Goal: Information Seeking & Learning: Learn about a topic

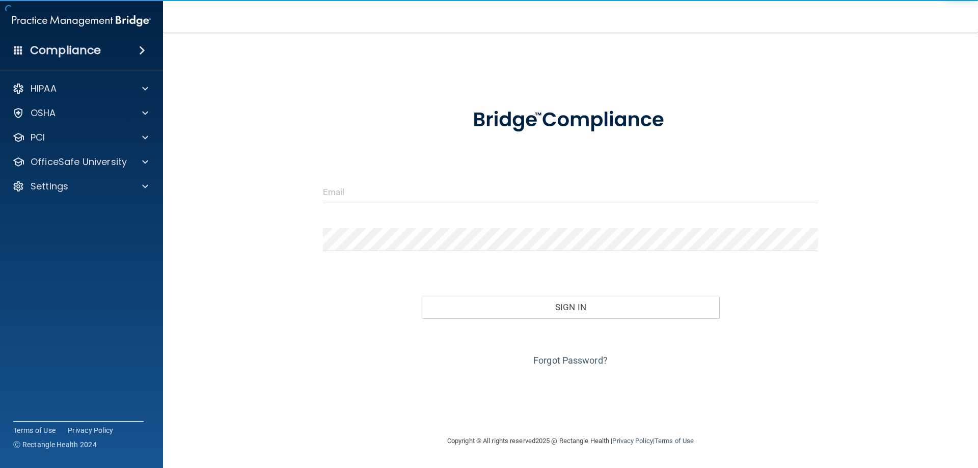
click at [39, 13] on img at bounding box center [81, 21] width 139 height 20
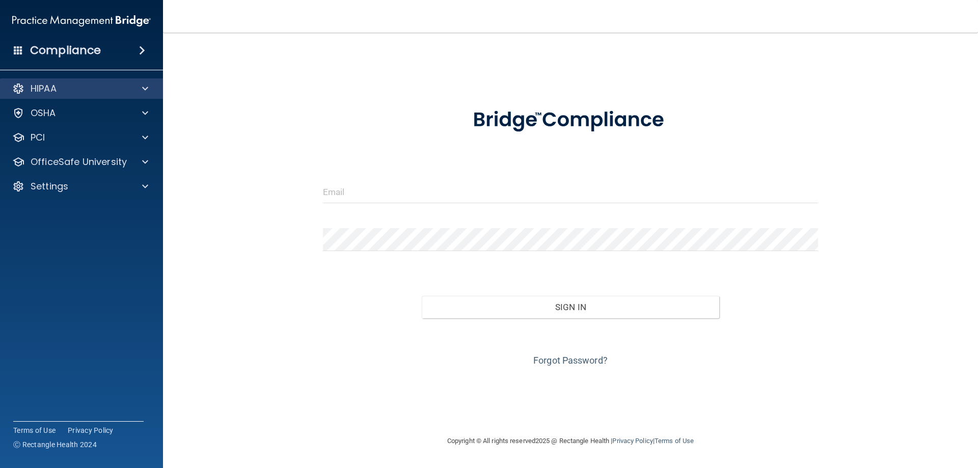
click at [143, 82] on div "HIPAA" at bounding box center [81, 88] width 163 height 20
click at [136, 85] on div at bounding box center [143, 89] width 25 height 12
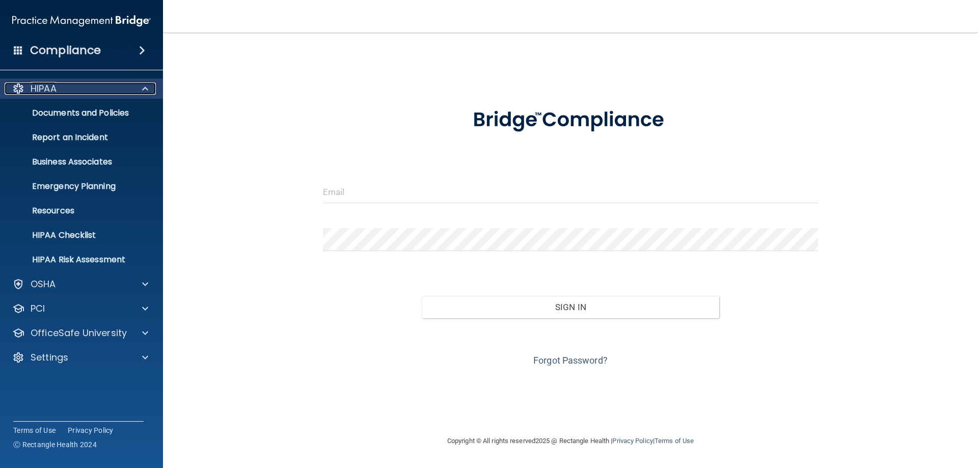
click at [143, 90] on span at bounding box center [145, 89] width 6 height 12
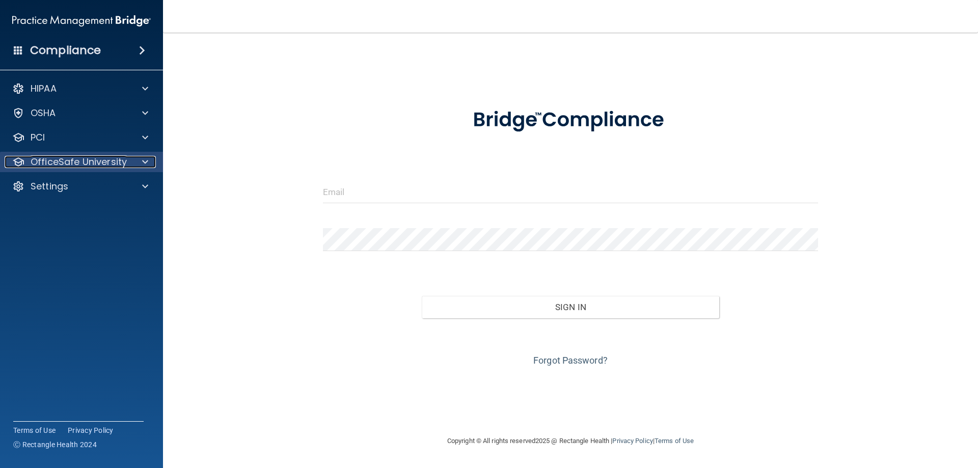
click at [111, 166] on p "OfficeSafe University" at bounding box center [79, 162] width 96 height 12
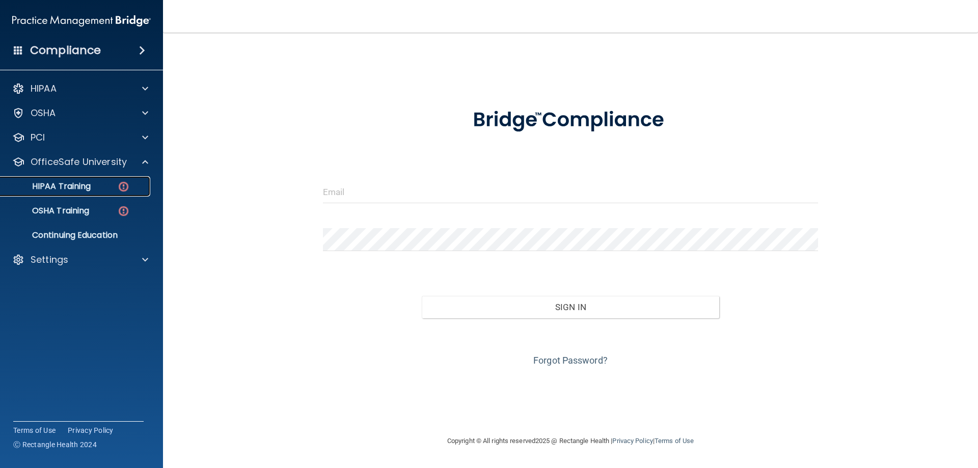
click at [110, 187] on div "HIPAA Training" at bounding box center [76, 186] width 139 height 10
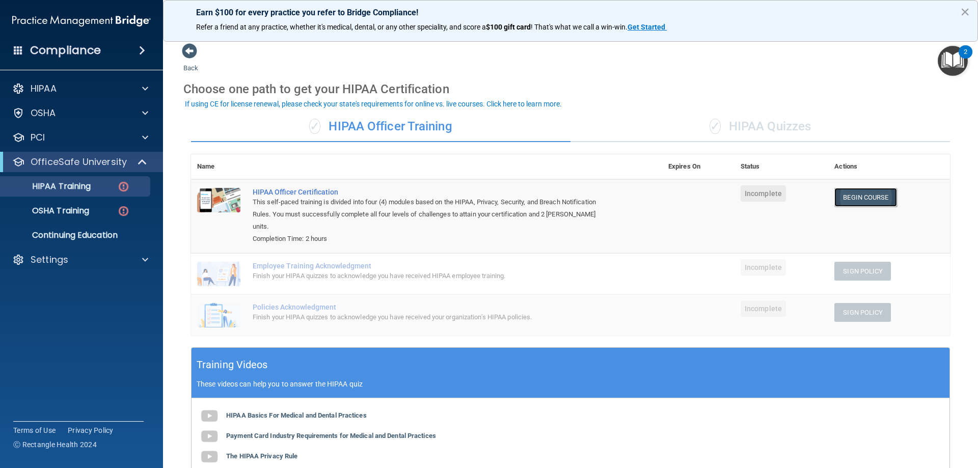
click at [867, 202] on link "Begin Course" at bounding box center [865, 197] width 62 height 19
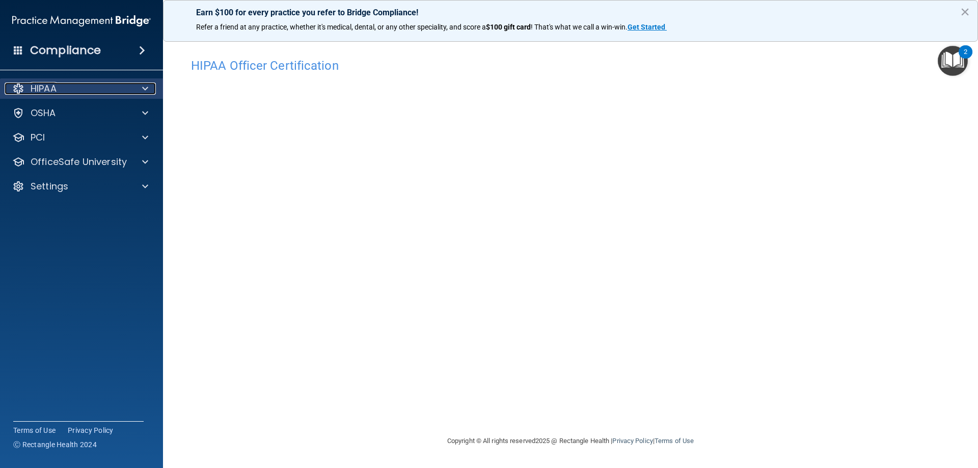
click at [58, 88] on div "HIPAA" at bounding box center [68, 89] width 126 height 12
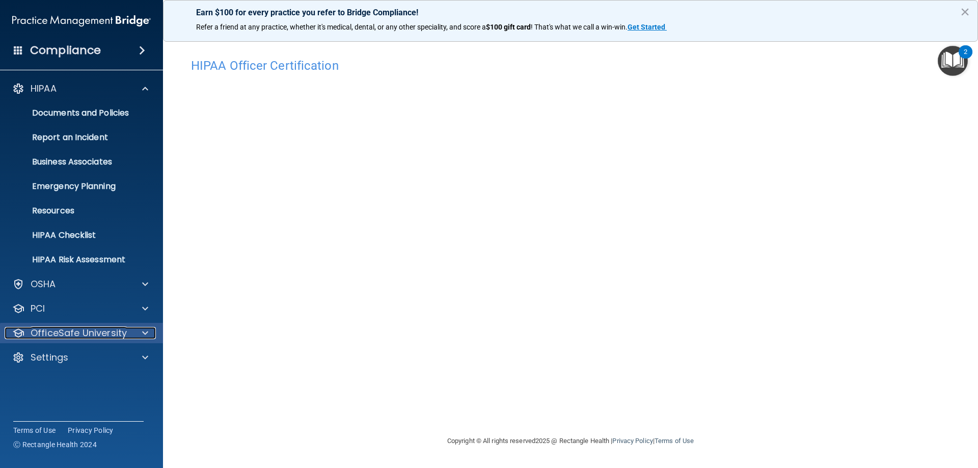
click at [102, 329] on p "OfficeSafe University" at bounding box center [79, 333] width 96 height 12
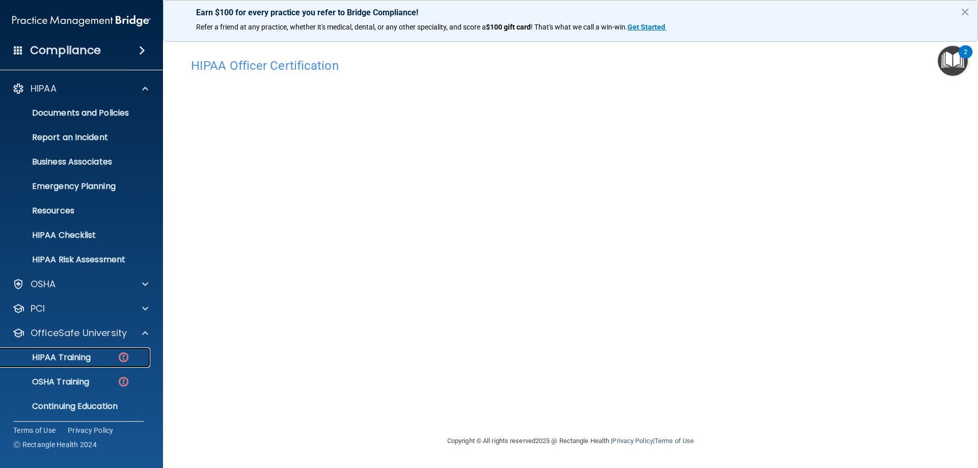
click at [81, 359] on p "HIPAA Training" at bounding box center [49, 357] width 84 height 10
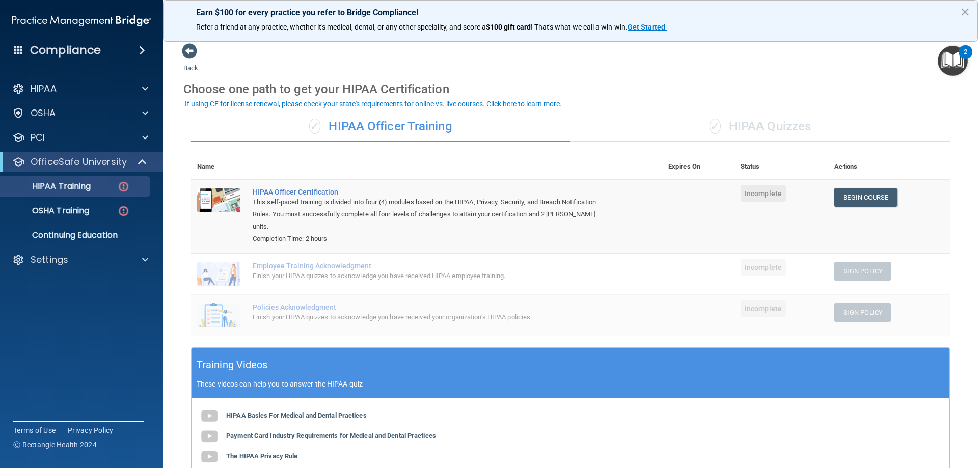
click at [736, 124] on div "✓ HIPAA Quizzes" at bounding box center [759, 127] width 379 height 31
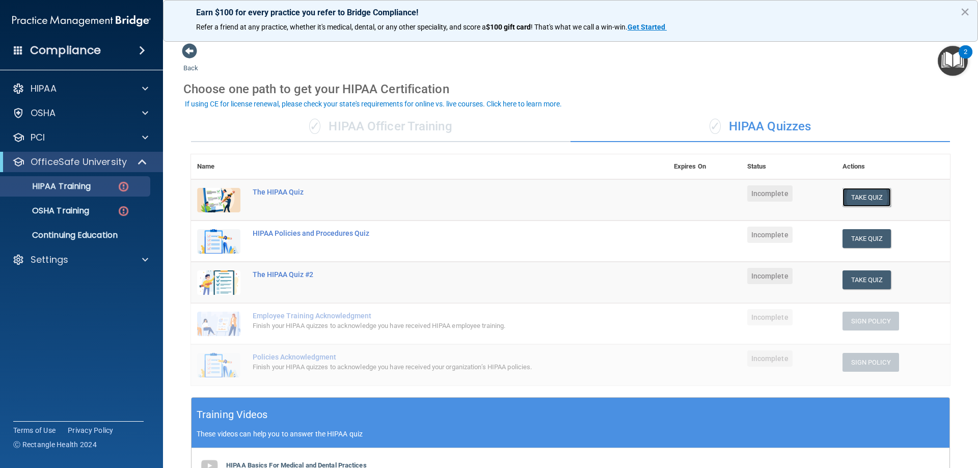
click at [853, 194] on button "Take Quiz" at bounding box center [866, 197] width 49 height 19
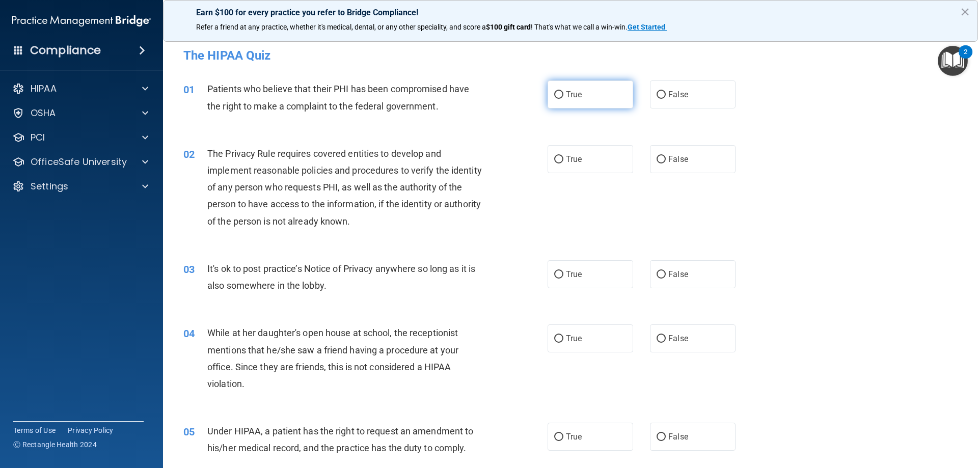
click at [554, 96] on input "True" at bounding box center [558, 95] width 9 height 8
radio input "true"
click at [559, 160] on input "True" at bounding box center [558, 160] width 9 height 8
radio input "true"
click at [554, 276] on input "True" at bounding box center [558, 275] width 9 height 8
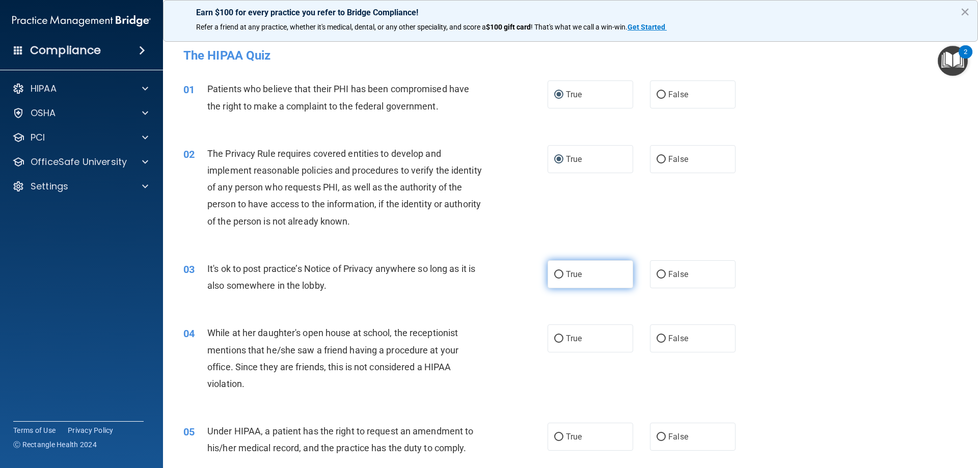
radio input "true"
click at [657, 274] on input "False" at bounding box center [661, 275] width 9 height 8
radio input "true"
radio input "false"
click at [657, 338] on input "False" at bounding box center [661, 339] width 9 height 8
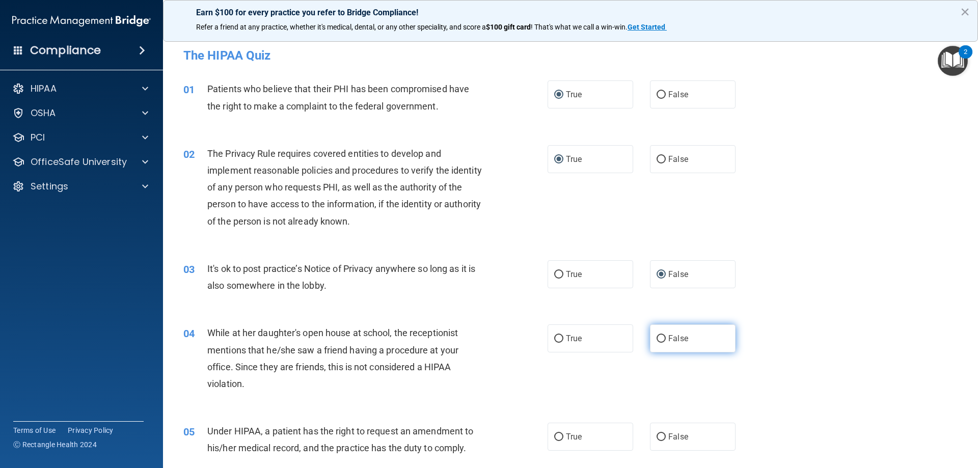
radio input "true"
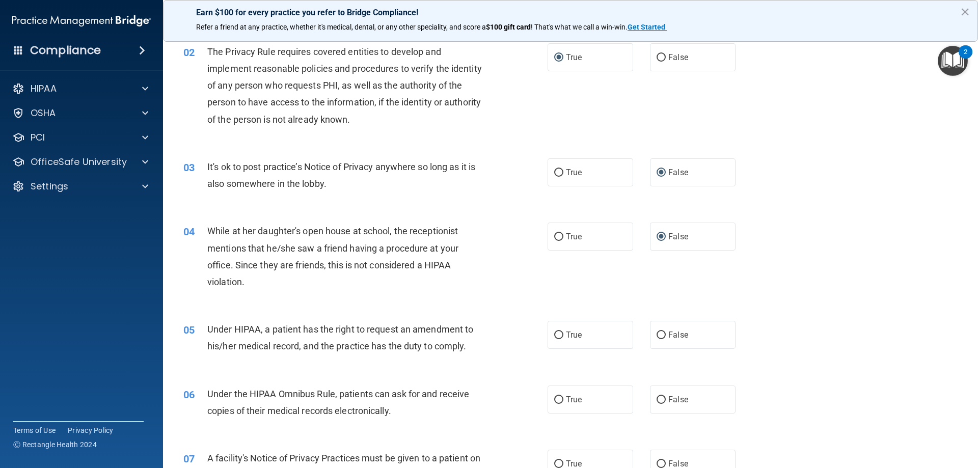
scroll to position [119, 0]
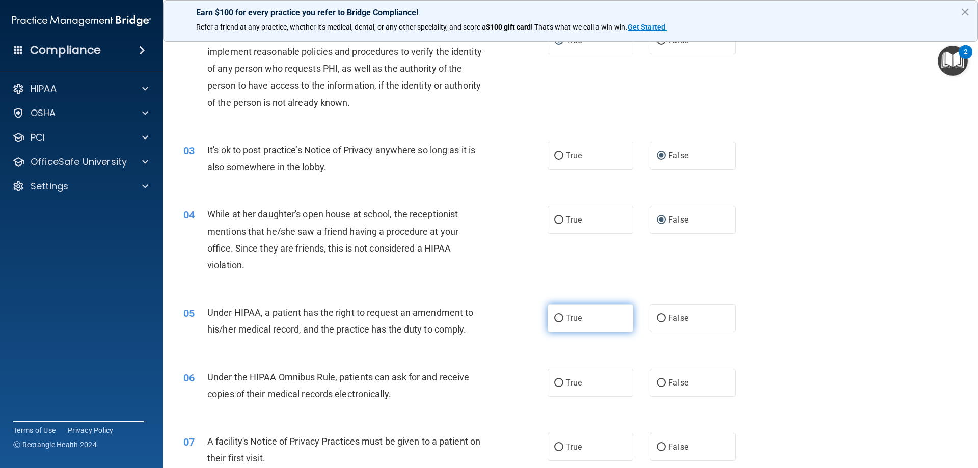
click at [555, 320] on input "True" at bounding box center [558, 319] width 9 height 8
radio input "true"
click at [659, 318] on input "False" at bounding box center [661, 319] width 9 height 8
radio input "true"
radio input "false"
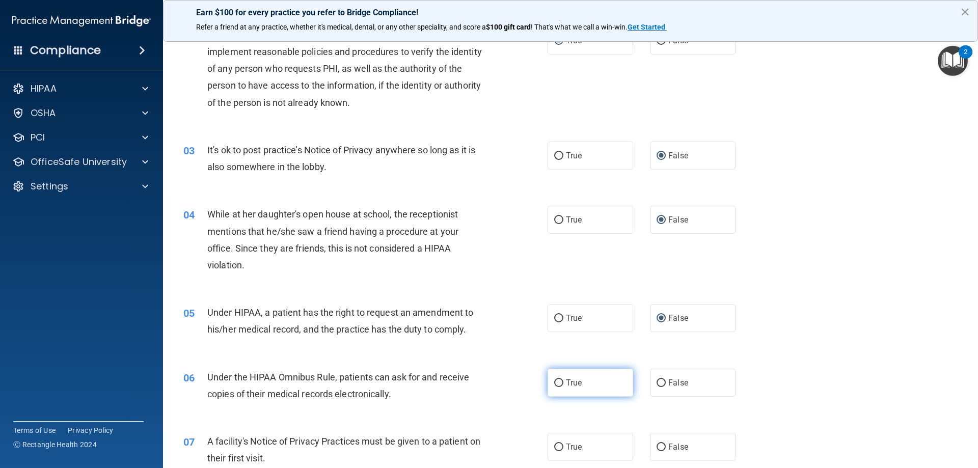
click at [554, 386] on input "True" at bounding box center [558, 383] width 9 height 8
radio input "true"
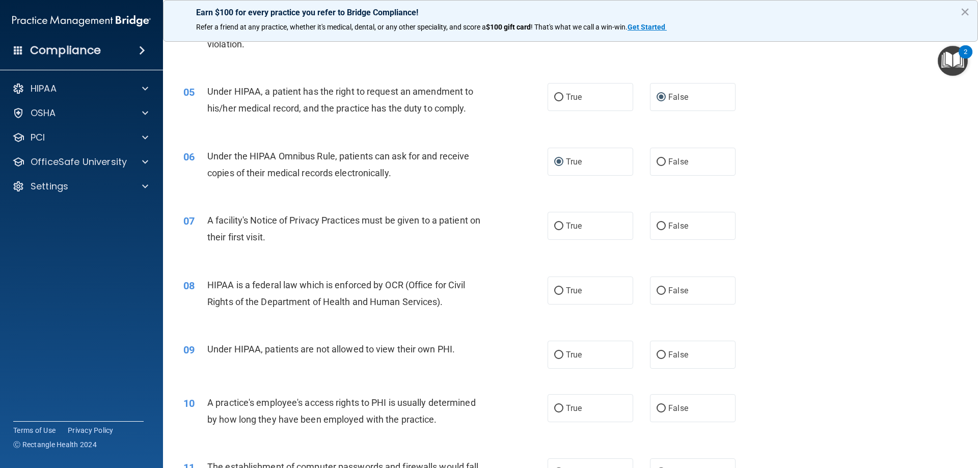
scroll to position [373, 0]
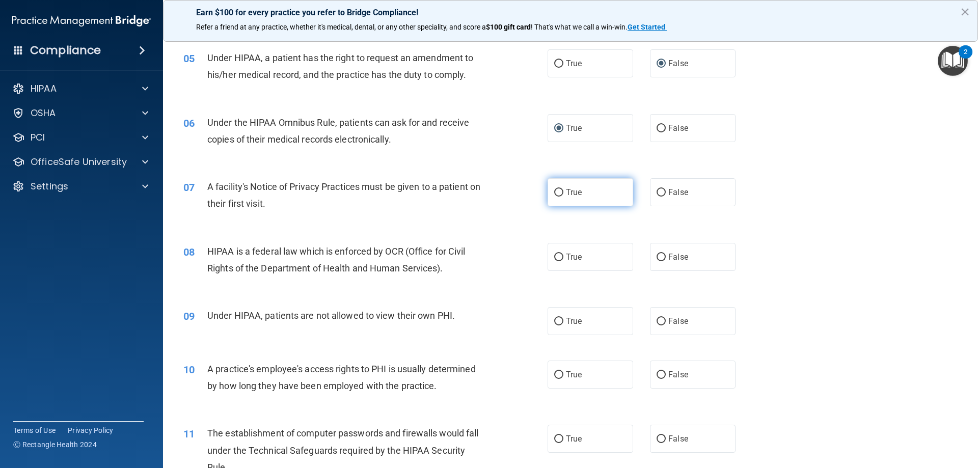
click at [554, 192] on input "True" at bounding box center [558, 193] width 9 height 8
radio input "true"
click at [556, 255] on input "True" at bounding box center [558, 258] width 9 height 8
radio input "true"
click at [657, 316] on label "False" at bounding box center [693, 321] width 86 height 28
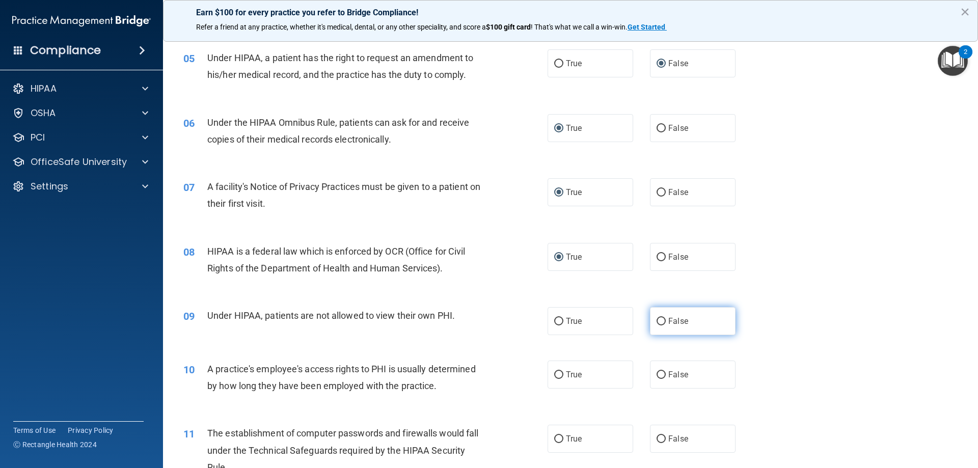
click at [657, 318] on input "False" at bounding box center [661, 322] width 9 height 8
radio input "true"
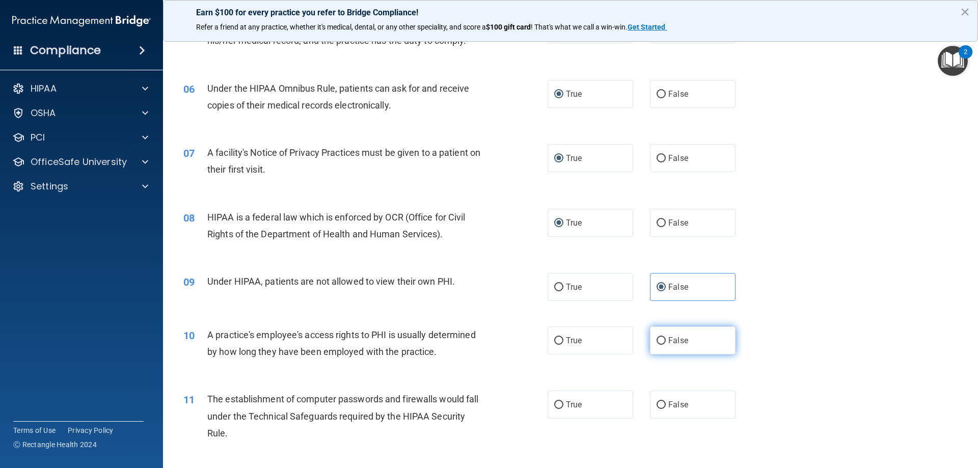
click at [657, 342] on input "False" at bounding box center [661, 341] width 9 height 8
radio input "true"
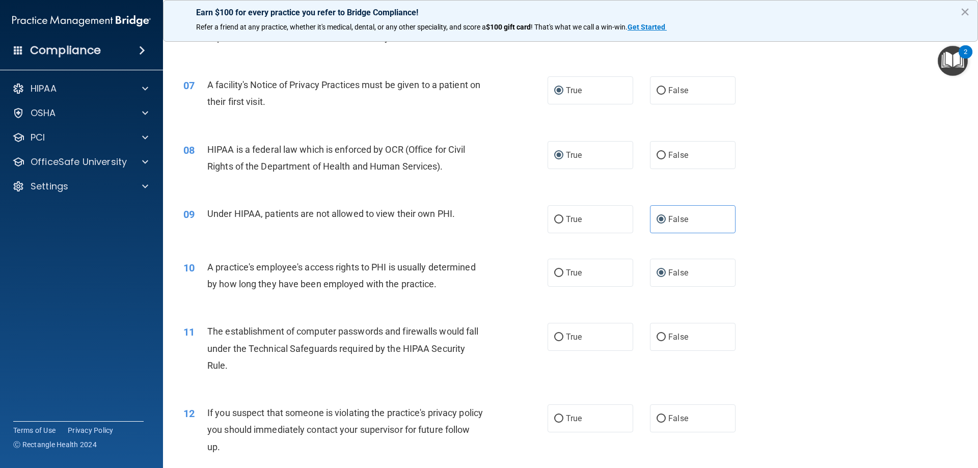
scroll to position [475, 0]
click at [554, 337] on input "True" at bounding box center [558, 338] width 9 height 8
radio input "true"
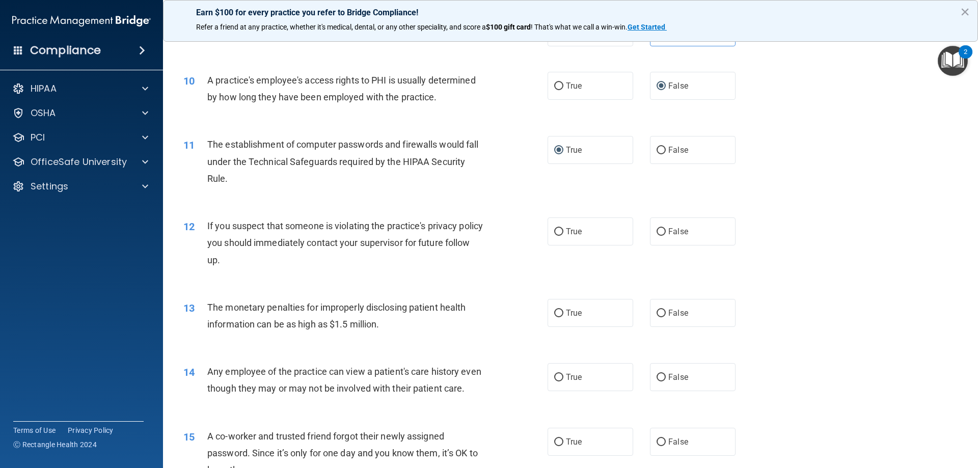
scroll to position [679, 0]
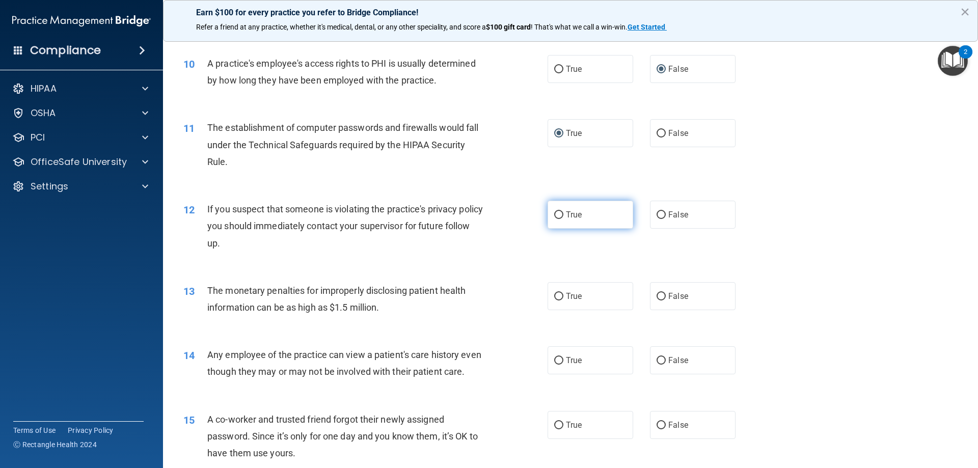
click at [553, 222] on label "True" at bounding box center [591, 215] width 86 height 28
click at [554, 219] on input "True" at bounding box center [558, 215] width 9 height 8
radio input "true"
click at [561, 298] on label "True" at bounding box center [591, 296] width 86 height 28
click at [561, 298] on input "True" at bounding box center [558, 297] width 9 height 8
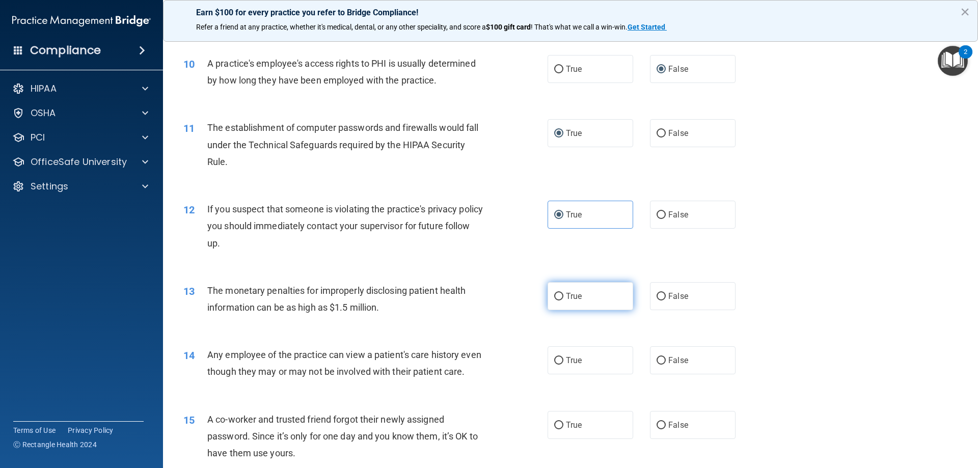
radio input "true"
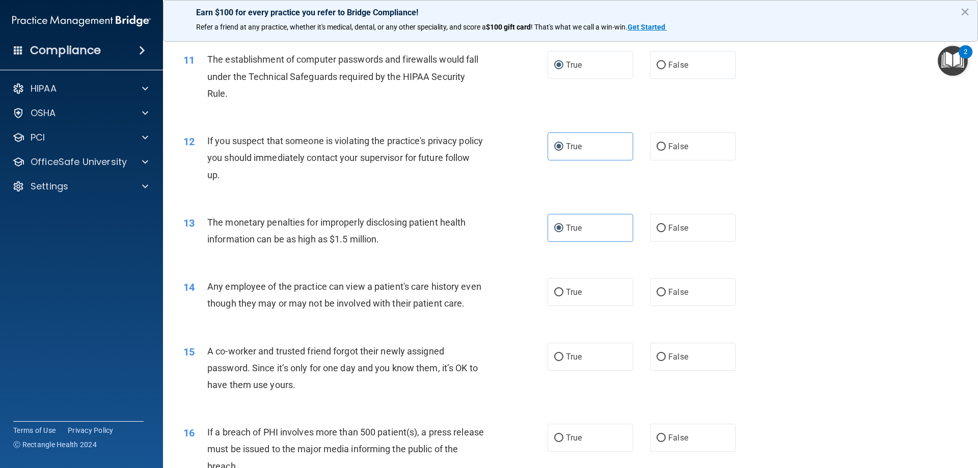
scroll to position [798, 0]
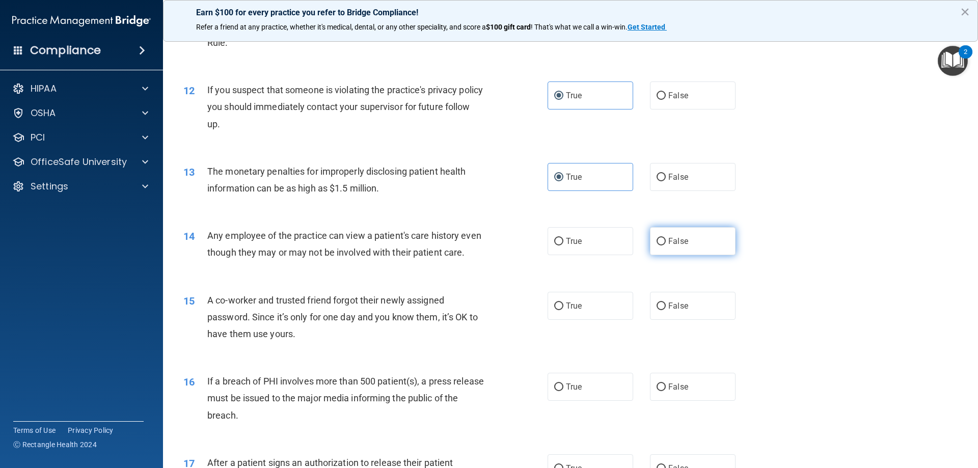
click at [657, 245] on input "False" at bounding box center [661, 242] width 9 height 8
radio input "true"
click at [663, 320] on label "False" at bounding box center [693, 306] width 86 height 28
click at [663, 310] on input "False" at bounding box center [661, 307] width 9 height 8
radio input "true"
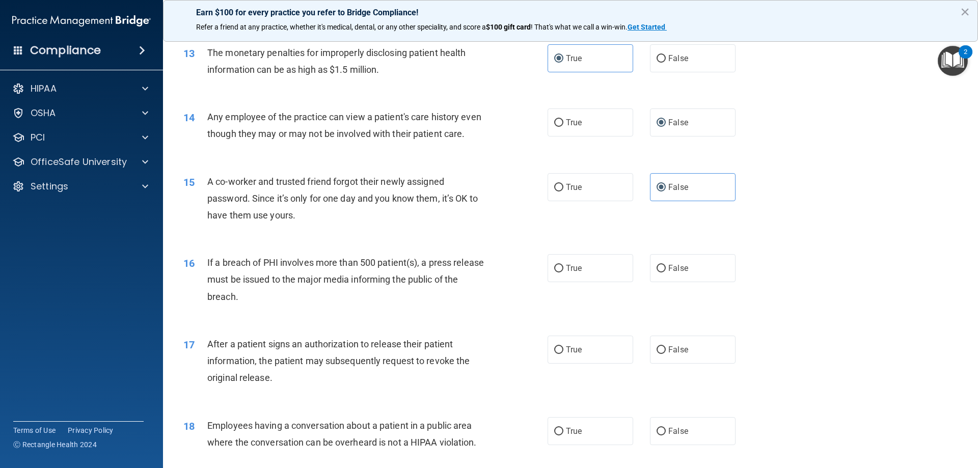
scroll to position [951, 0]
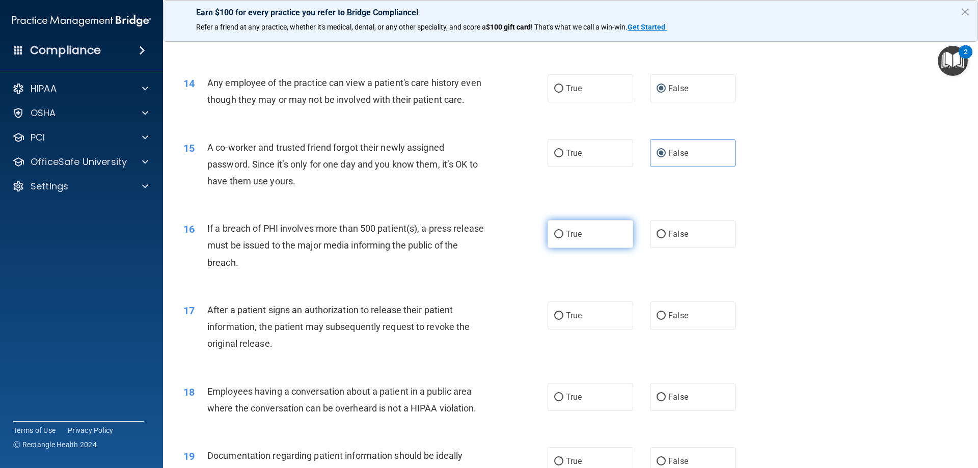
click at [556, 238] on input "True" at bounding box center [558, 235] width 9 height 8
radio input "true"
click at [554, 320] on input "True" at bounding box center [558, 316] width 9 height 8
radio input "true"
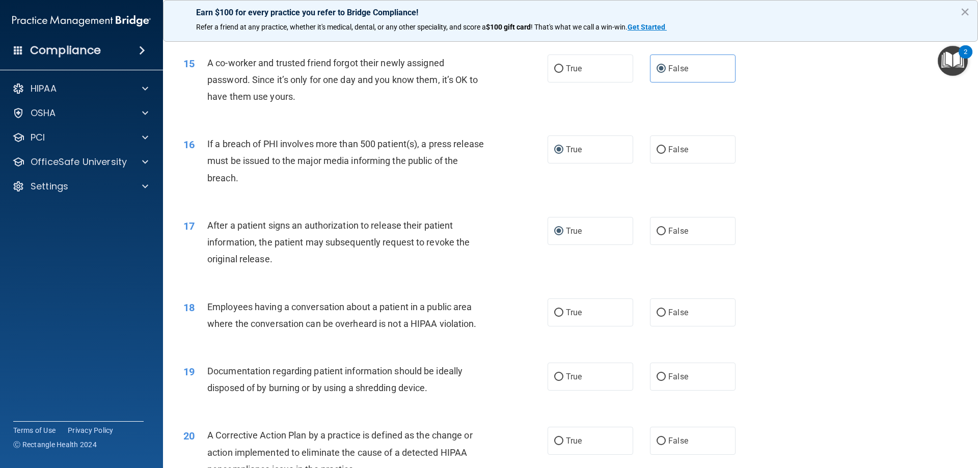
scroll to position [1137, 0]
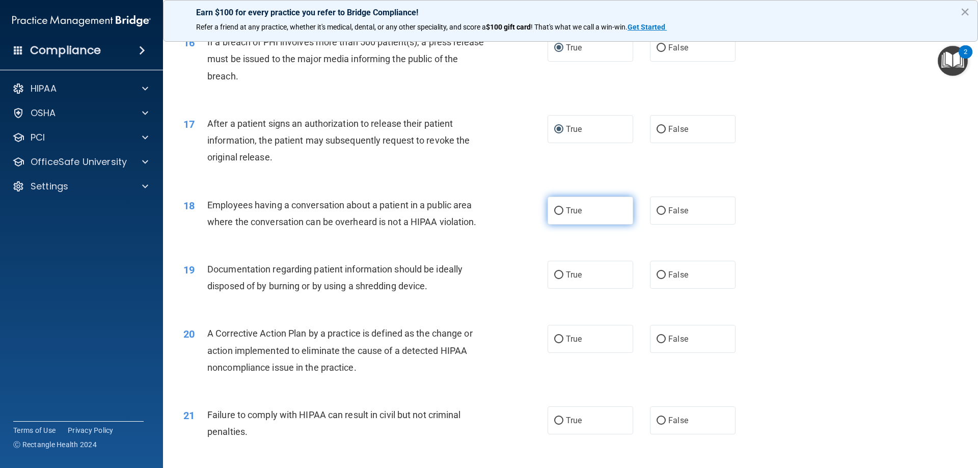
click at [555, 215] on input "True" at bounding box center [558, 211] width 9 height 8
radio input "true"
click at [657, 215] on input "False" at bounding box center [661, 211] width 9 height 8
radio input "true"
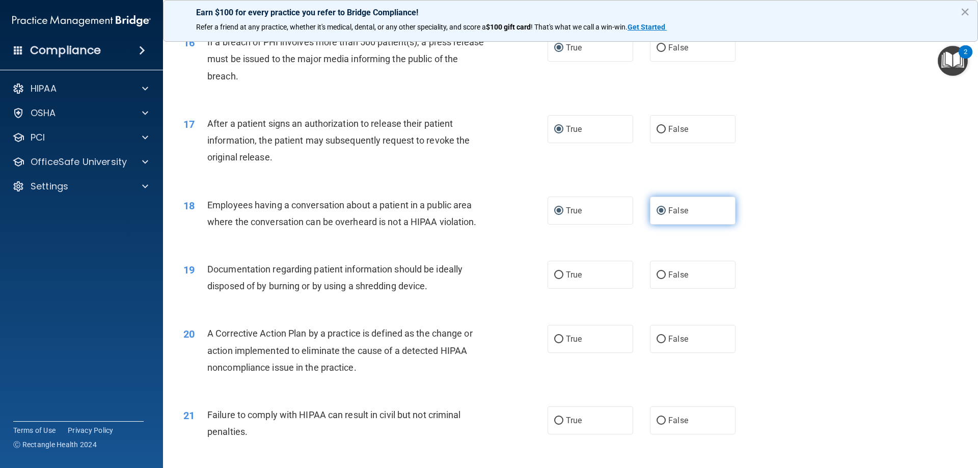
radio input "false"
click at [554, 279] on input "True" at bounding box center [558, 275] width 9 height 8
radio input "true"
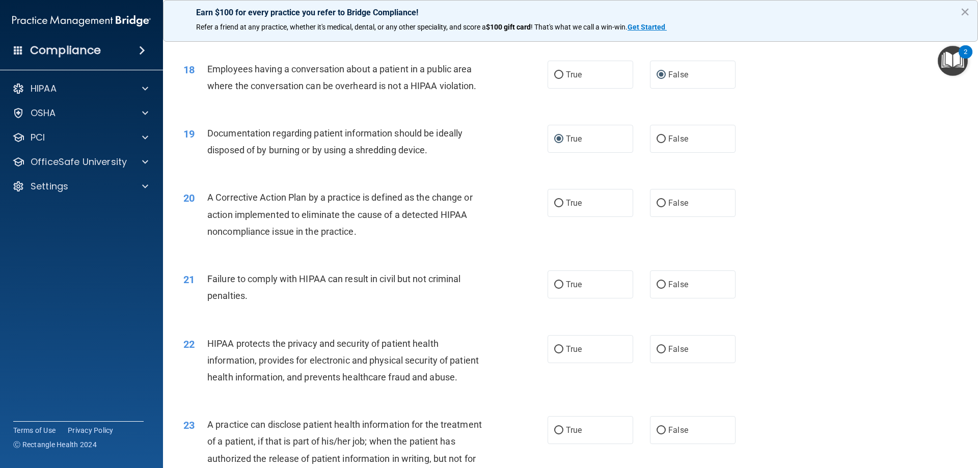
scroll to position [1290, 0]
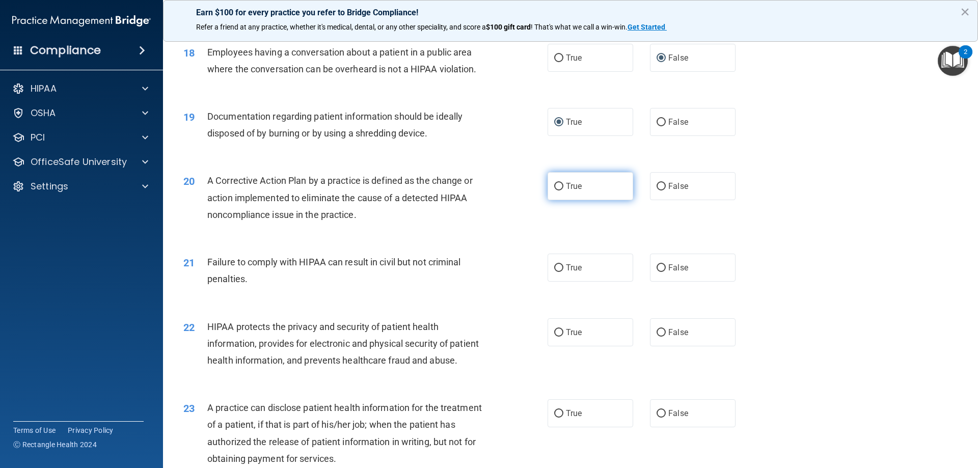
click at [554, 200] on label "True" at bounding box center [591, 186] width 86 height 28
click at [554, 190] on input "True" at bounding box center [558, 187] width 9 height 8
radio input "true"
click at [657, 272] on input "False" at bounding box center [661, 268] width 9 height 8
radio input "true"
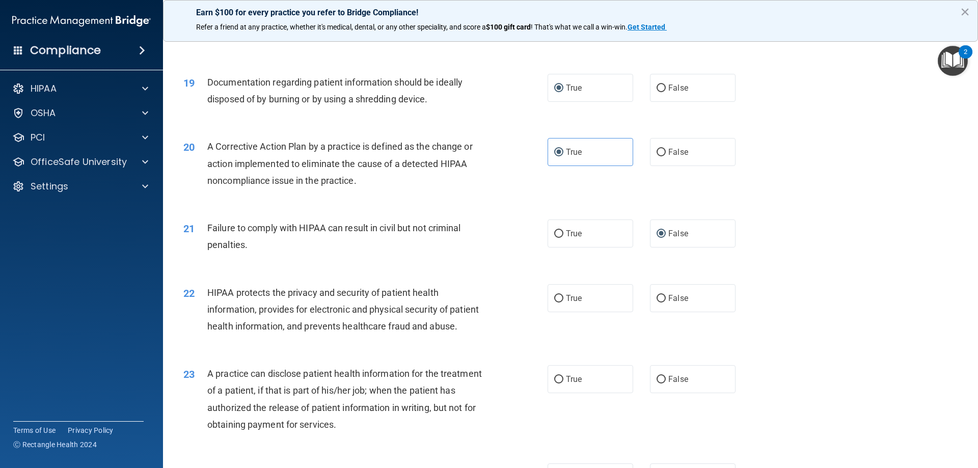
scroll to position [1341, 0]
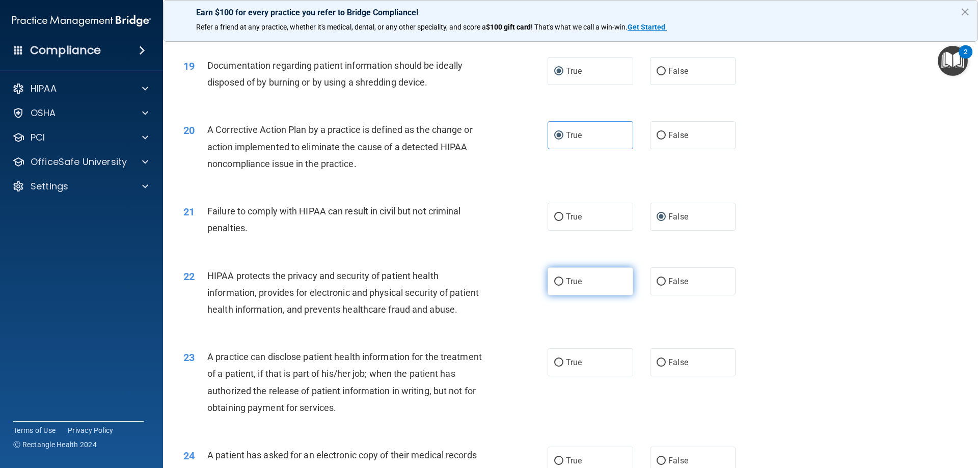
click at [556, 286] on input "True" at bounding box center [558, 282] width 9 height 8
radio input "true"
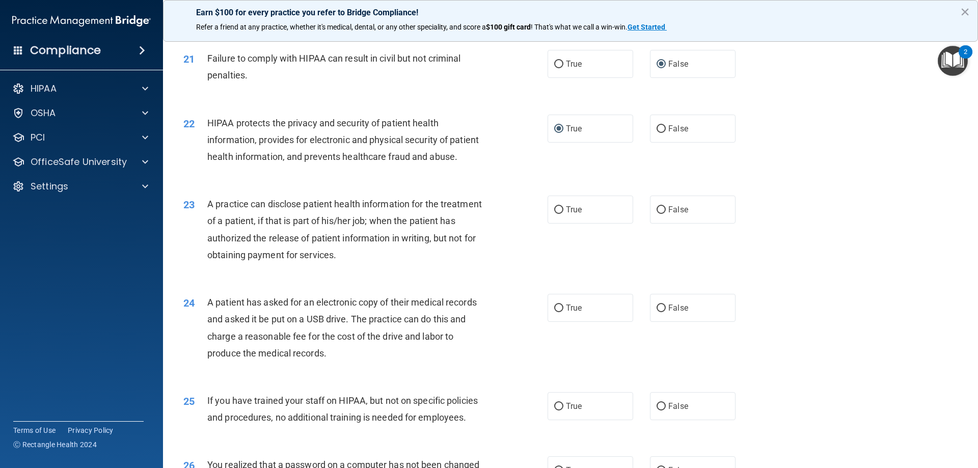
scroll to position [1511, 0]
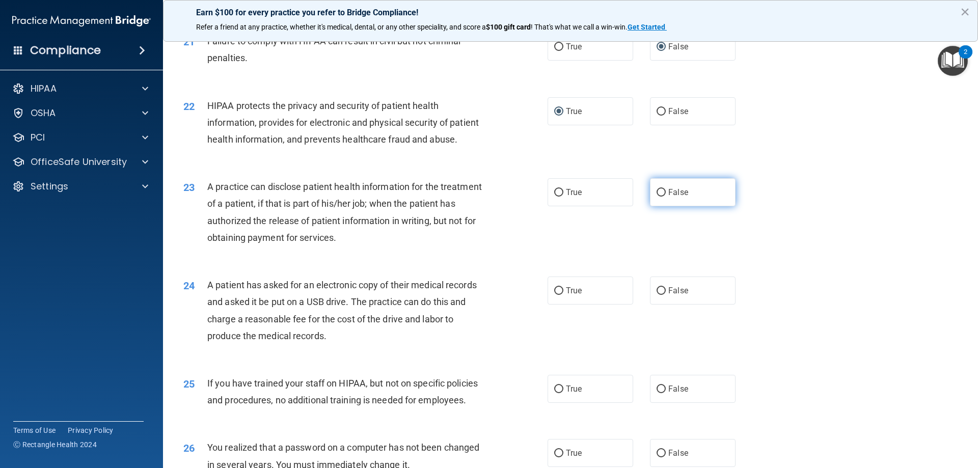
click at [660, 197] on input "False" at bounding box center [661, 193] width 9 height 8
radio input "true"
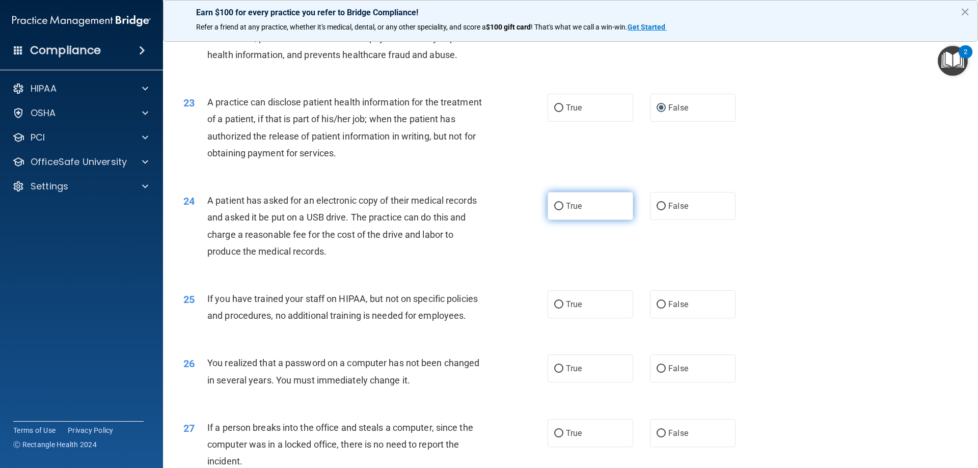
click at [554, 210] on input "True" at bounding box center [558, 207] width 9 height 8
radio input "true"
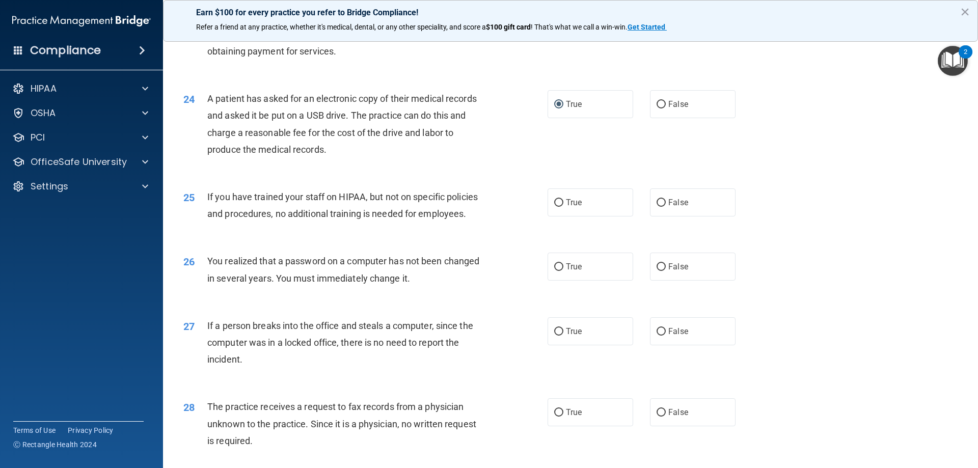
scroll to position [1766, 0]
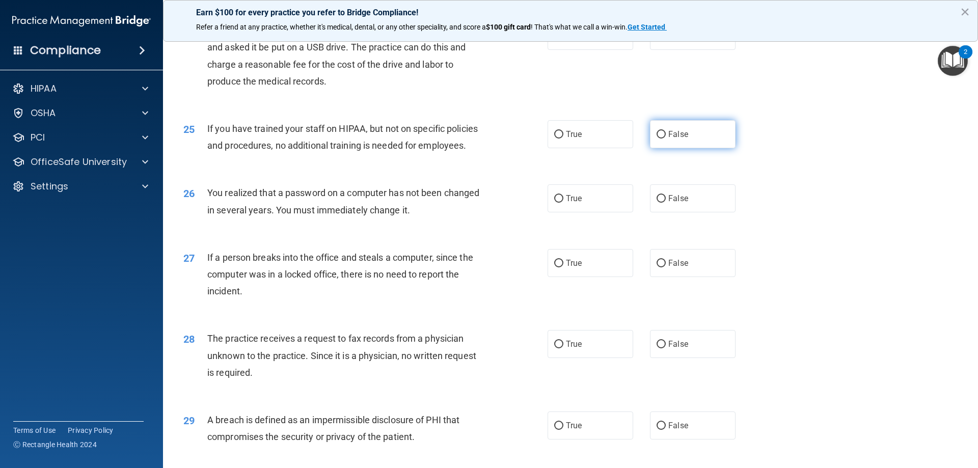
click at [657, 139] on input "False" at bounding box center [661, 135] width 9 height 8
radio input "true"
click at [557, 203] on input "True" at bounding box center [558, 199] width 9 height 8
radio input "true"
click at [651, 277] on label "False" at bounding box center [693, 263] width 86 height 28
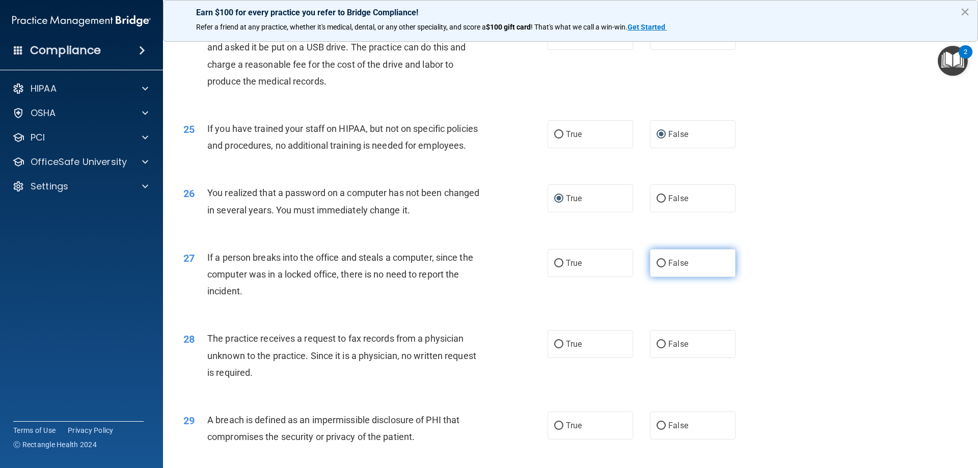
click at [657, 267] on input "False" at bounding box center [661, 264] width 9 height 8
radio input "true"
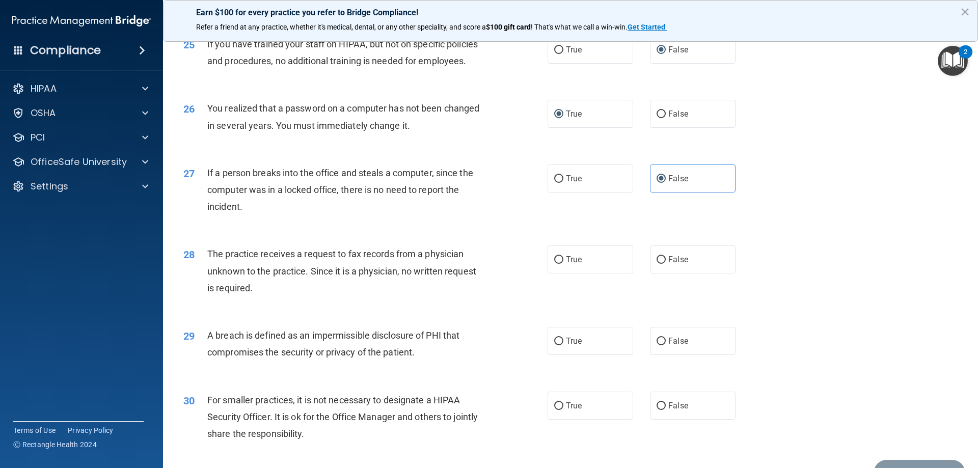
scroll to position [1885, 0]
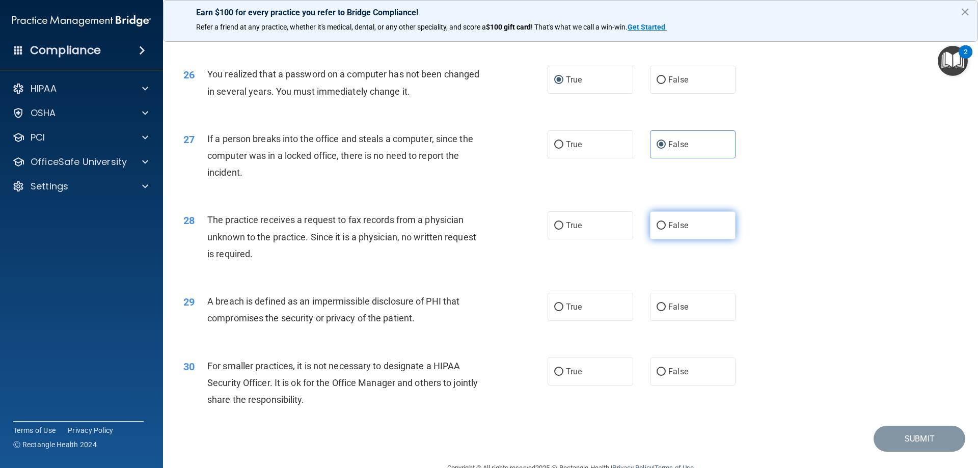
click at [658, 230] on input "False" at bounding box center [661, 226] width 9 height 8
radio input "true"
click at [561, 321] on label "True" at bounding box center [591, 307] width 86 height 28
click at [561, 311] on input "True" at bounding box center [558, 308] width 9 height 8
radio input "true"
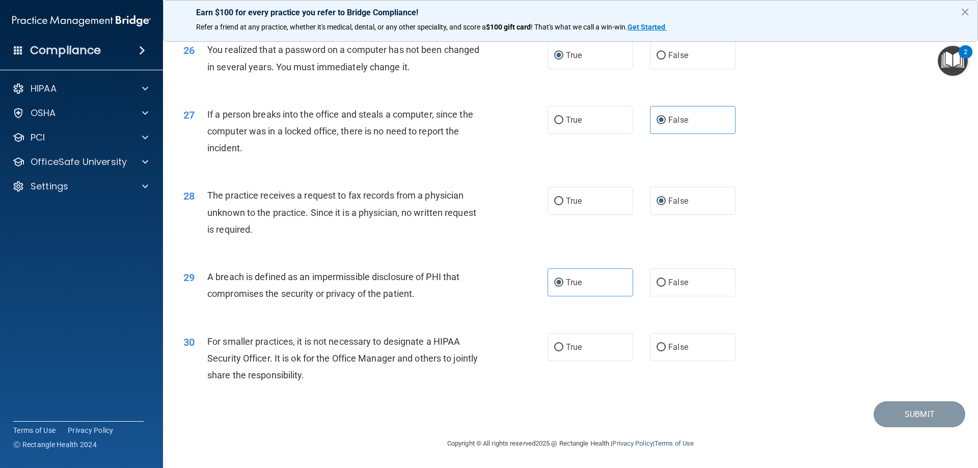
scroll to position [1943, 0]
click at [657, 347] on input "False" at bounding box center [661, 348] width 9 height 8
radio input "true"
click at [912, 415] on button "Submit" at bounding box center [920, 414] width 92 height 26
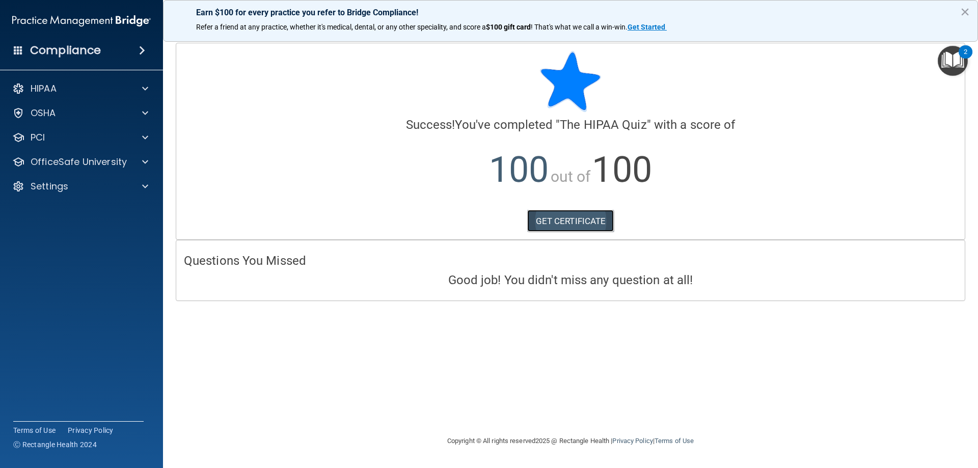
click at [574, 220] on link "GET CERTIFICATE" at bounding box center [570, 221] width 87 height 22
click at [38, 166] on p "OfficeSafe University" at bounding box center [79, 162] width 96 height 12
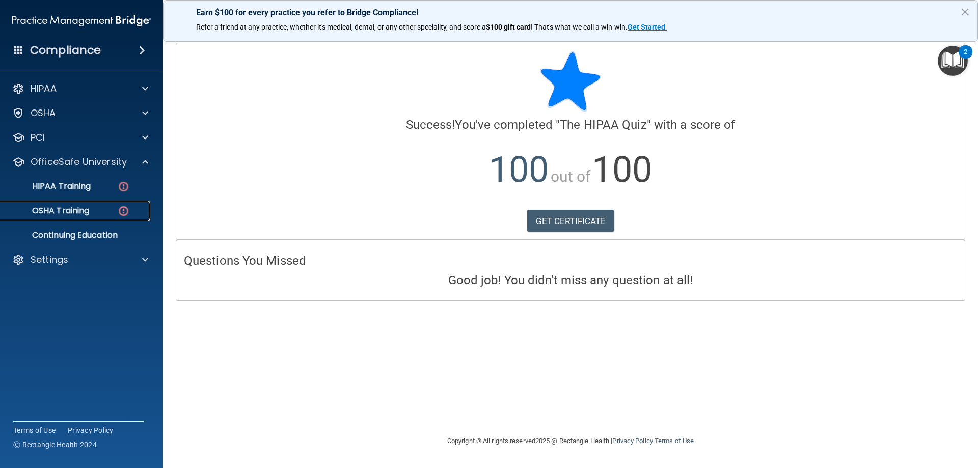
click at [78, 208] on p "OSHA Training" at bounding box center [48, 211] width 83 height 10
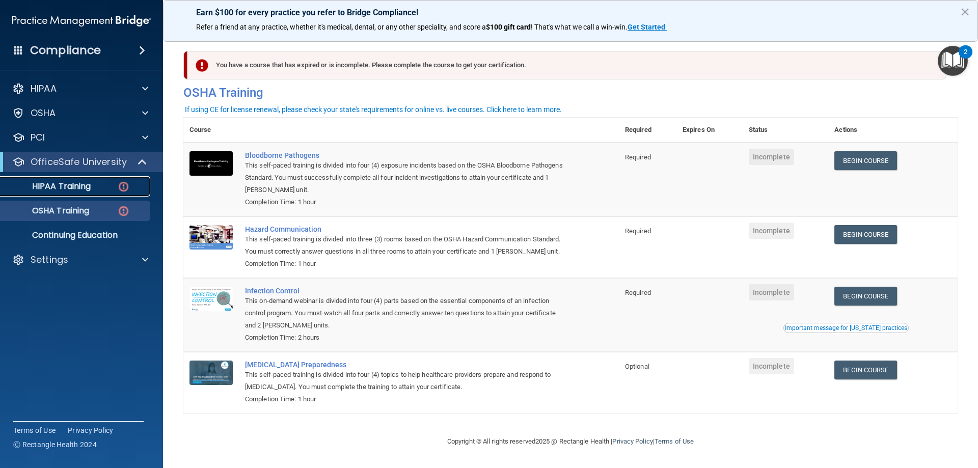
click at [45, 187] on p "HIPAA Training" at bounding box center [49, 186] width 84 height 10
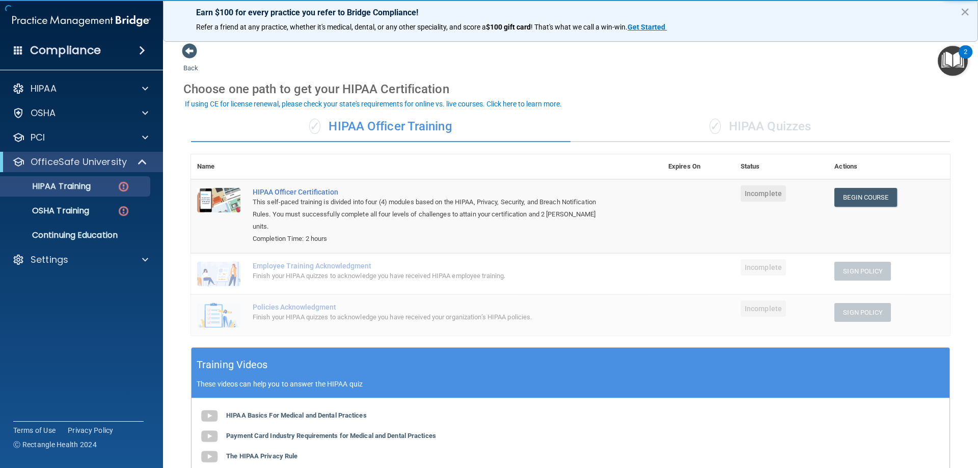
click at [755, 120] on div "✓ HIPAA Quizzes" at bounding box center [759, 127] width 379 height 31
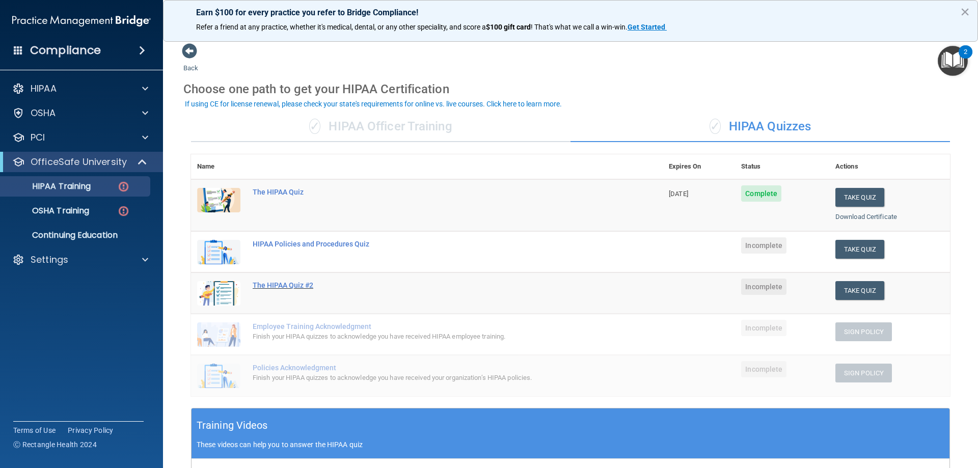
click at [296, 287] on div "The HIPAA Quiz #2" at bounding box center [432, 285] width 359 height 8
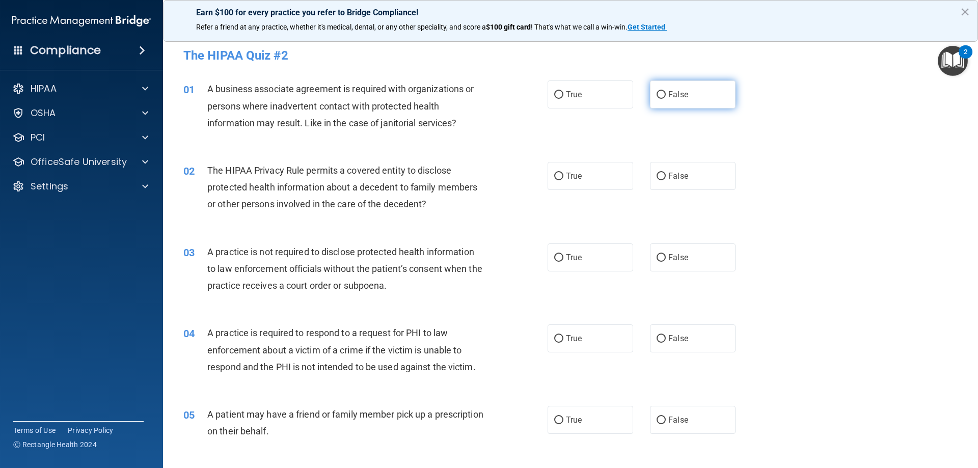
click at [657, 95] on input "False" at bounding box center [661, 95] width 9 height 8
radio input "true"
click at [554, 176] on input "True" at bounding box center [558, 177] width 9 height 8
radio input "true"
click at [660, 259] on input "False" at bounding box center [661, 258] width 9 height 8
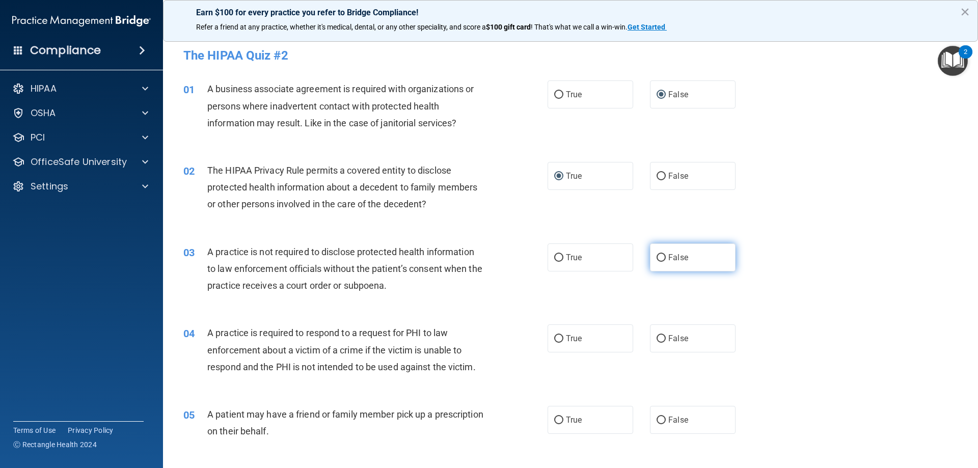
radio input "true"
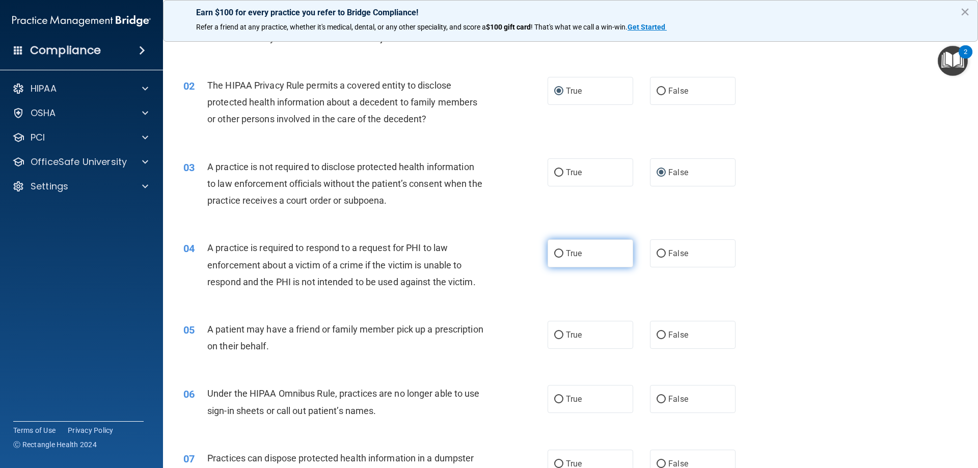
click at [556, 253] on input "True" at bounding box center [558, 254] width 9 height 8
radio input "true"
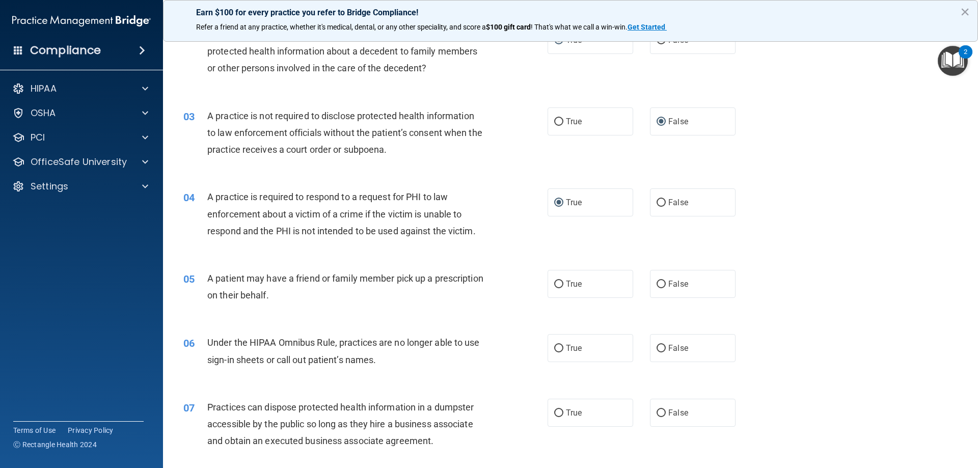
scroll to position [170, 0]
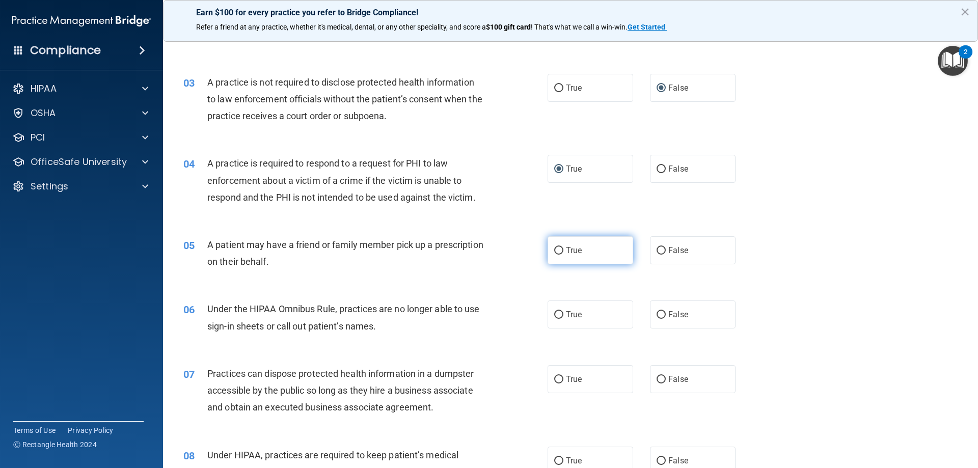
click at [555, 248] on input "True" at bounding box center [558, 251] width 9 height 8
radio input "true"
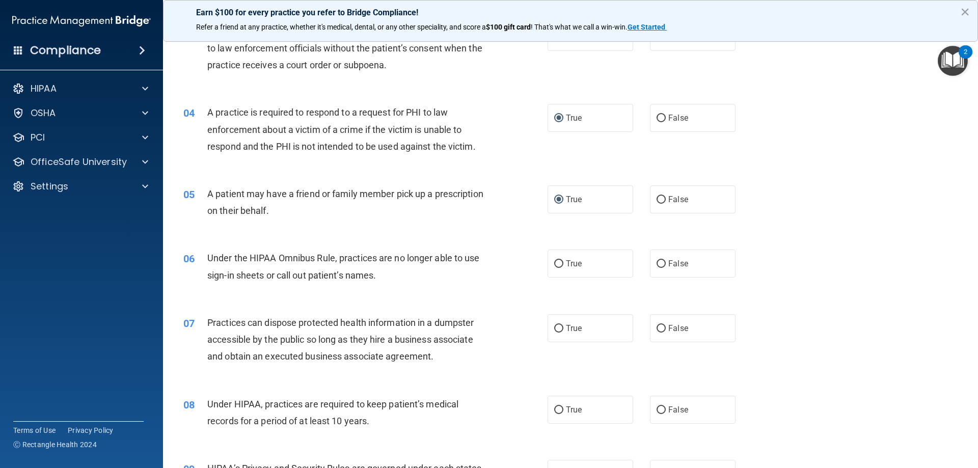
scroll to position [238, 0]
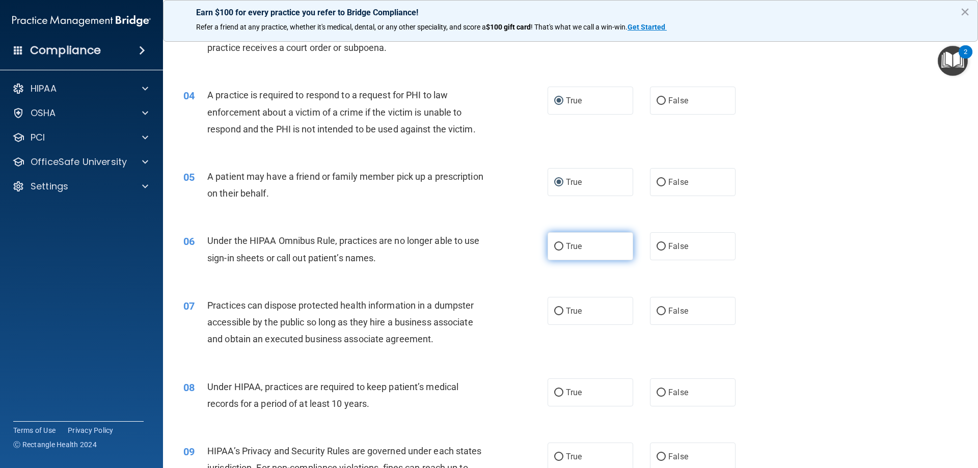
click at [558, 251] on input "True" at bounding box center [558, 247] width 9 height 8
radio input "true"
click at [659, 251] on input "False" at bounding box center [661, 247] width 9 height 8
radio input "true"
radio input "false"
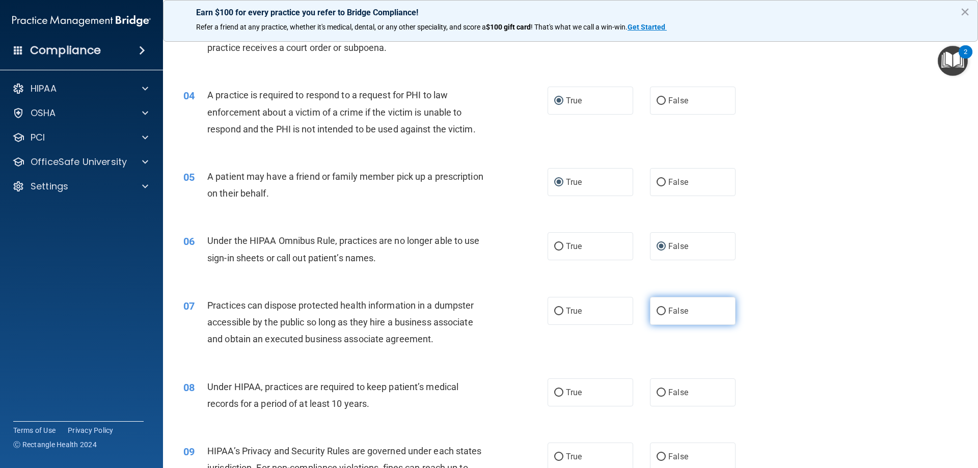
click at [659, 311] on input "False" at bounding box center [661, 312] width 9 height 8
radio input "true"
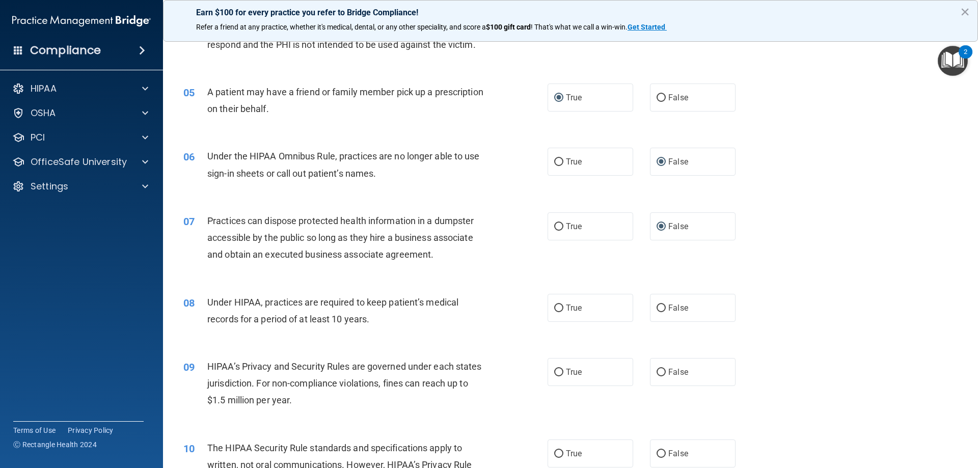
scroll to position [357, 0]
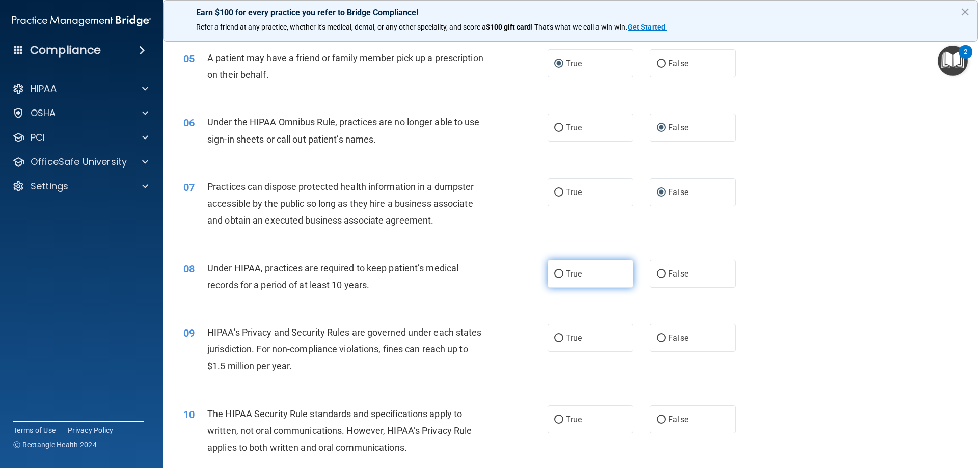
click at [554, 276] on input "True" at bounding box center [558, 274] width 9 height 8
radio input "true"
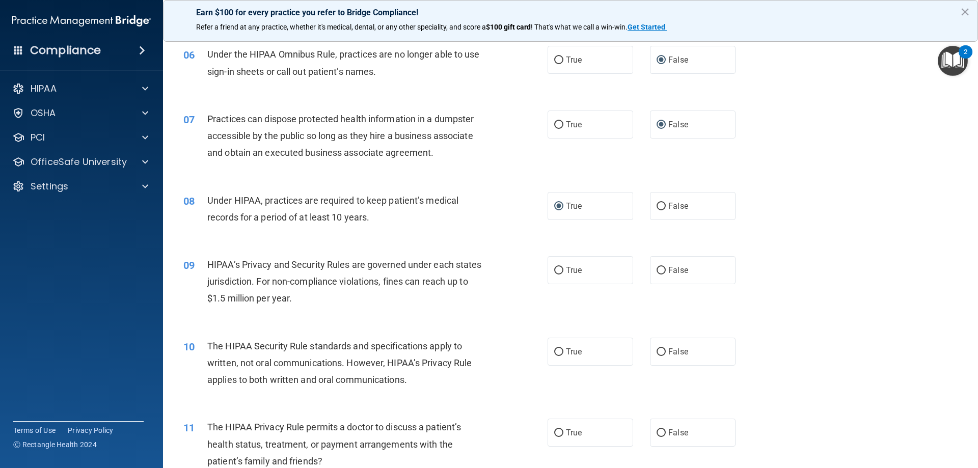
scroll to position [458, 0]
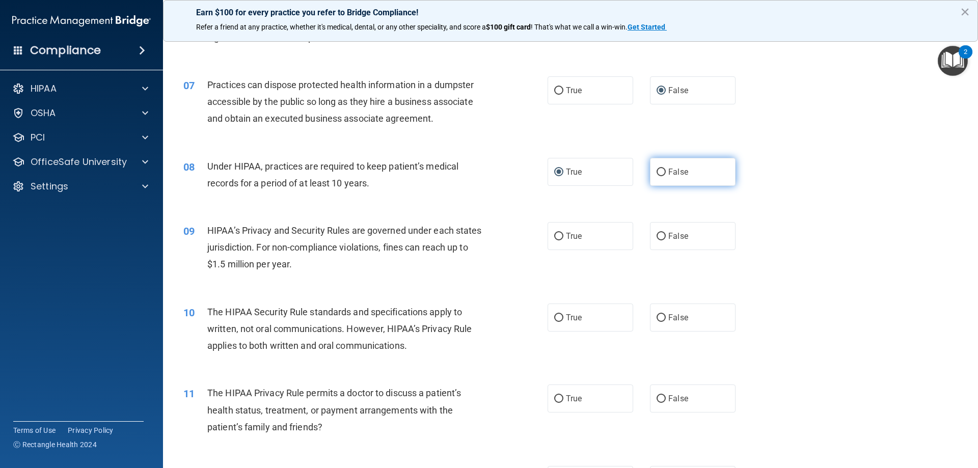
click at [657, 175] on input "False" at bounding box center [661, 173] width 9 height 8
radio input "true"
radio input "false"
click at [555, 240] on input "True" at bounding box center [558, 237] width 9 height 8
radio input "true"
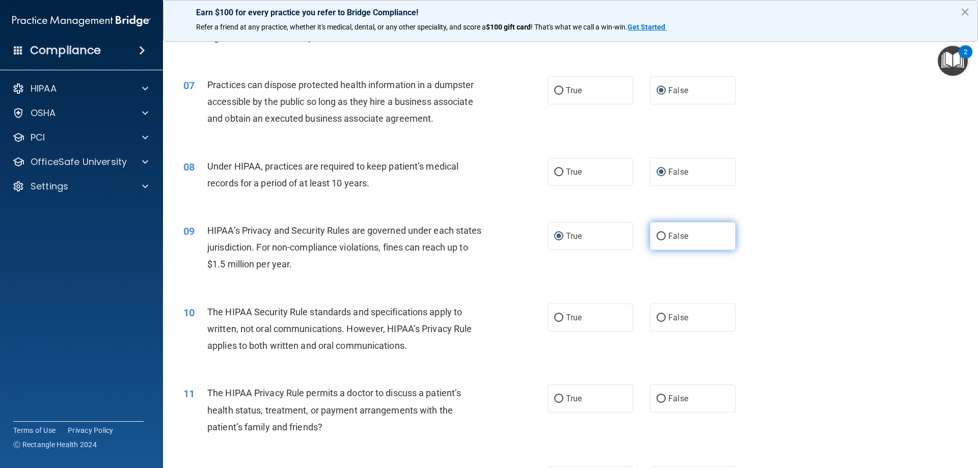
click at [657, 235] on input "False" at bounding box center [661, 237] width 9 height 8
radio input "true"
radio input "false"
click at [558, 314] on input "True" at bounding box center [558, 318] width 9 height 8
radio input "true"
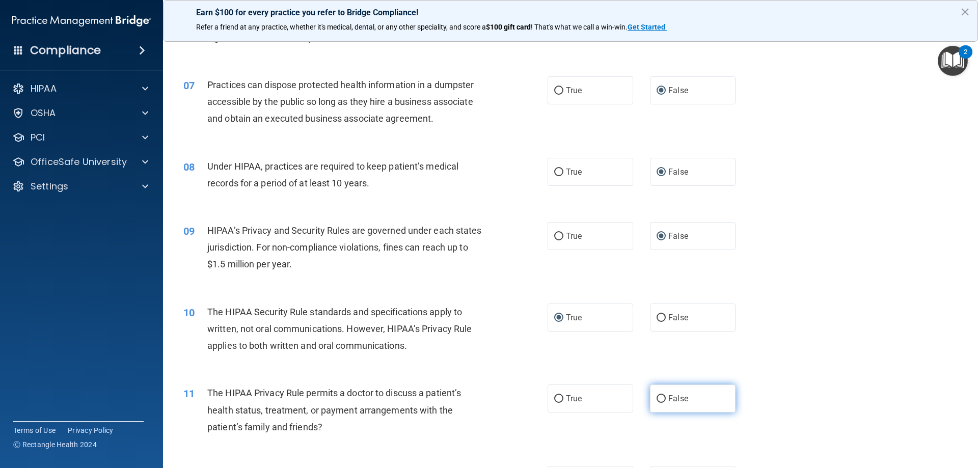
click at [660, 397] on input "False" at bounding box center [661, 399] width 9 height 8
radio input "true"
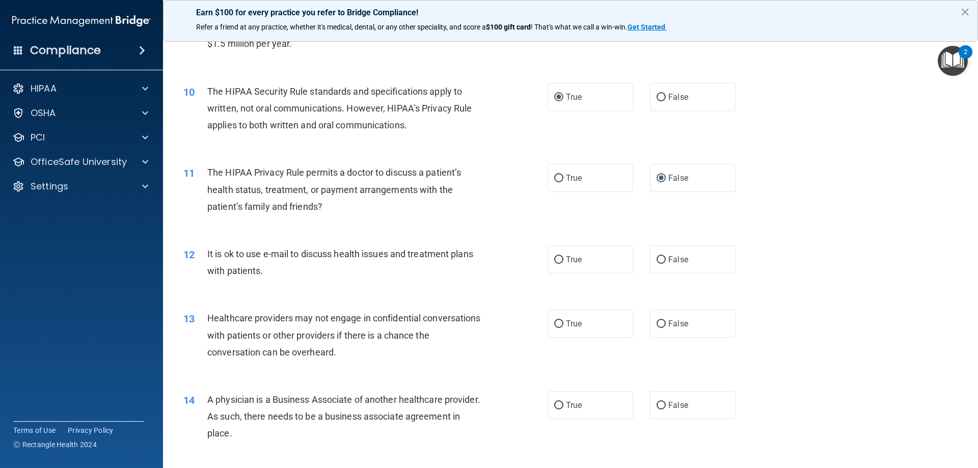
scroll to position [645, 0]
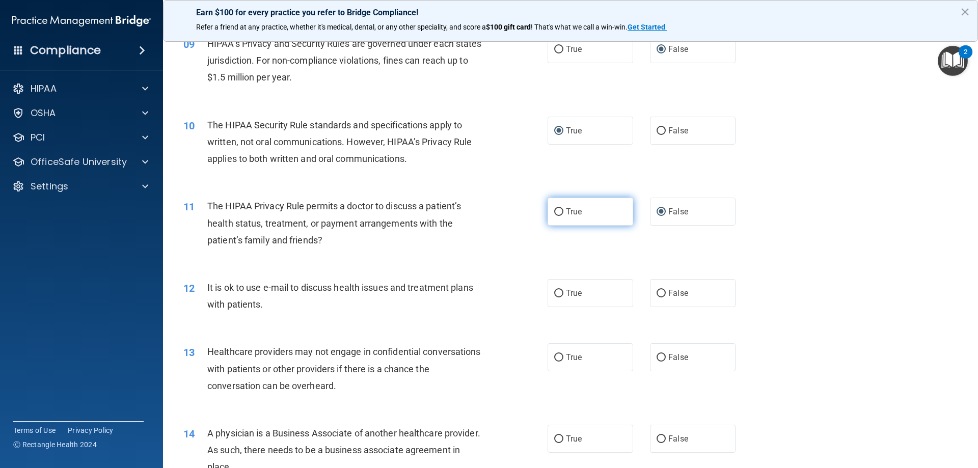
click at [554, 215] on input "True" at bounding box center [558, 212] width 9 height 8
radio input "true"
radio input "false"
click at [555, 294] on input "True" at bounding box center [558, 294] width 9 height 8
radio input "true"
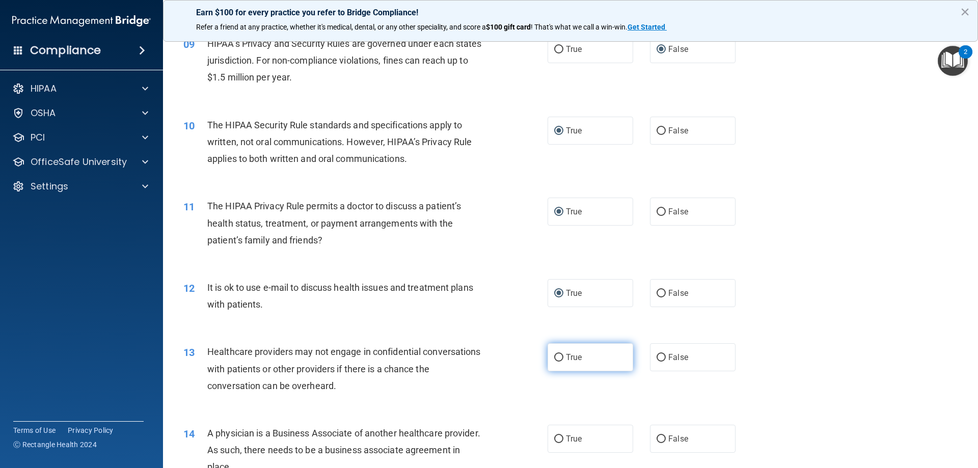
click at [554, 359] on input "True" at bounding box center [558, 358] width 9 height 8
radio input "true"
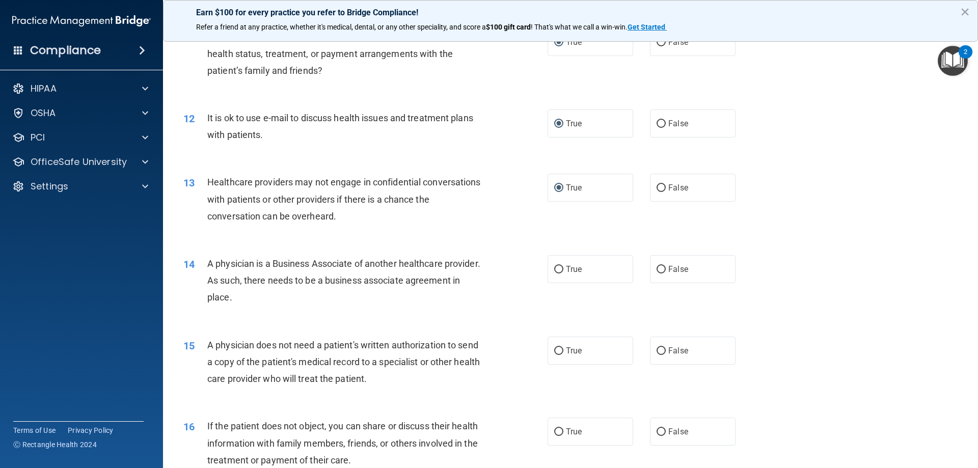
scroll to position [798, 0]
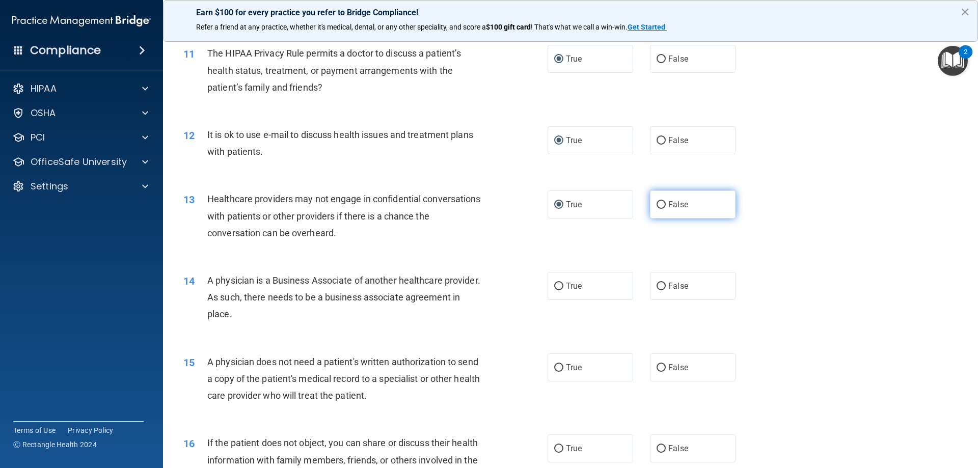
click at [657, 206] on input "False" at bounding box center [661, 205] width 9 height 8
radio input "true"
radio input "false"
click at [657, 284] on input "False" at bounding box center [661, 287] width 9 height 8
radio input "true"
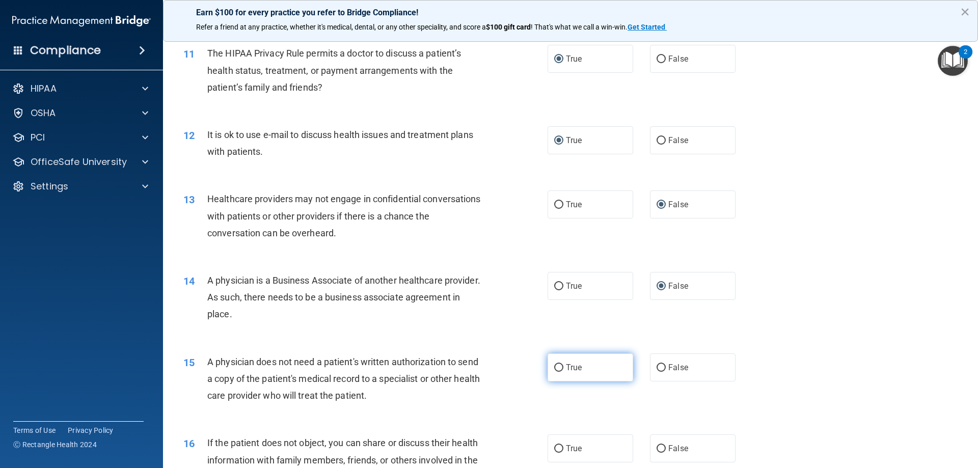
click at [554, 366] on input "True" at bounding box center [558, 368] width 9 height 8
radio input "true"
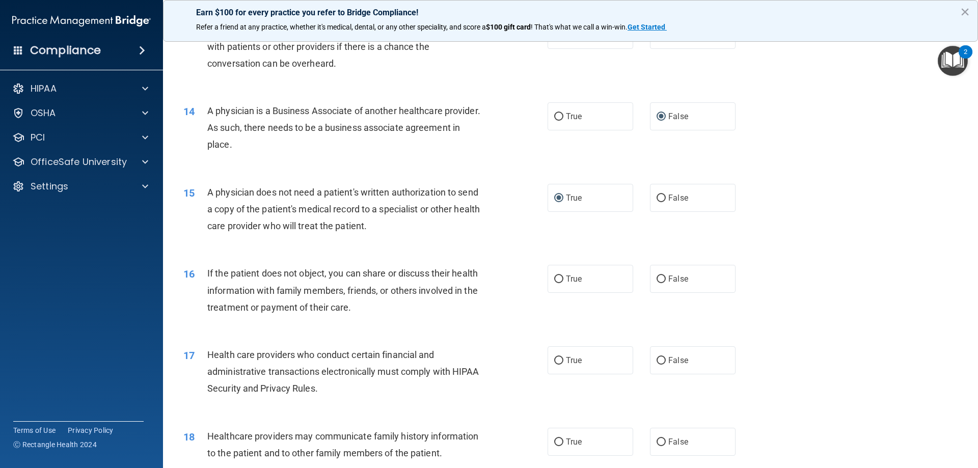
scroll to position [985, 0]
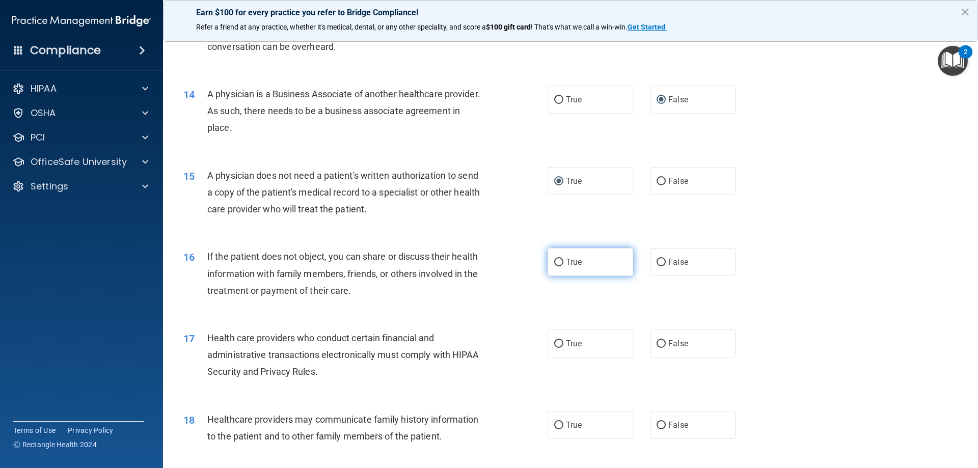
click at [556, 262] on input "True" at bounding box center [558, 263] width 9 height 8
radio input "true"
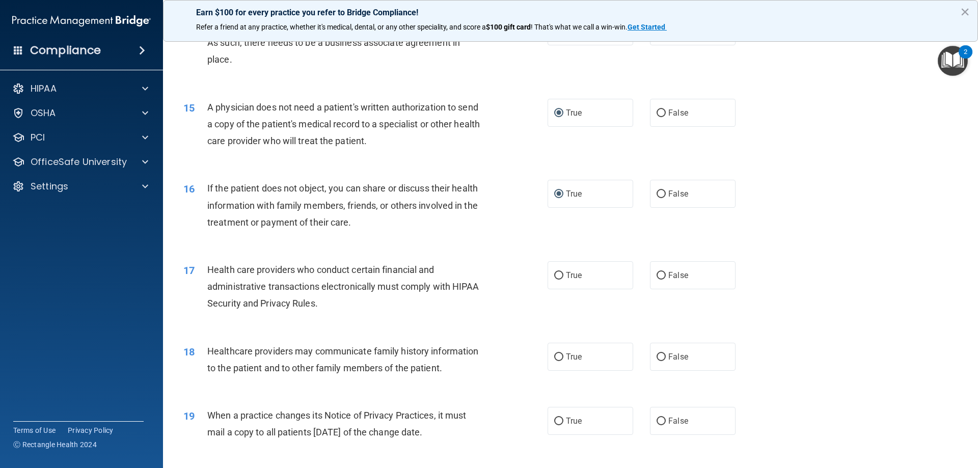
scroll to position [1070, 0]
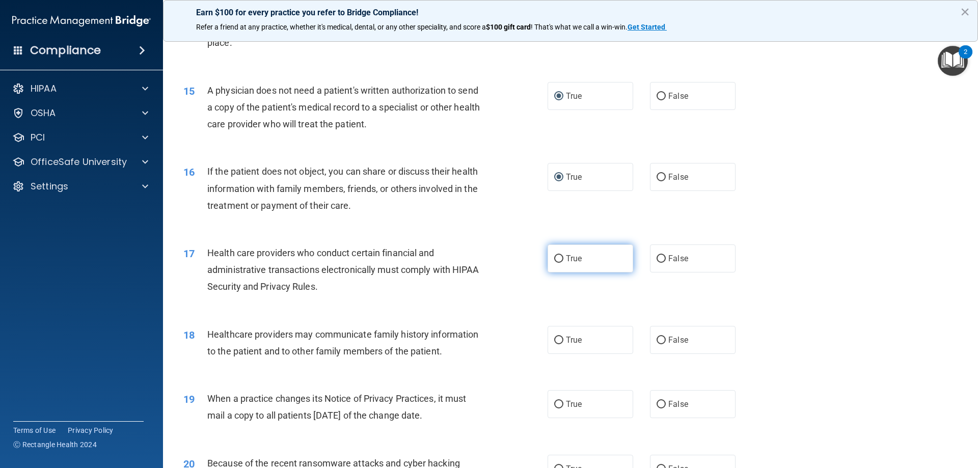
click at [556, 257] on input "True" at bounding box center [558, 259] width 9 height 8
radio input "true"
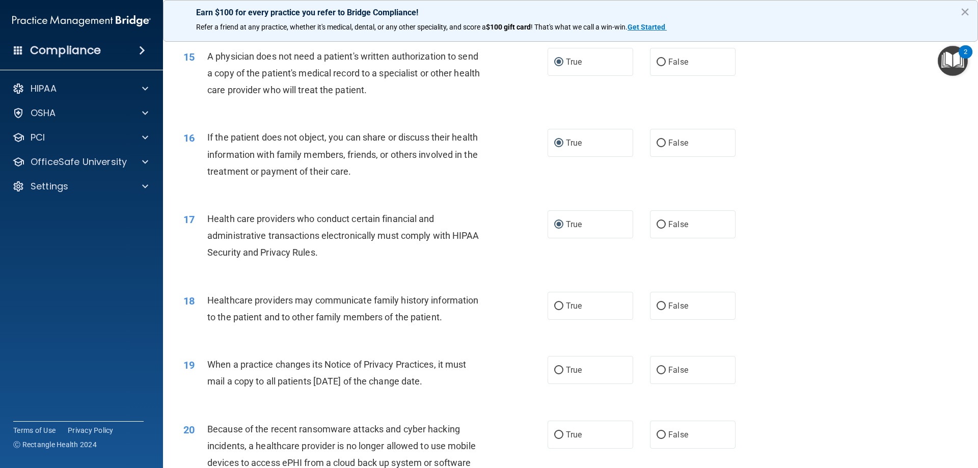
scroll to position [1155, 0]
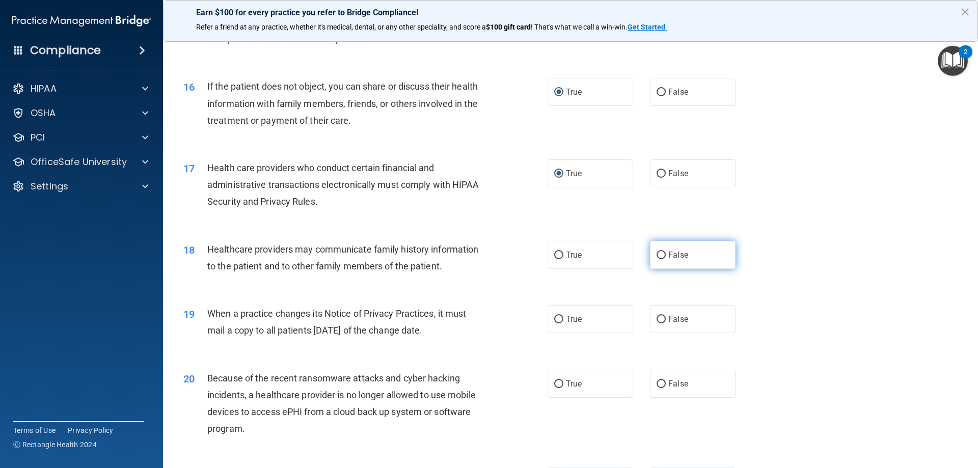
click at [657, 255] on input "False" at bounding box center [661, 256] width 9 height 8
radio input "true"
click at [556, 320] on input "True" at bounding box center [558, 320] width 9 height 8
radio input "true"
click at [662, 324] on label "False" at bounding box center [693, 319] width 86 height 28
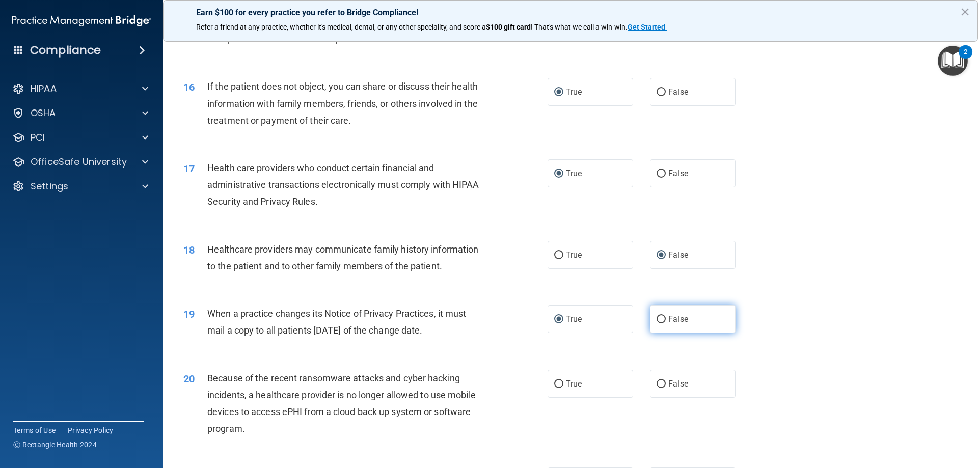
click at [662, 323] on input "False" at bounding box center [661, 320] width 9 height 8
radio input "true"
radio input "false"
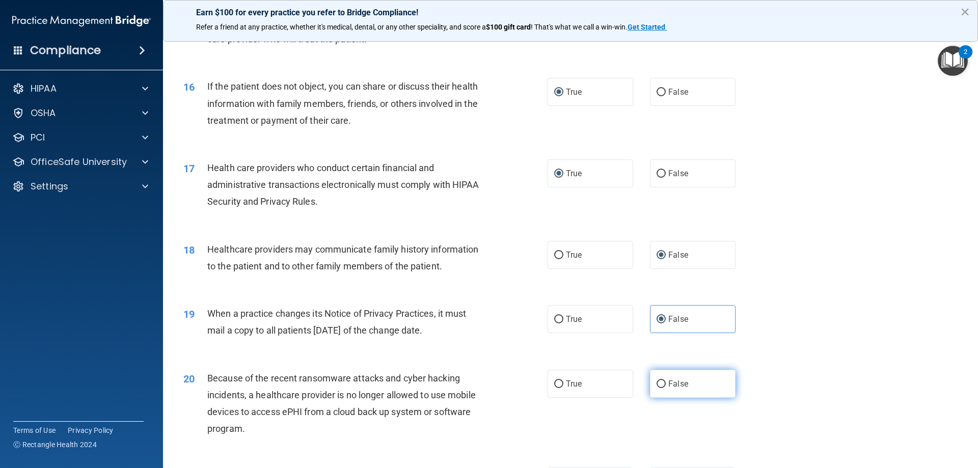
click at [668, 386] on span "False" at bounding box center [678, 384] width 20 height 10
click at [665, 386] on input "False" at bounding box center [661, 384] width 9 height 8
radio input "true"
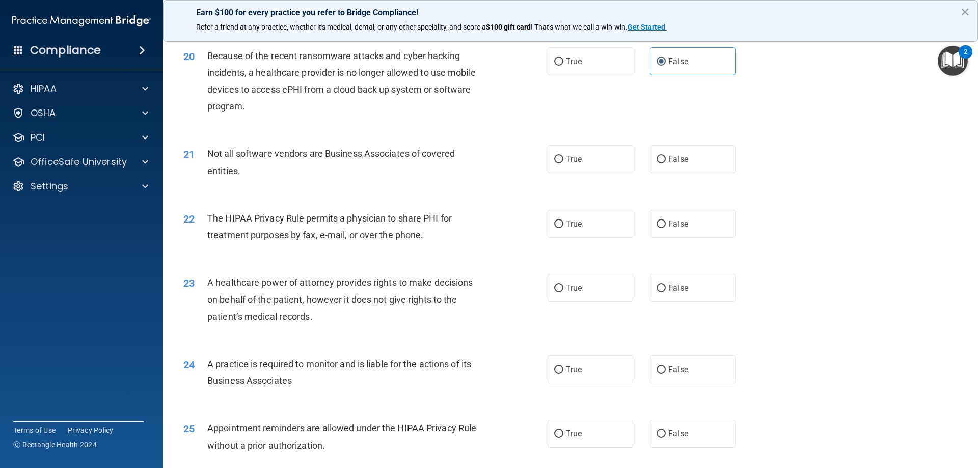
scroll to position [1494, 0]
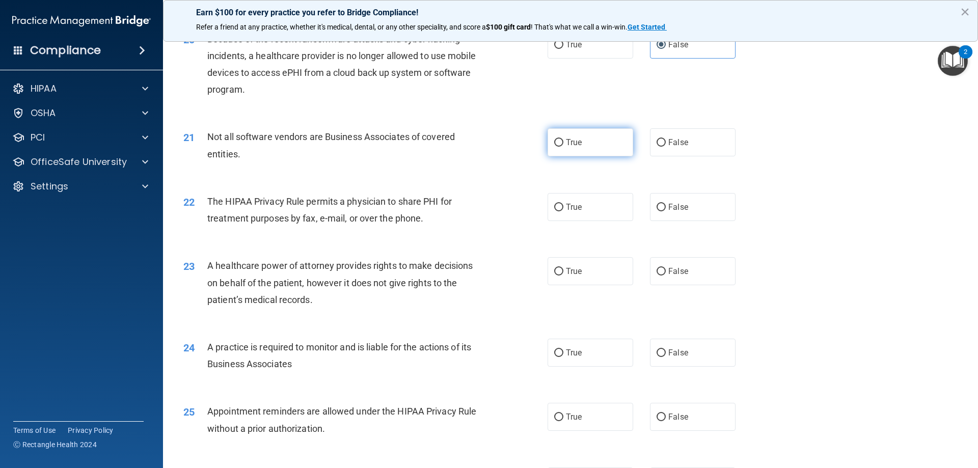
click at [554, 144] on input "True" at bounding box center [558, 143] width 9 height 8
radio input "true"
click at [560, 209] on label "True" at bounding box center [591, 207] width 86 height 28
click at [560, 209] on input "True" at bounding box center [558, 208] width 9 height 8
radio input "true"
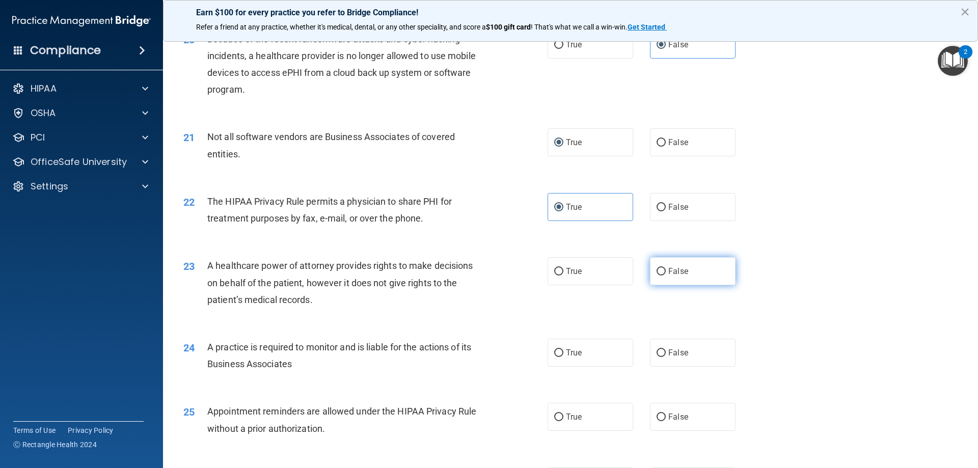
click at [660, 271] on input "False" at bounding box center [661, 272] width 9 height 8
radio input "true"
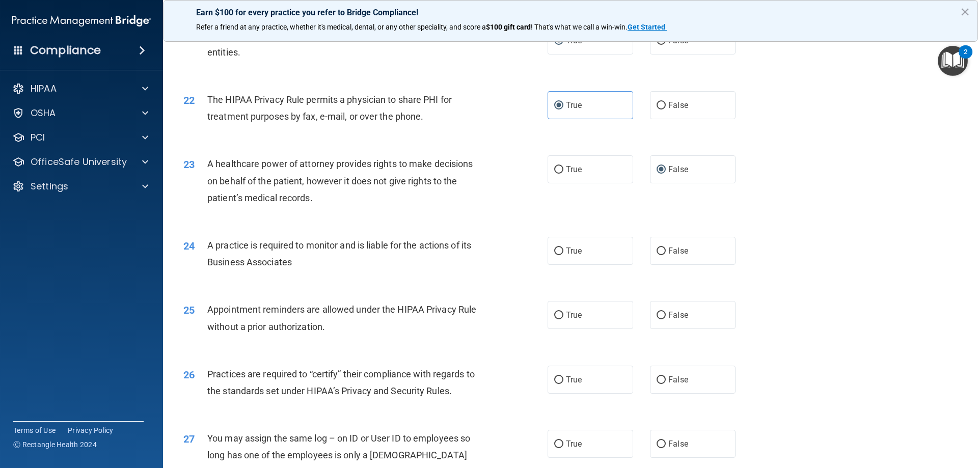
scroll to position [1613, 0]
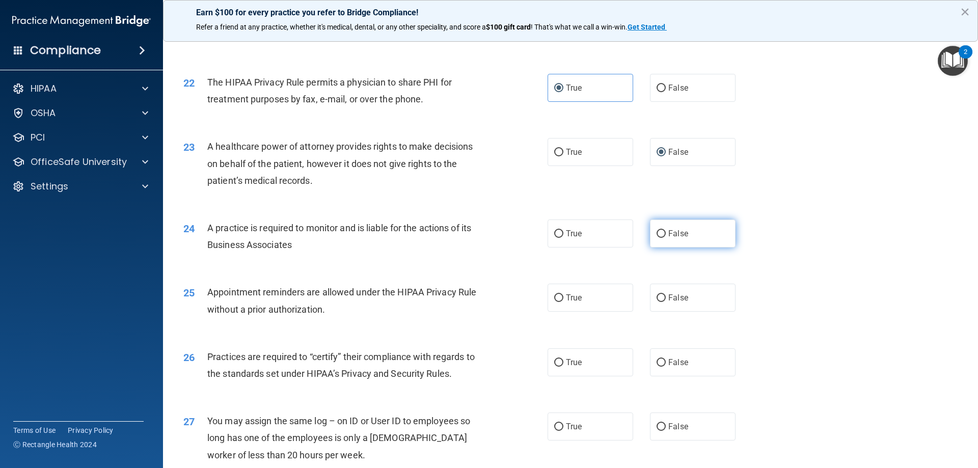
click at [657, 232] on input "False" at bounding box center [661, 234] width 9 height 8
radio input "true"
click at [555, 300] on input "True" at bounding box center [558, 298] width 9 height 8
radio input "true"
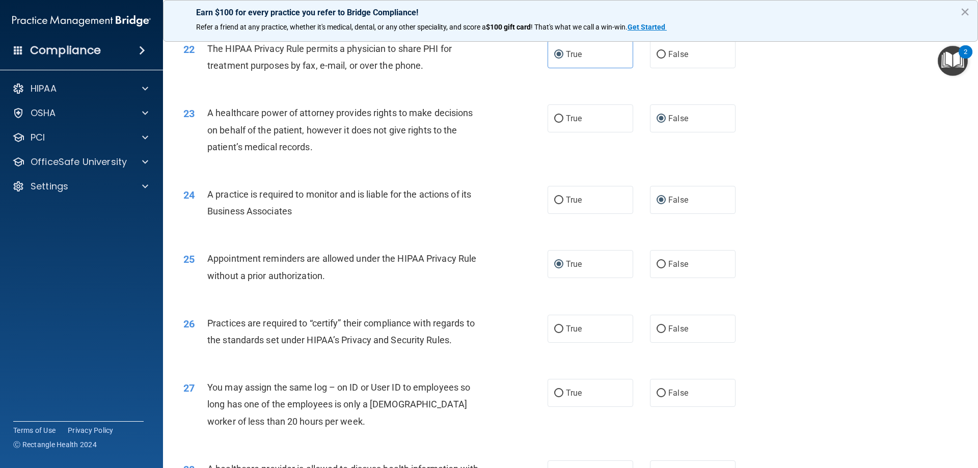
scroll to position [1664, 0]
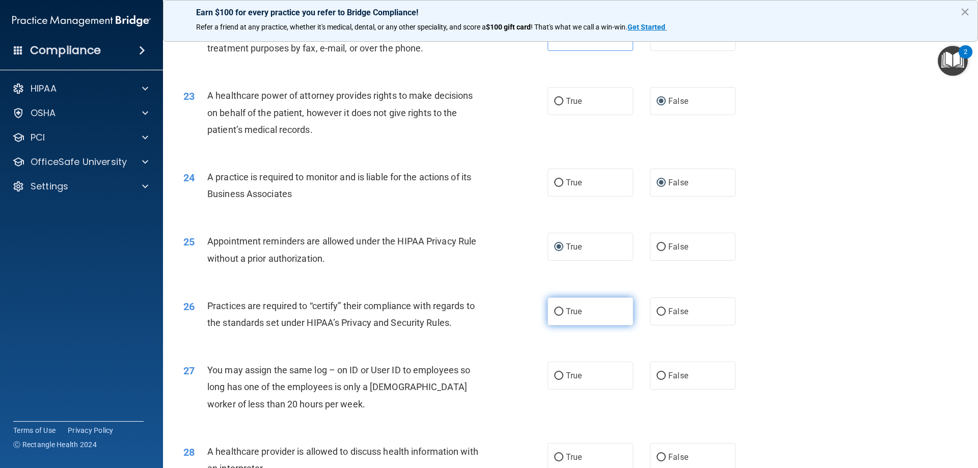
click at [557, 310] on input "True" at bounding box center [558, 312] width 9 height 8
radio input "true"
click at [657, 312] on input "False" at bounding box center [661, 312] width 9 height 8
radio input "true"
radio input "false"
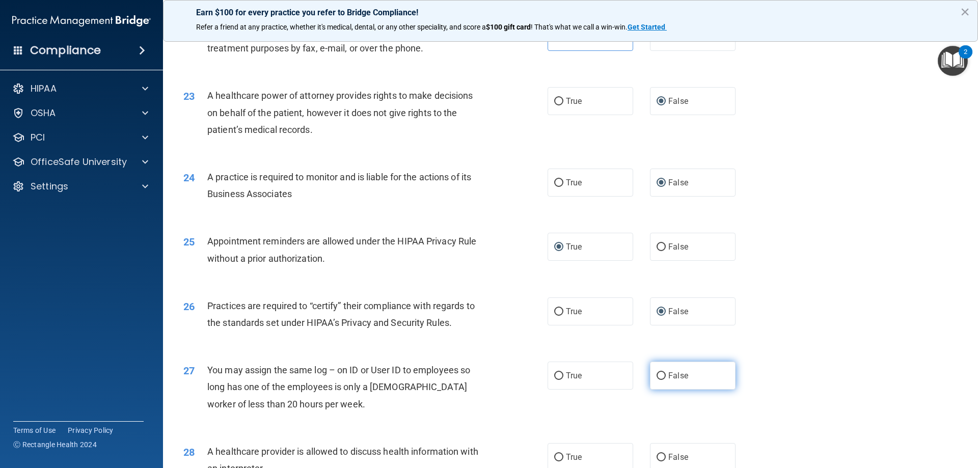
click at [657, 378] on input "False" at bounding box center [661, 376] width 9 height 8
radio input "true"
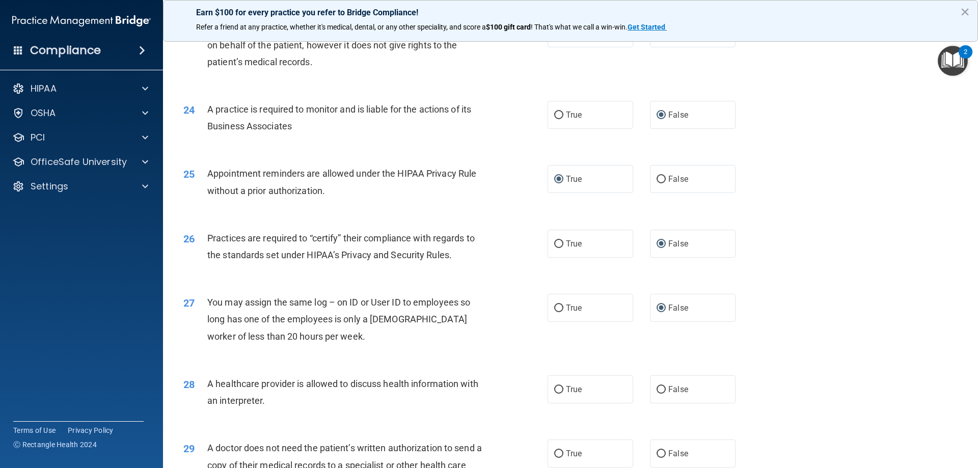
scroll to position [1800, 0]
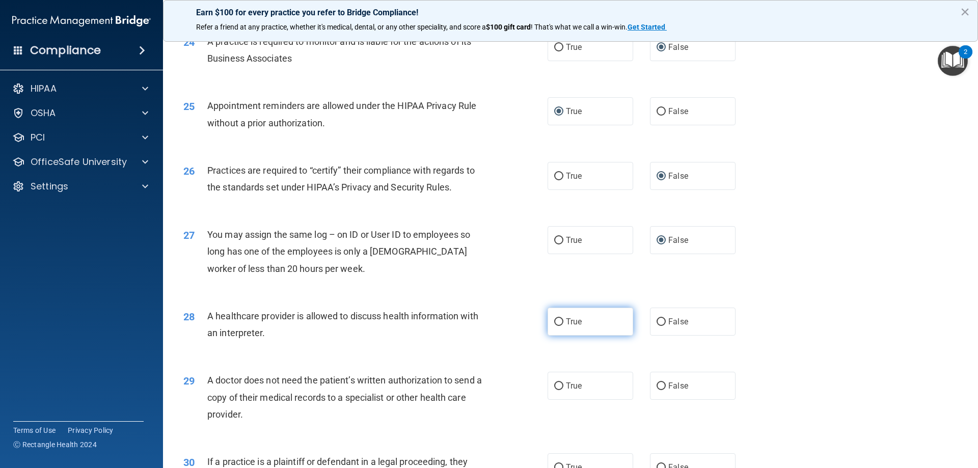
click at [560, 325] on label "True" at bounding box center [591, 322] width 86 height 28
click at [560, 325] on input "True" at bounding box center [558, 322] width 9 height 8
radio input "true"
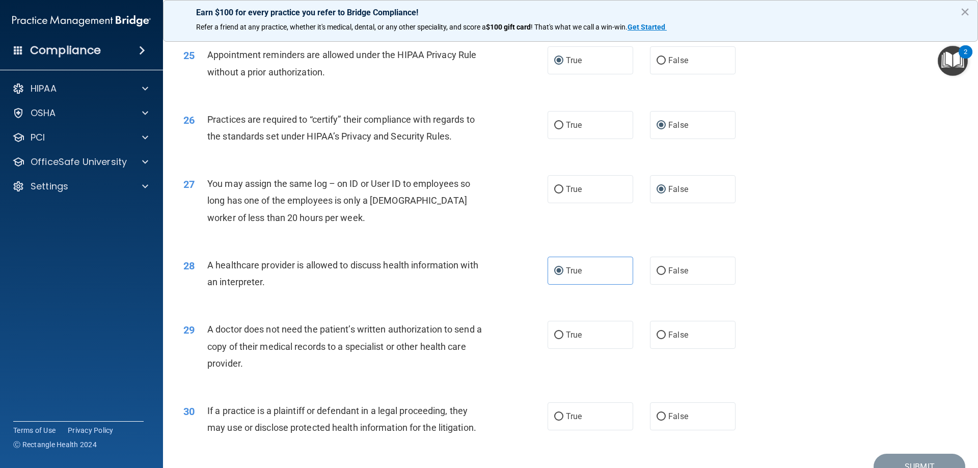
scroll to position [1903, 0]
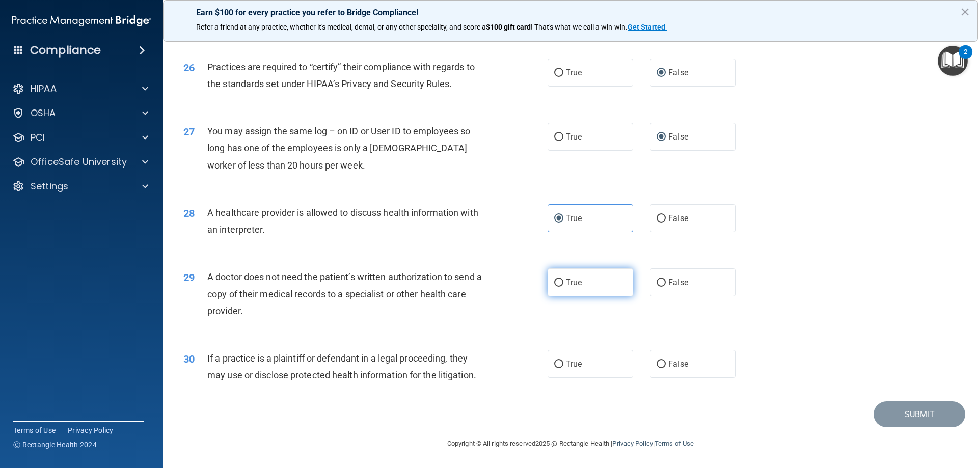
click at [558, 286] on input "True" at bounding box center [558, 283] width 9 height 8
radio input "true"
click at [557, 366] on input "True" at bounding box center [558, 365] width 9 height 8
radio input "true"
click at [926, 410] on button "Submit" at bounding box center [920, 414] width 92 height 26
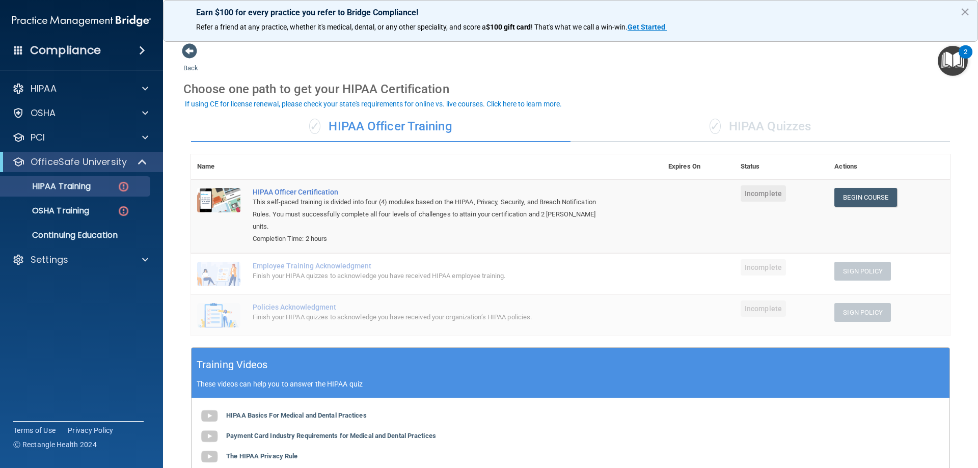
scroll to position [17, 0]
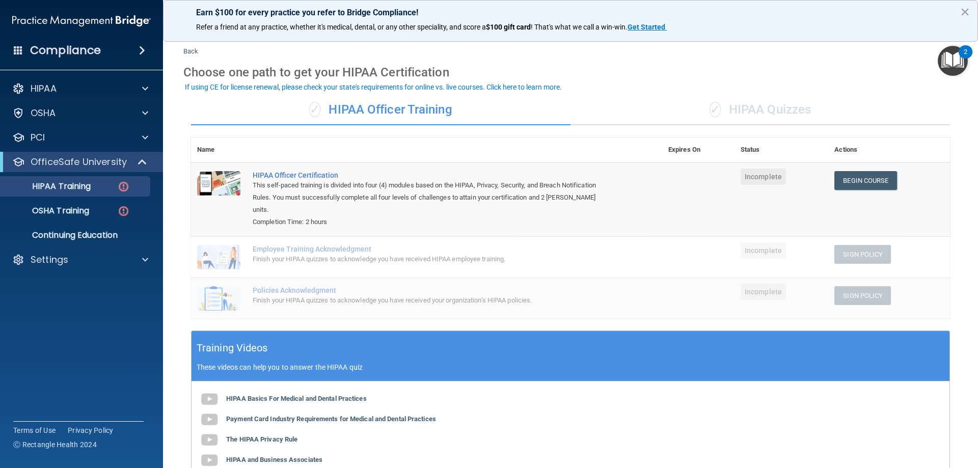
click at [773, 113] on div "✓ HIPAA Quizzes" at bounding box center [759, 110] width 379 height 31
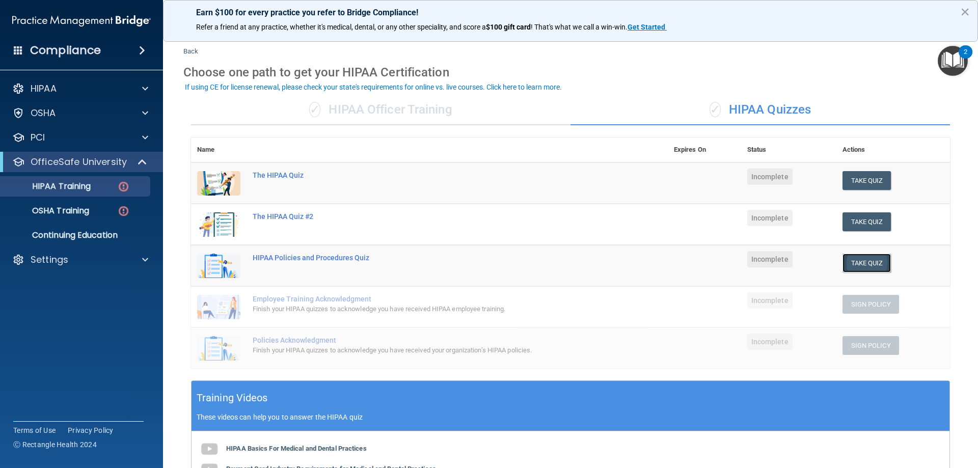
click at [878, 260] on button "Take Quiz" at bounding box center [866, 263] width 49 height 19
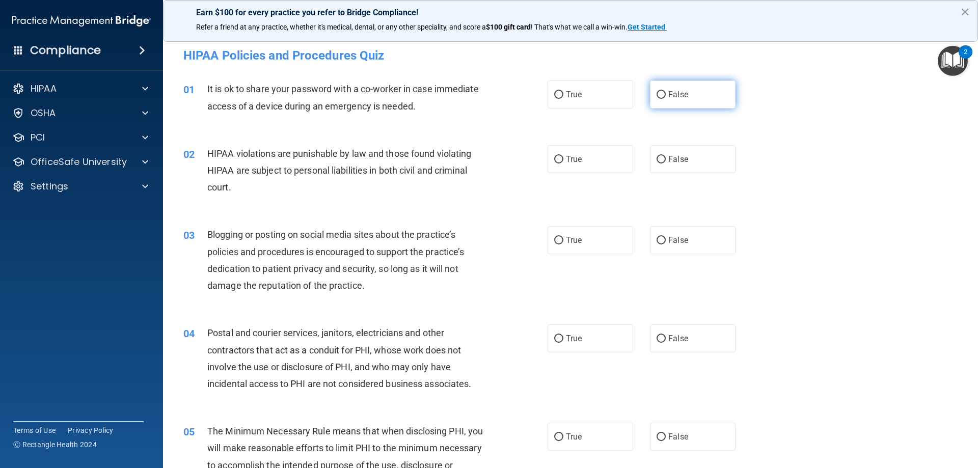
click at [657, 98] on input "False" at bounding box center [661, 95] width 9 height 8
radio input "true"
click at [554, 159] on input "True" at bounding box center [558, 160] width 9 height 8
radio input "true"
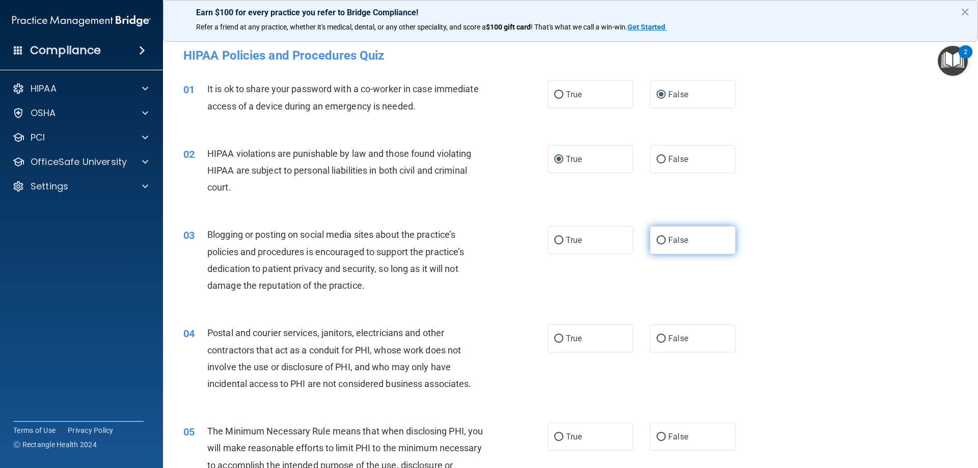
click at [661, 243] on label "False" at bounding box center [693, 240] width 86 height 28
click at [661, 243] on input "False" at bounding box center [661, 241] width 9 height 8
radio input "true"
click at [554, 340] on input "True" at bounding box center [558, 339] width 9 height 8
radio input "true"
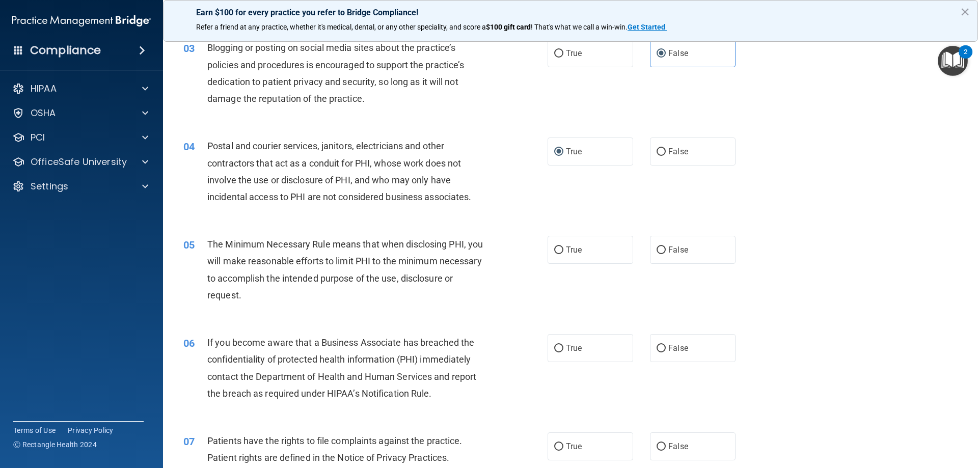
scroll to position [204, 0]
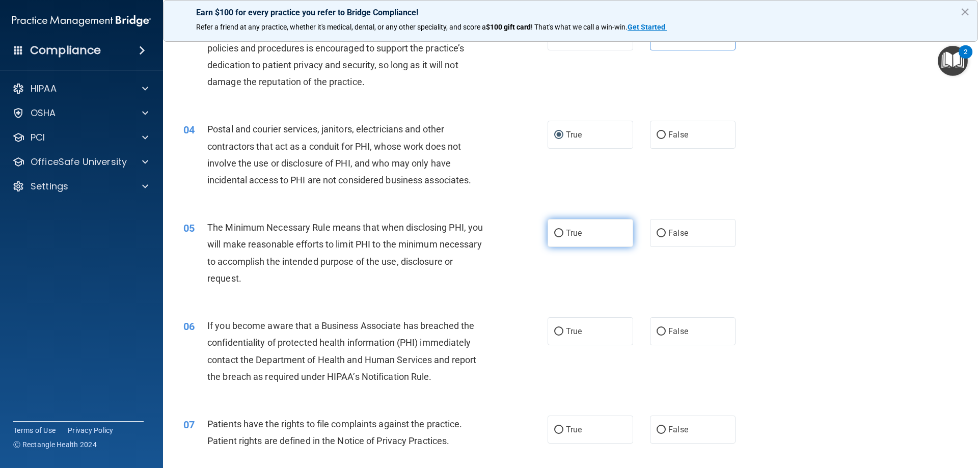
click at [558, 230] on input "True" at bounding box center [558, 234] width 9 height 8
radio input "true"
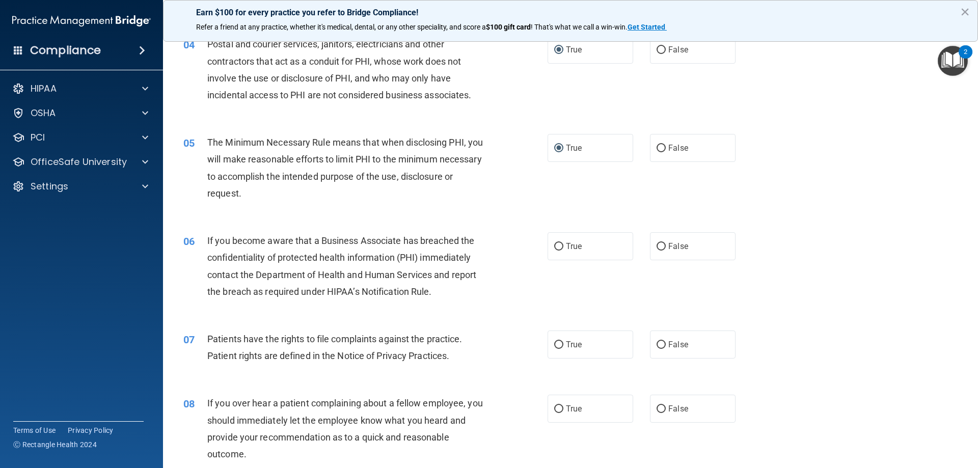
scroll to position [306, 0]
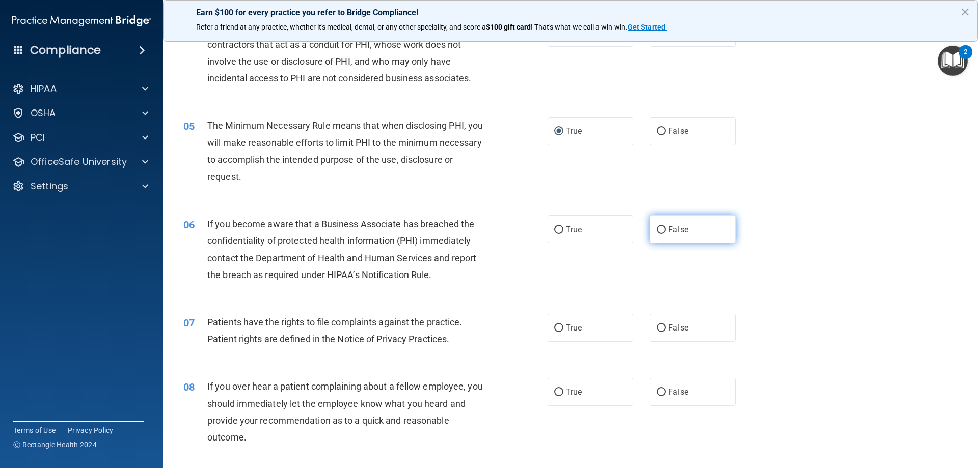
click at [657, 231] on input "False" at bounding box center [661, 230] width 9 height 8
radio input "true"
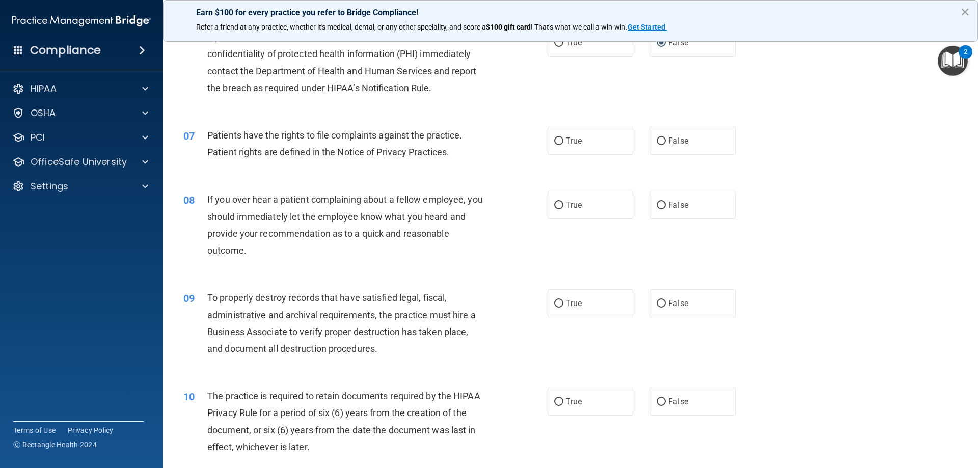
scroll to position [442, 0]
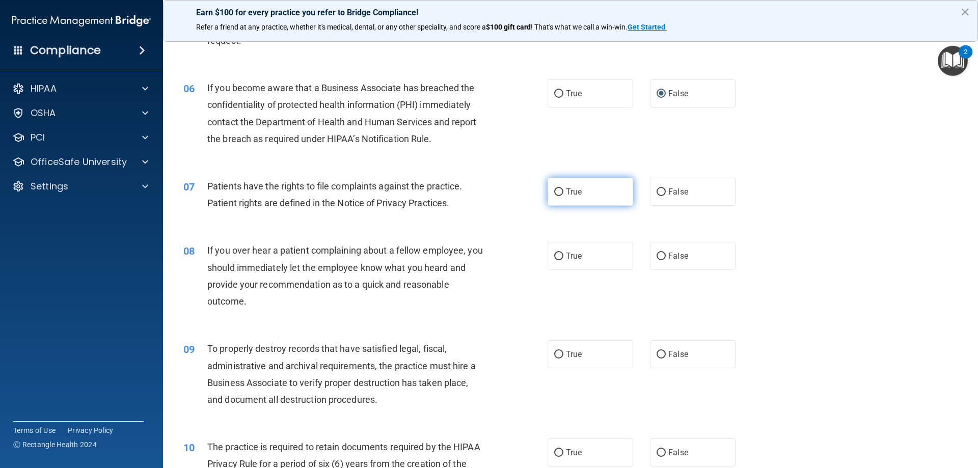
click at [560, 195] on label "True" at bounding box center [591, 192] width 86 height 28
click at [560, 195] on input "True" at bounding box center [558, 192] width 9 height 8
radio input "true"
click at [657, 255] on input "False" at bounding box center [661, 257] width 9 height 8
radio input "true"
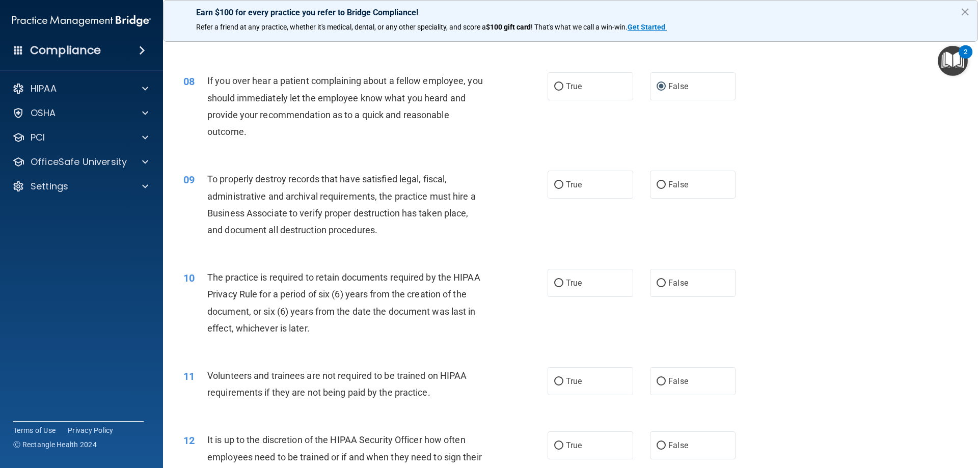
scroll to position [628, 0]
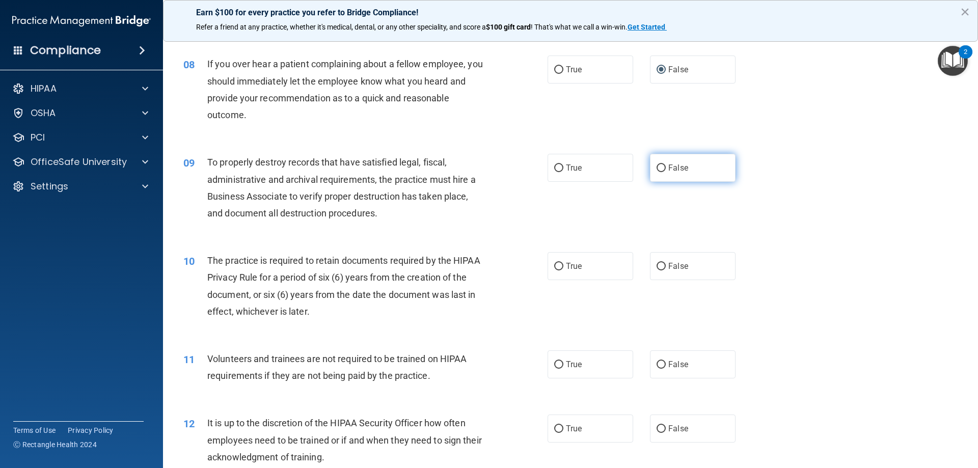
click at [661, 165] on label "False" at bounding box center [693, 168] width 86 height 28
click at [661, 165] on input "False" at bounding box center [661, 169] width 9 height 8
radio input "true"
click at [550, 268] on label "True" at bounding box center [591, 266] width 86 height 28
click at [554, 268] on input "True" at bounding box center [558, 267] width 9 height 8
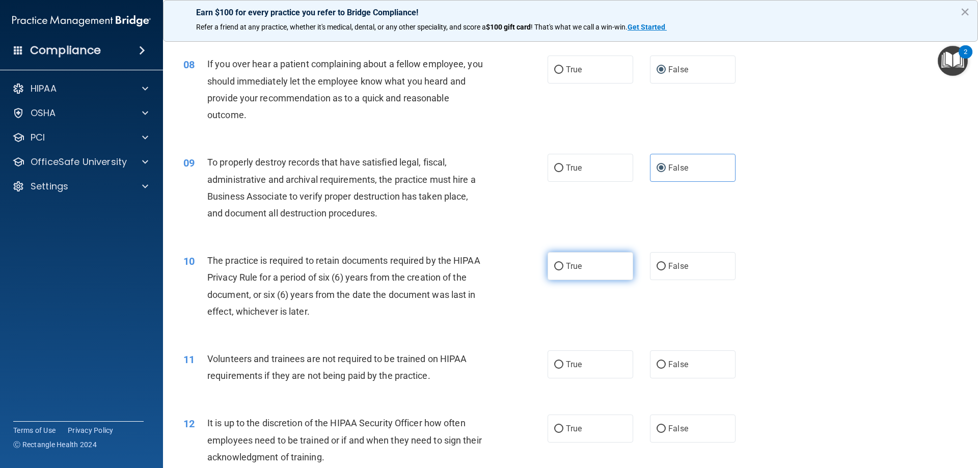
radio input "true"
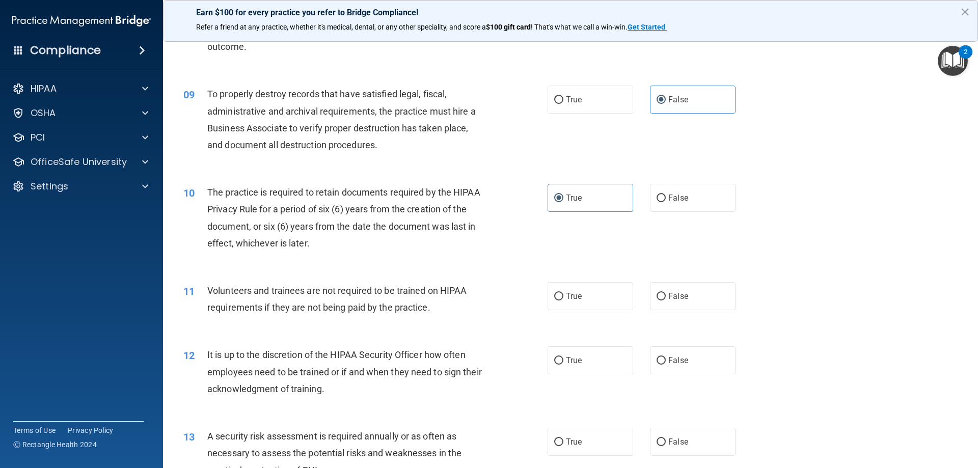
scroll to position [713, 0]
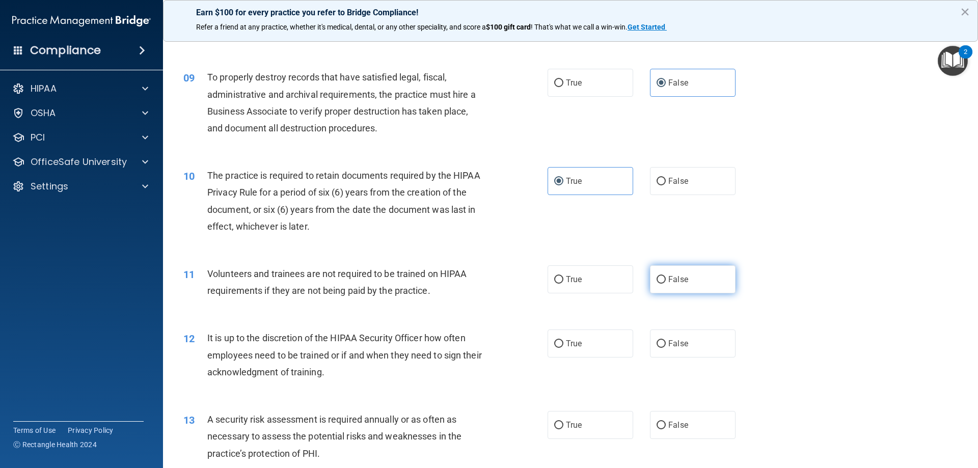
click at [661, 282] on input "False" at bounding box center [661, 280] width 9 height 8
radio input "true"
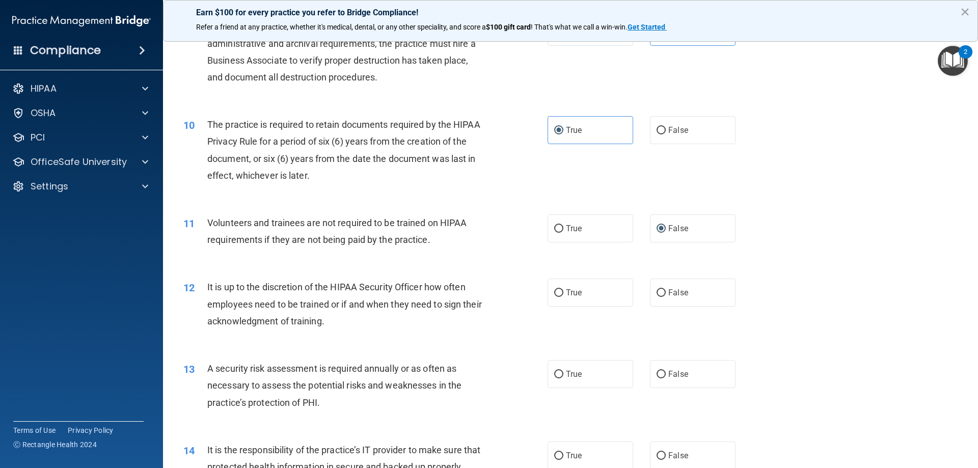
scroll to position [781, 0]
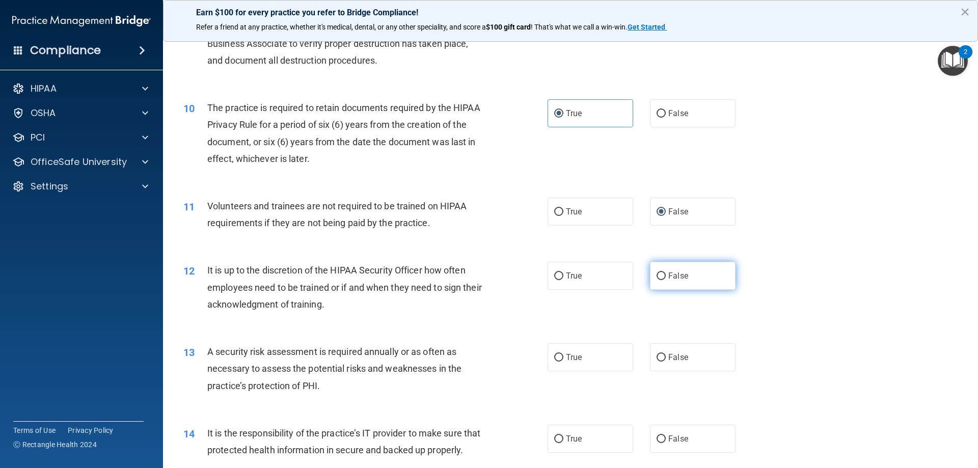
click at [657, 277] on input "False" at bounding box center [661, 276] width 9 height 8
radio input "true"
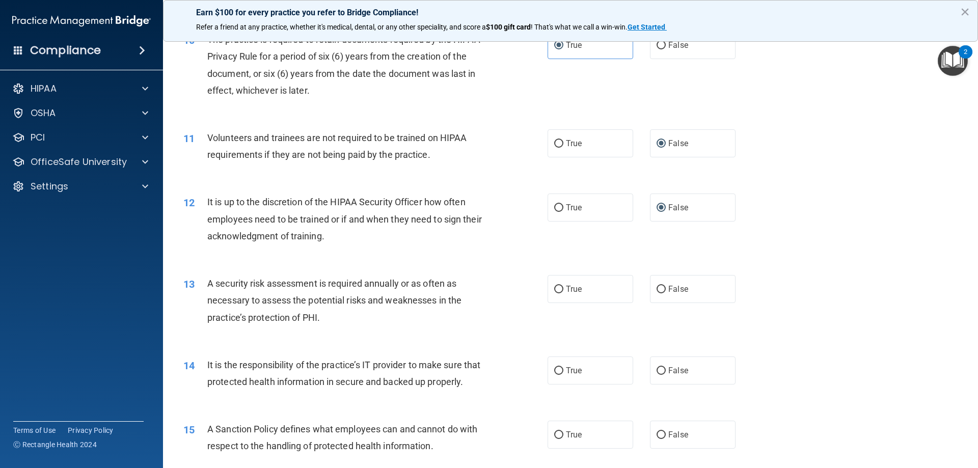
scroll to position [866, 0]
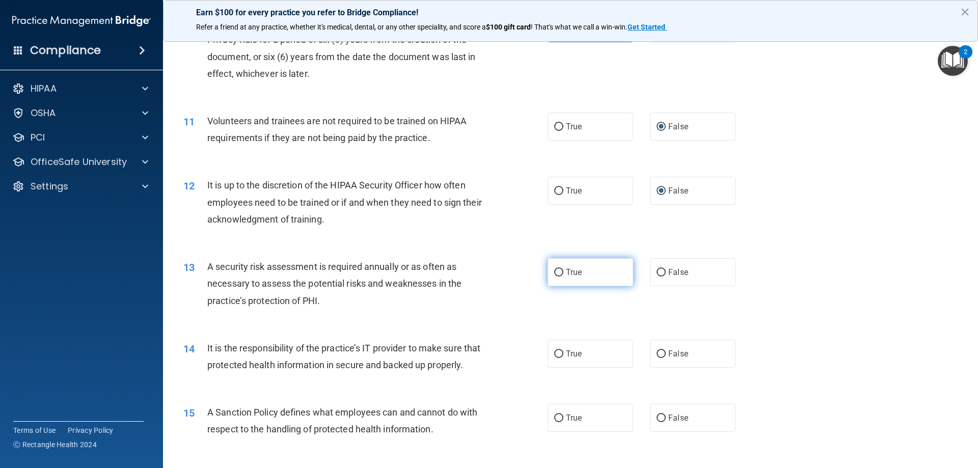
click at [555, 275] on input "True" at bounding box center [558, 273] width 9 height 8
radio input "true"
click at [659, 354] on input "False" at bounding box center [661, 354] width 9 height 8
radio input "true"
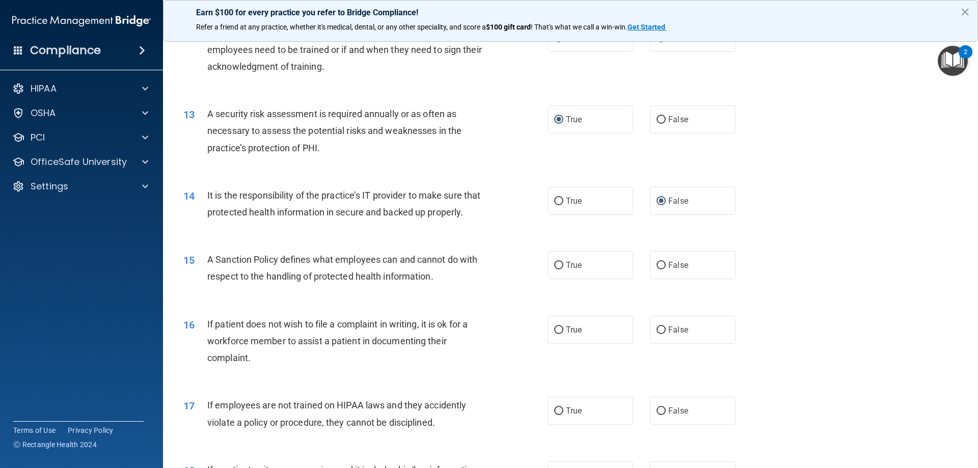
scroll to position [1121, 0]
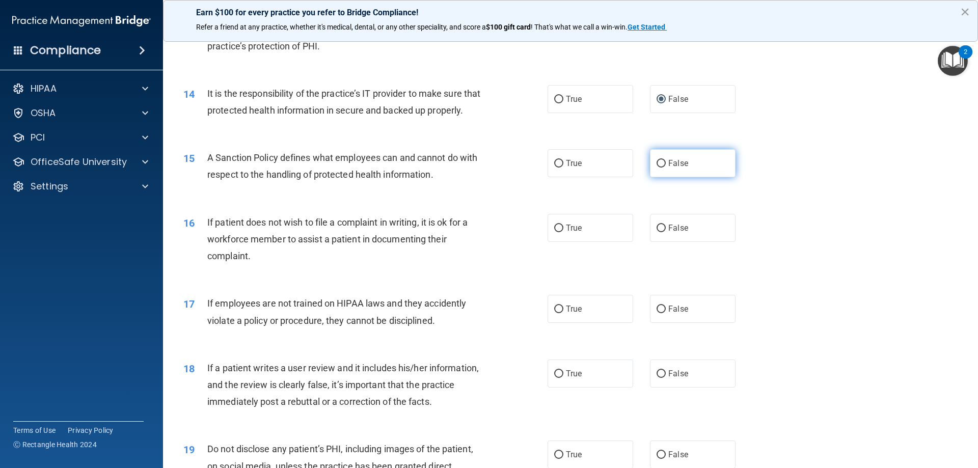
click at [657, 168] on input "False" at bounding box center [661, 164] width 9 height 8
radio input "true"
click at [556, 232] on input "True" at bounding box center [558, 229] width 9 height 8
radio input "true"
click at [660, 313] on input "False" at bounding box center [661, 310] width 9 height 8
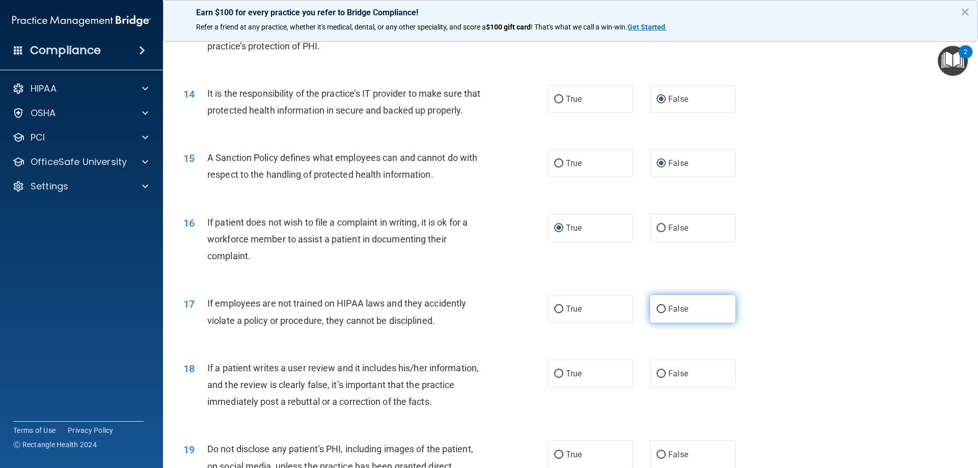
radio input "true"
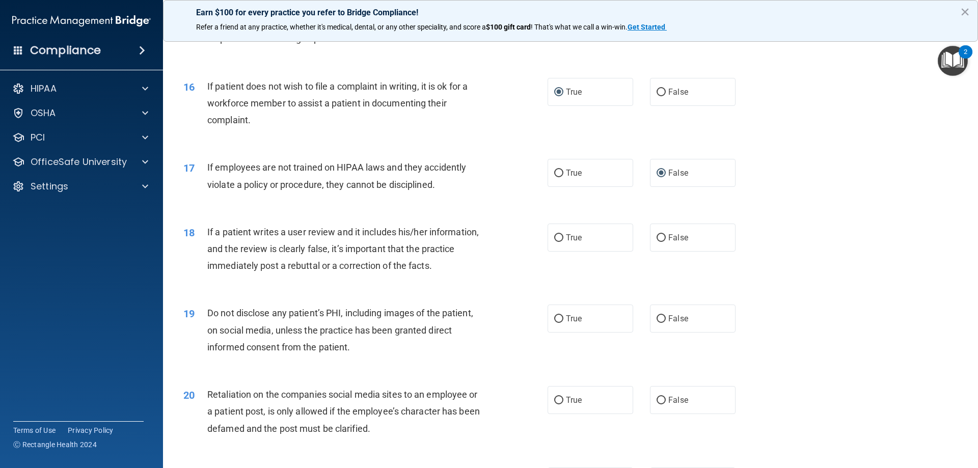
scroll to position [1307, 0]
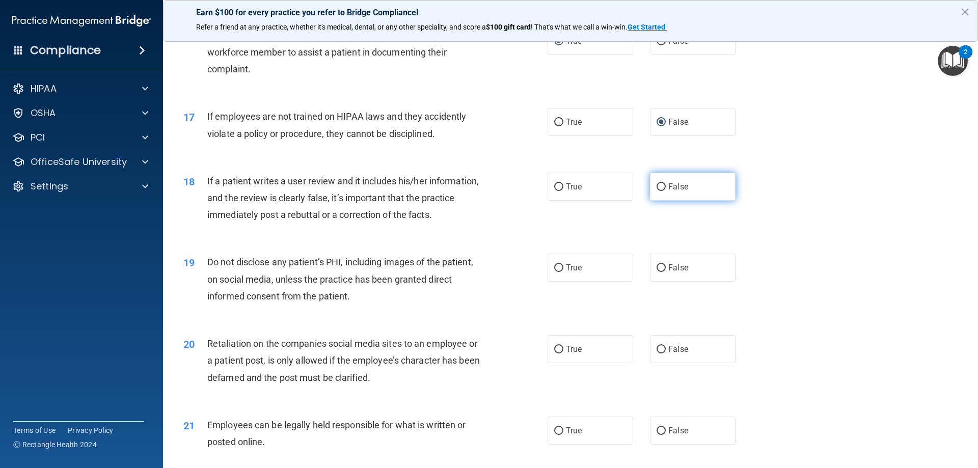
click at [657, 191] on input "False" at bounding box center [661, 187] width 9 height 8
radio input "true"
click at [557, 272] on input "True" at bounding box center [558, 268] width 9 height 8
radio input "true"
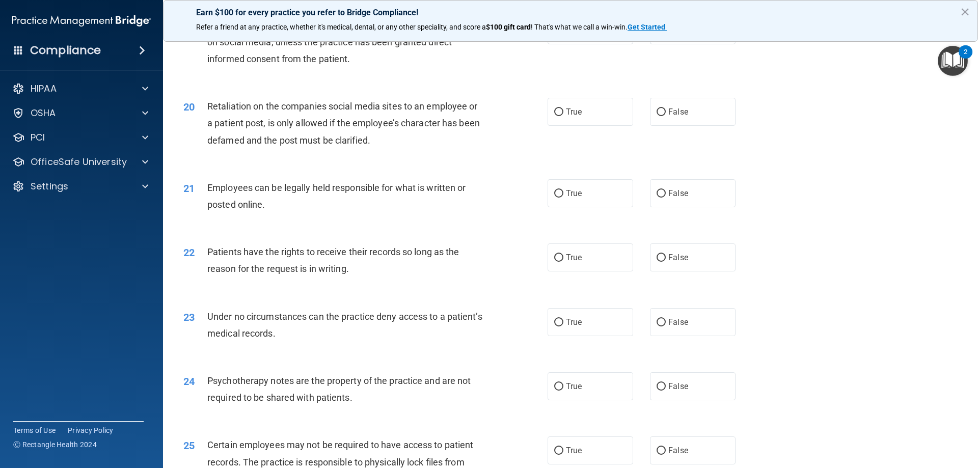
scroll to position [1562, 0]
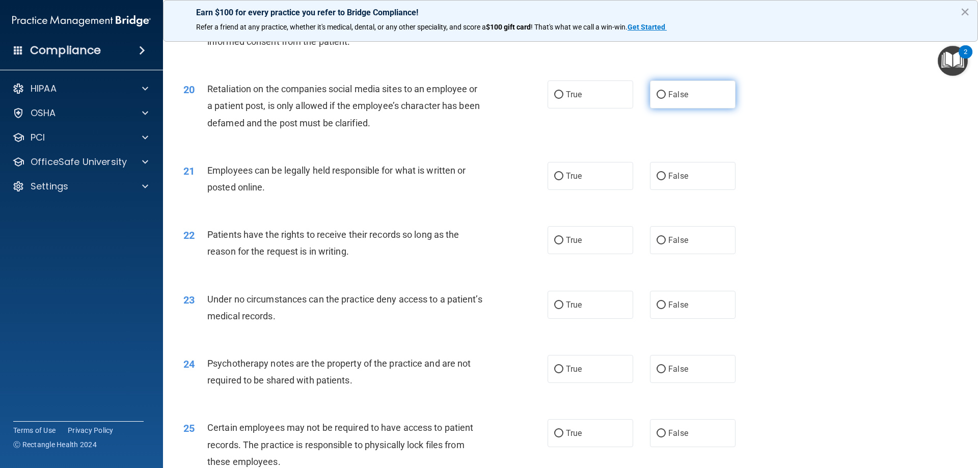
click at [657, 99] on input "False" at bounding box center [661, 95] width 9 height 8
radio input "true"
click at [556, 180] on input "True" at bounding box center [558, 177] width 9 height 8
radio input "true"
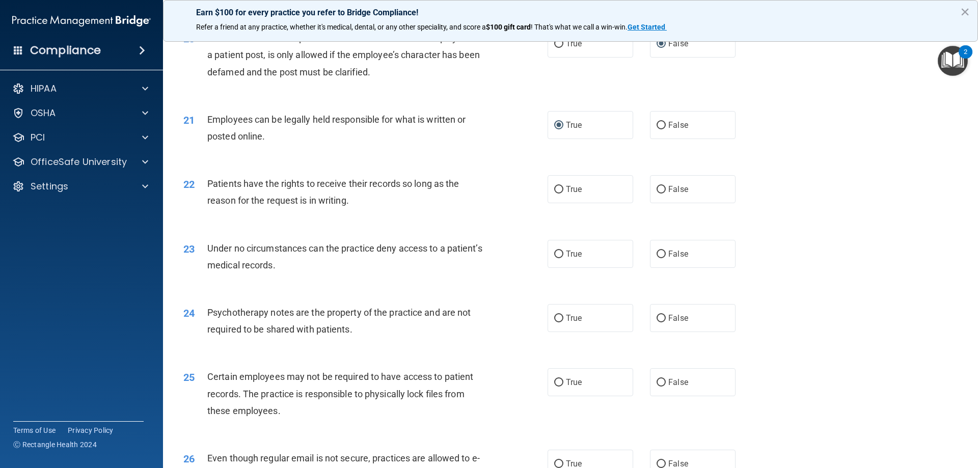
scroll to position [1630, 0]
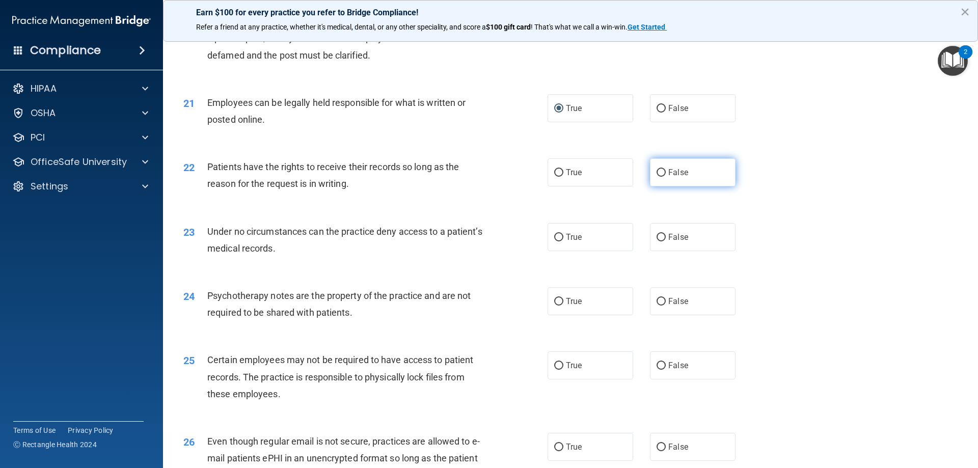
click at [657, 177] on input "False" at bounding box center [661, 173] width 9 height 8
radio input "true"
click at [657, 241] on input "False" at bounding box center [661, 238] width 9 height 8
radio input "true"
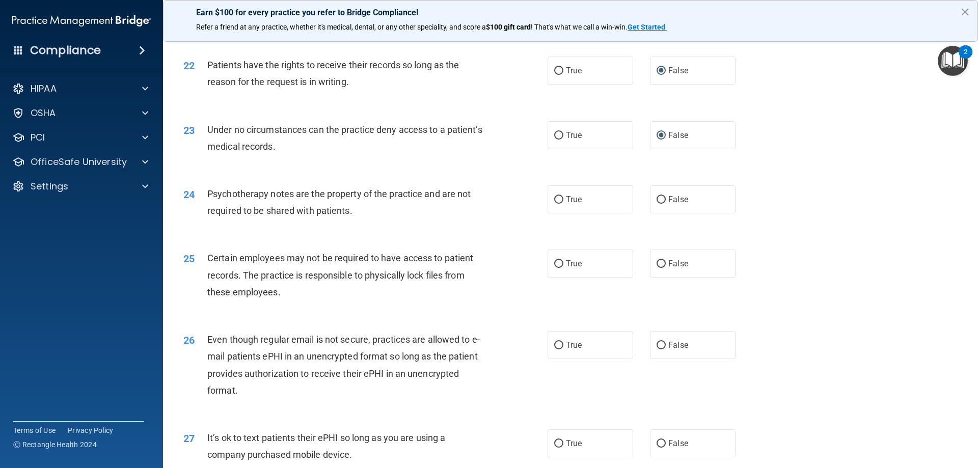
scroll to position [1749, 0]
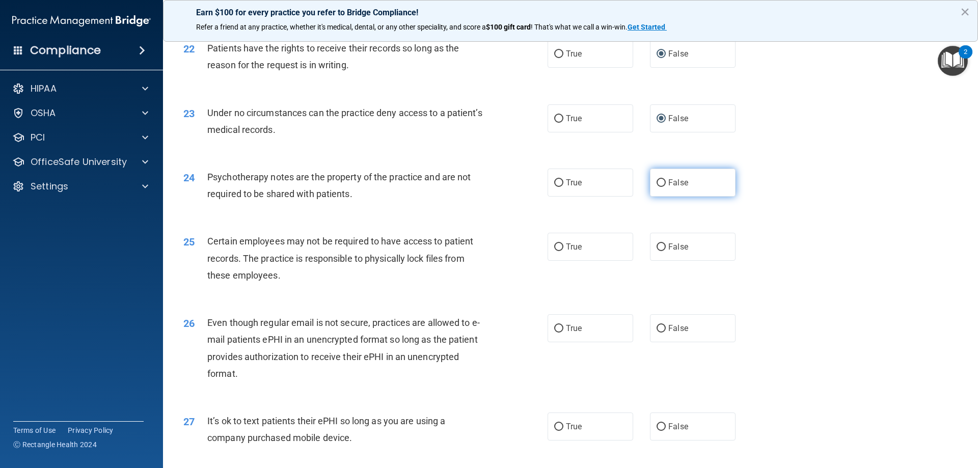
click at [657, 187] on input "False" at bounding box center [661, 183] width 9 height 8
radio input "true"
click at [554, 187] on input "True" at bounding box center [558, 183] width 9 height 8
radio input "true"
radio input "false"
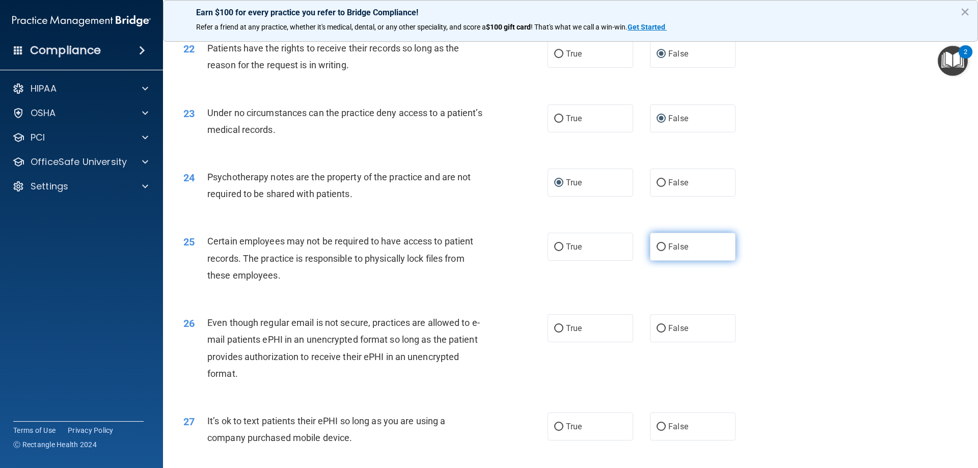
click at [658, 251] on input "False" at bounding box center [661, 247] width 9 height 8
radio input "true"
click at [562, 261] on label "True" at bounding box center [591, 247] width 86 height 28
click at [562, 251] on input "True" at bounding box center [558, 247] width 9 height 8
radio input "true"
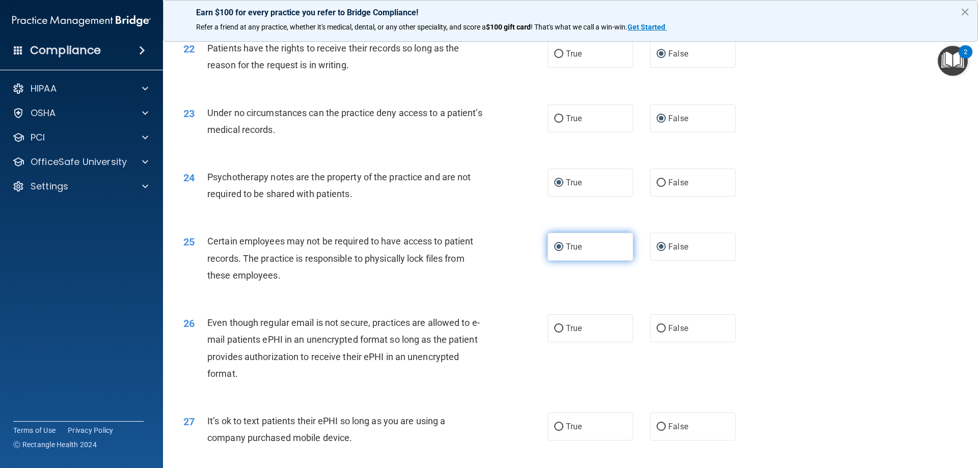
radio input "false"
drag, startPoint x: 565, startPoint y: 309, endPoint x: 558, endPoint y: 309, distance: 7.7
click at [558, 302] on div "25 Certain employees may not be required to have access to patient records. The…" at bounding box center [570, 260] width 789 height 81
click at [657, 333] on input "False" at bounding box center [661, 329] width 9 height 8
radio input "true"
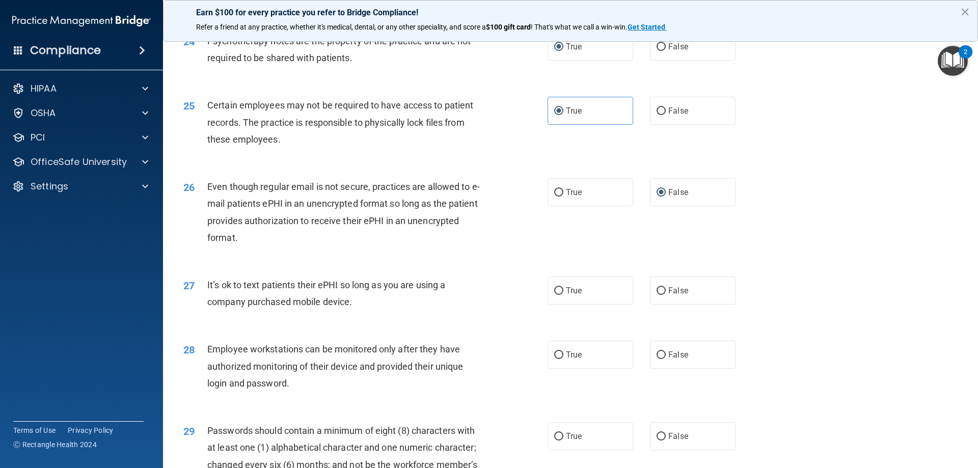
scroll to position [1901, 0]
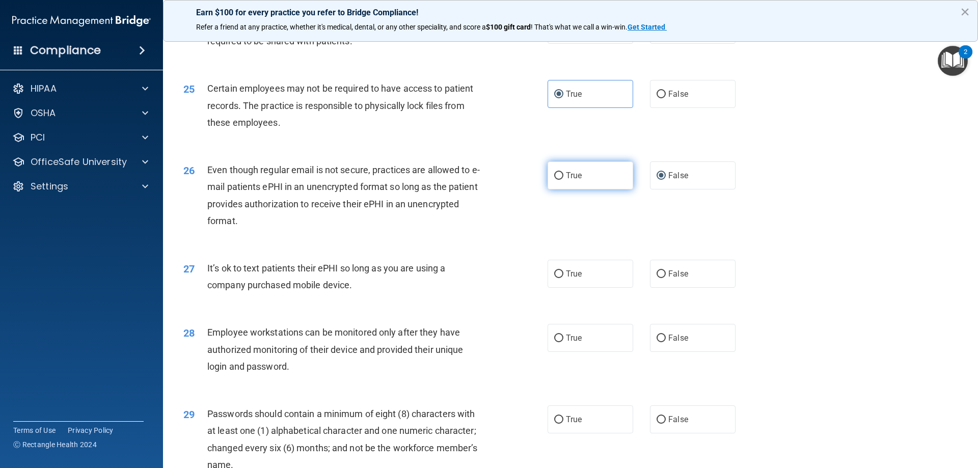
click at [554, 180] on input "True" at bounding box center [558, 176] width 9 height 8
radio input "true"
radio input "false"
click at [658, 278] on input "False" at bounding box center [661, 274] width 9 height 8
radio input "true"
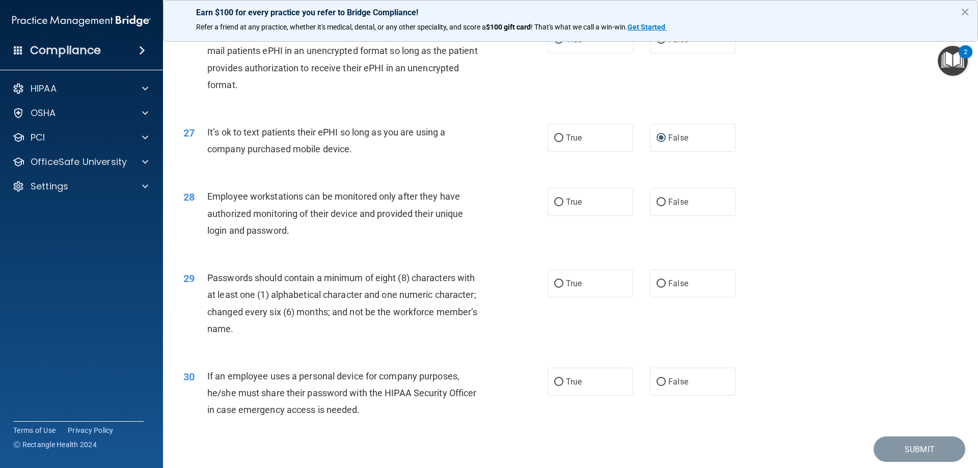
scroll to position [2072, 0]
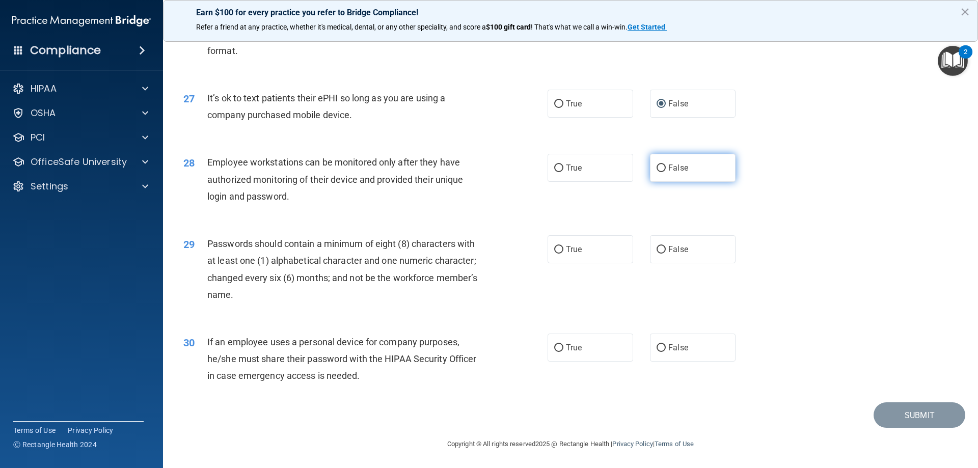
click at [657, 172] on input "False" at bounding box center [661, 169] width 9 height 8
radio input "true"
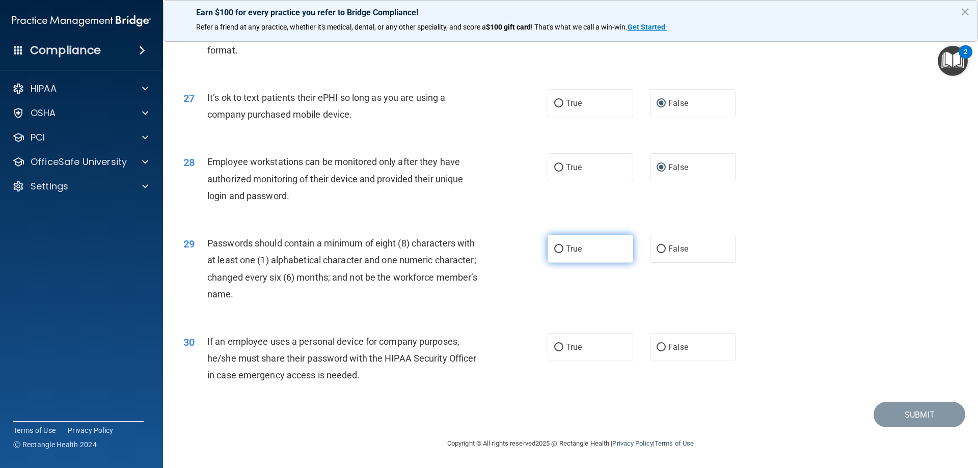
click at [554, 251] on input "True" at bounding box center [558, 250] width 9 height 8
radio input "true"
click at [658, 344] on input "False" at bounding box center [661, 348] width 9 height 8
radio input "true"
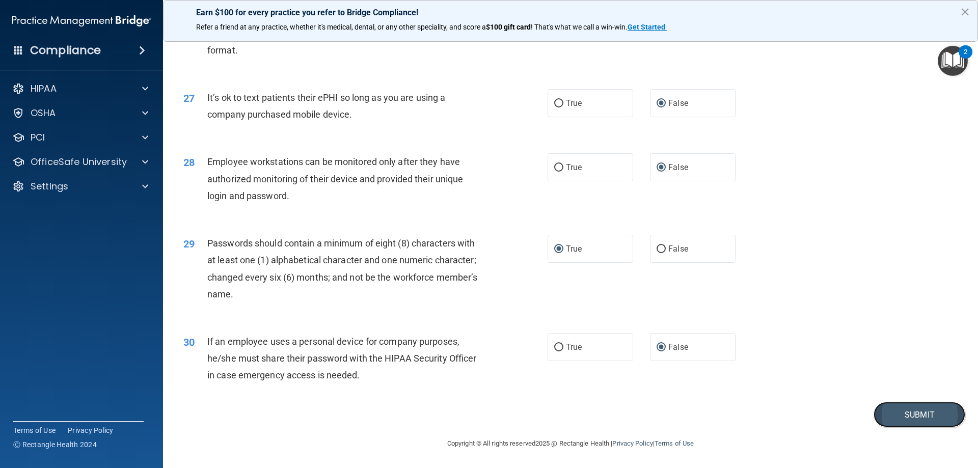
click at [907, 408] on button "Submit" at bounding box center [920, 415] width 92 height 26
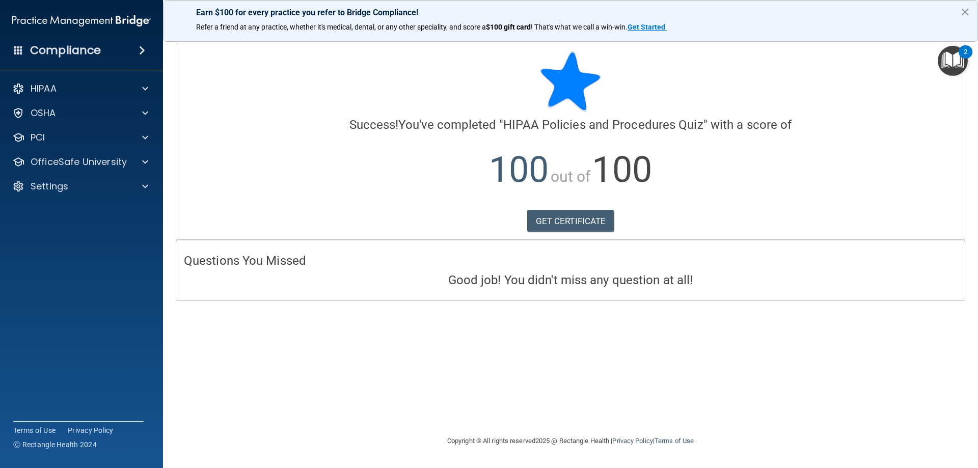
click at [58, 174] on div "HIPAA Documents and Policies Report an Incident Business Associates Emergency P…" at bounding box center [81, 139] width 163 height 130
click at [67, 169] on div "OfficeSafe University" at bounding box center [81, 162] width 163 height 20
click at [119, 158] on p "OfficeSafe University" at bounding box center [79, 162] width 96 height 12
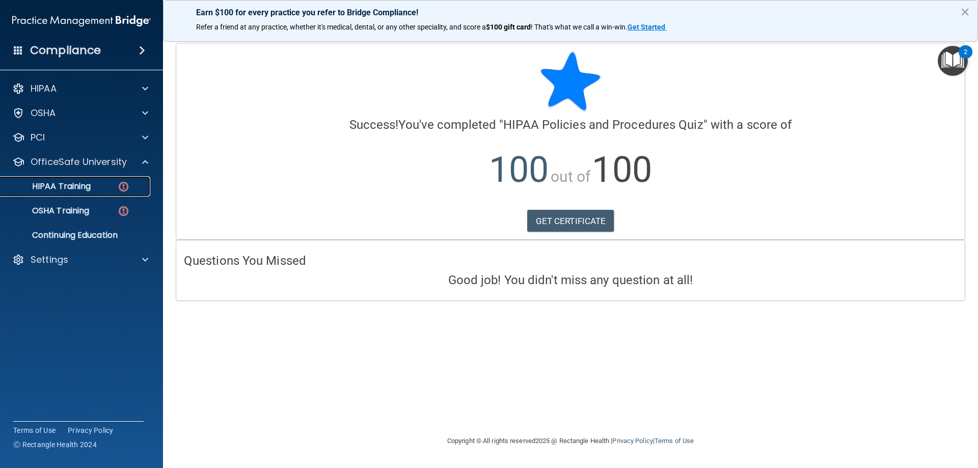
click at [90, 186] on p "HIPAA Training" at bounding box center [49, 186] width 84 height 10
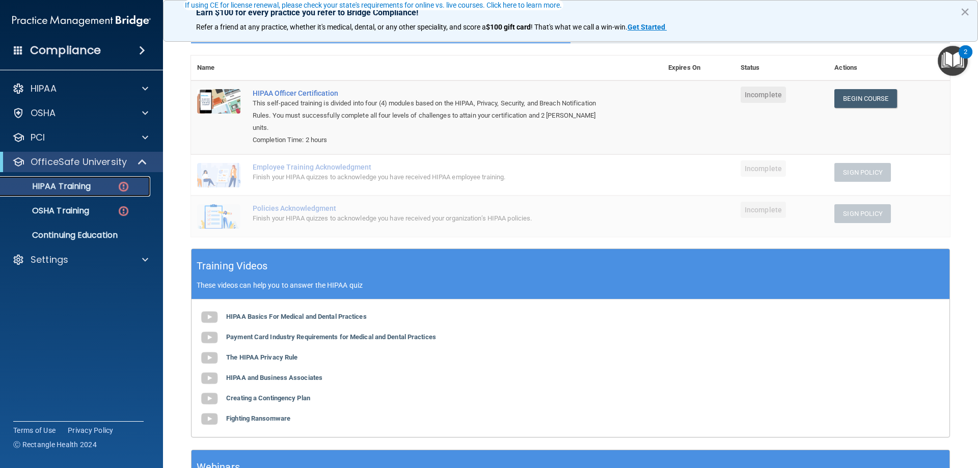
scroll to position [48, 0]
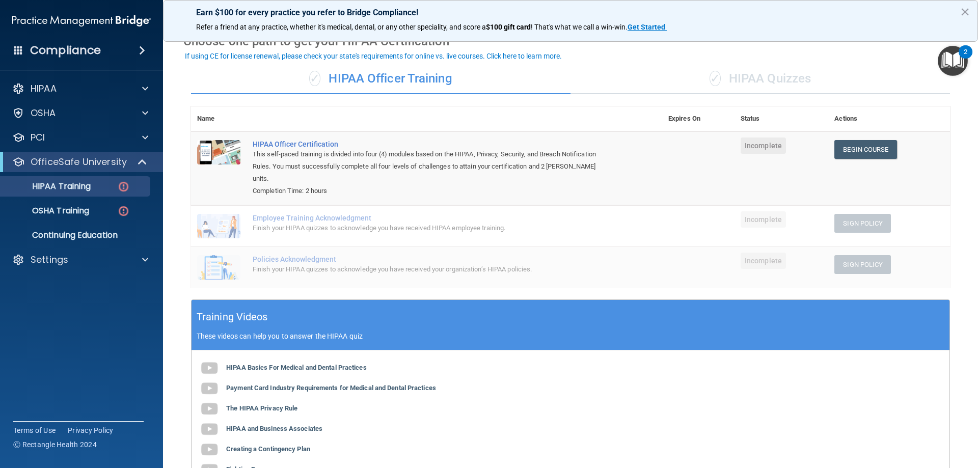
click at [765, 81] on div "✓ HIPAA Quizzes" at bounding box center [759, 79] width 379 height 31
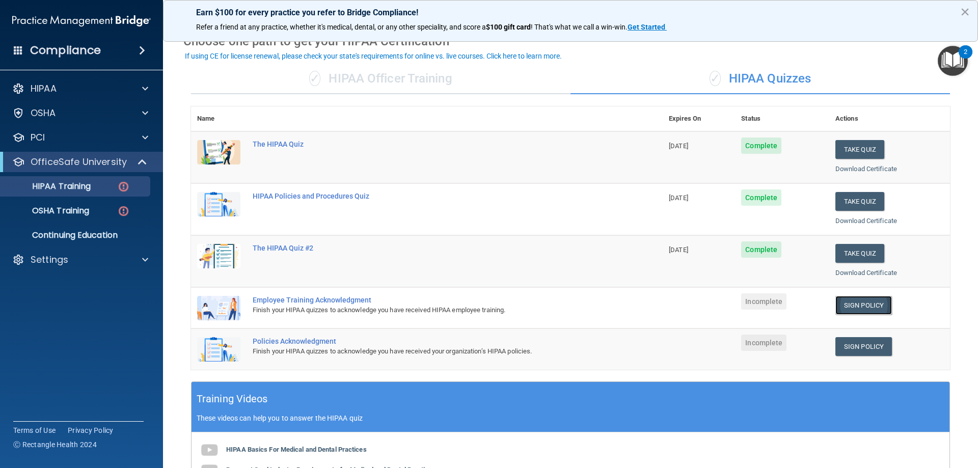
click at [847, 303] on link "Sign Policy" at bounding box center [863, 305] width 57 height 19
click at [856, 347] on link "Sign Policy" at bounding box center [863, 346] width 57 height 19
click at [75, 215] on p "OSHA Training" at bounding box center [48, 211] width 83 height 10
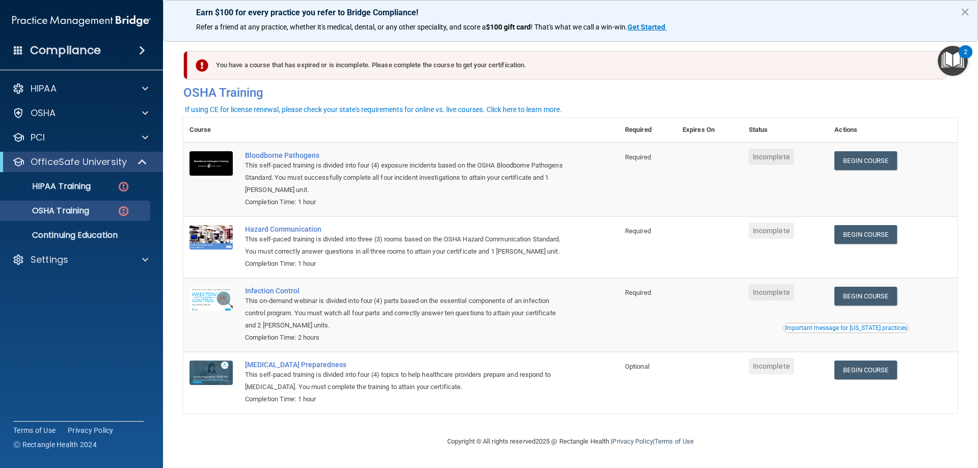
click at [776, 66] on div "You have a course that has expired or is incomplete. Please complete the course…" at bounding box center [566, 65] width 759 height 29
click at [880, 165] on link "Begin Course" at bounding box center [865, 160] width 62 height 19
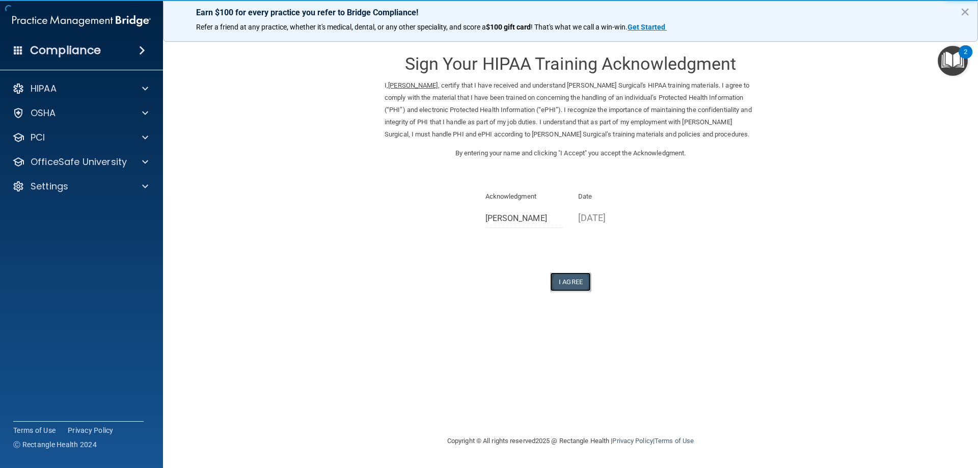
click at [570, 277] on button "I Agree" at bounding box center [570, 281] width 41 height 19
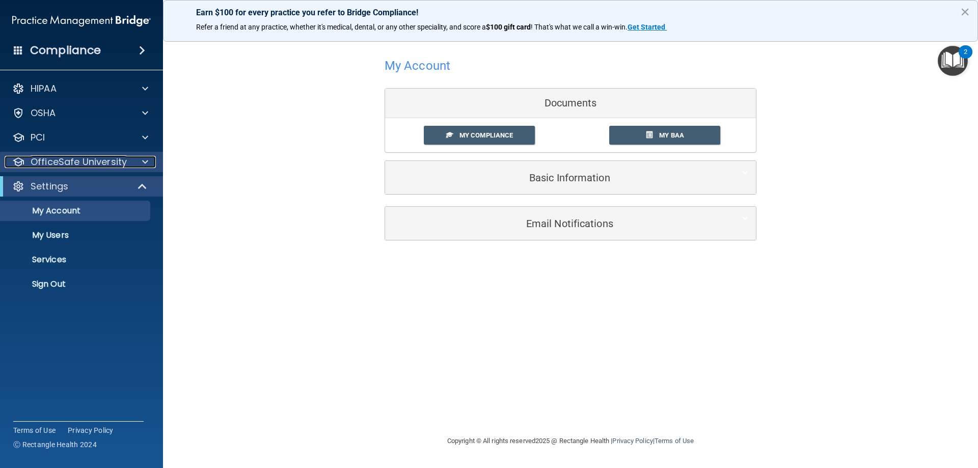
click at [83, 164] on p "OfficeSafe University" at bounding box center [79, 162] width 96 height 12
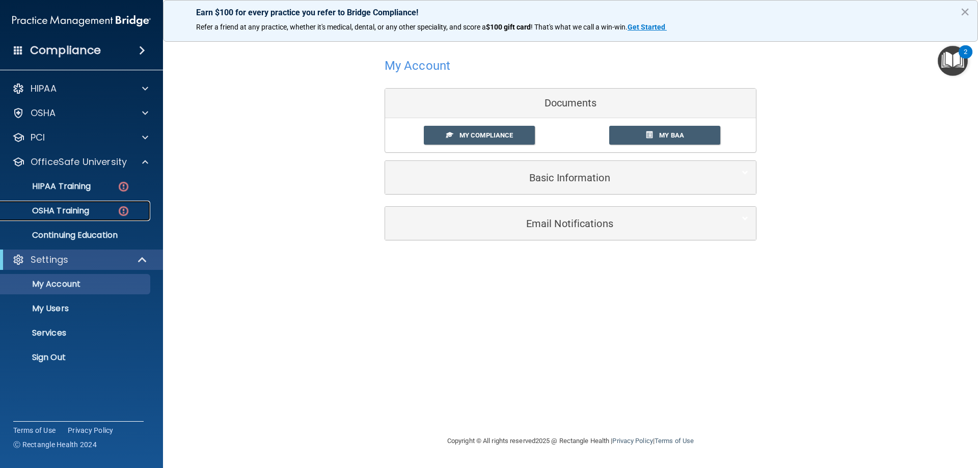
click at [73, 214] on p "OSHA Training" at bounding box center [48, 211] width 83 height 10
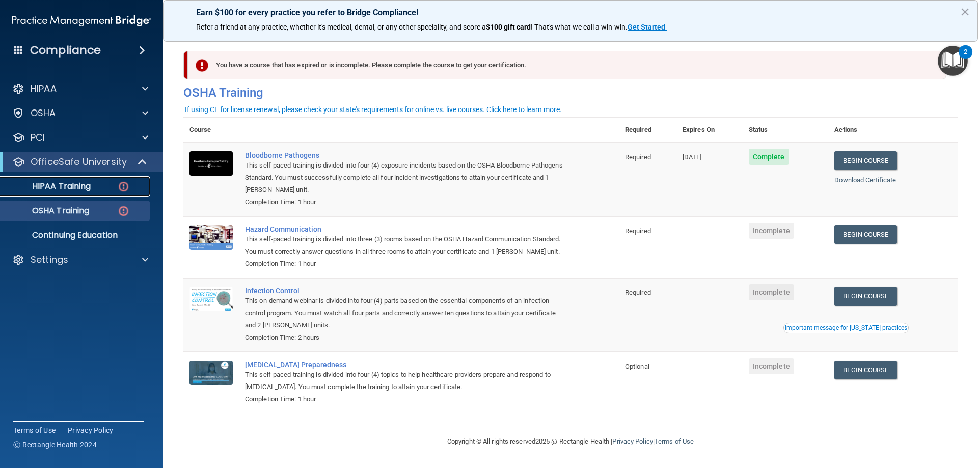
click at [103, 188] on div "HIPAA Training" at bounding box center [76, 186] width 139 height 10
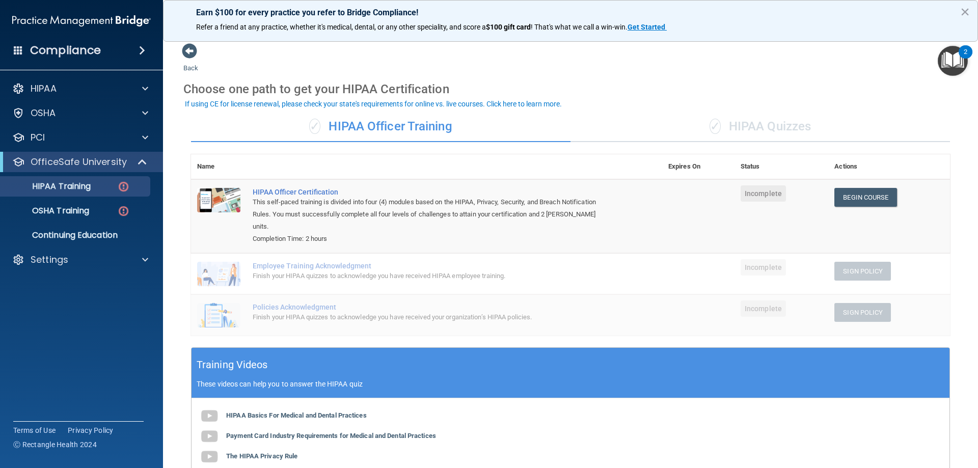
click at [734, 132] on div "✓ HIPAA Quizzes" at bounding box center [759, 127] width 379 height 31
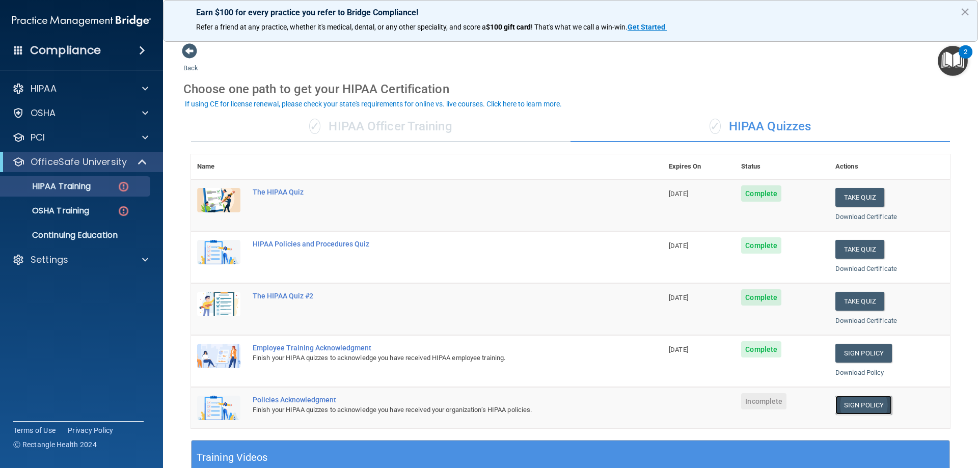
click at [858, 408] on link "Sign Policy" at bounding box center [863, 405] width 57 height 19
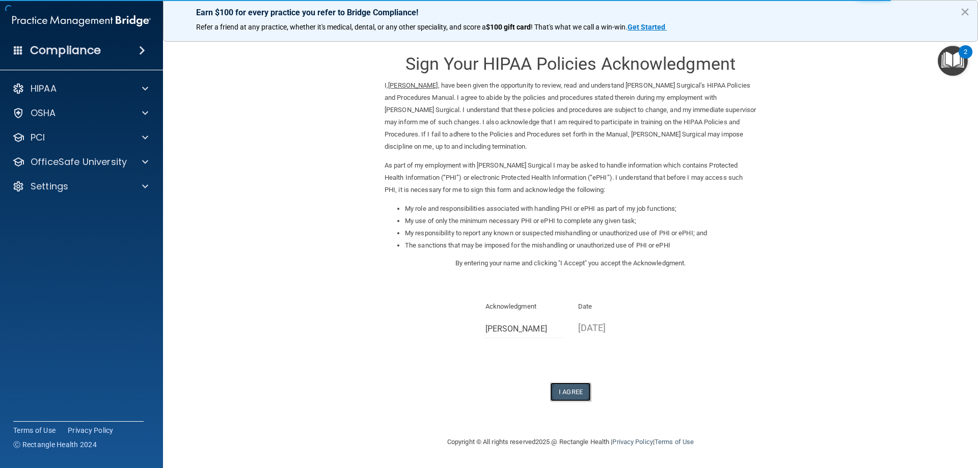
click at [578, 391] on button "I Agree" at bounding box center [570, 392] width 41 height 19
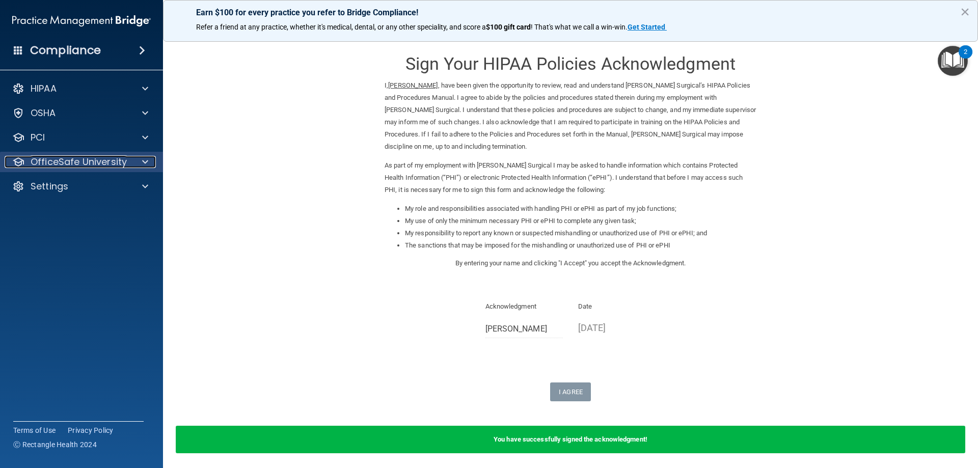
click at [68, 165] on p "OfficeSafe University" at bounding box center [79, 162] width 96 height 12
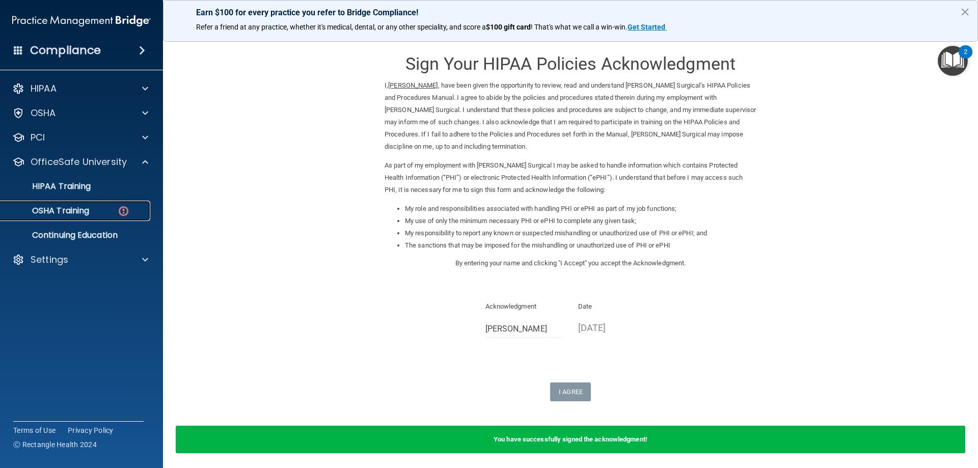
click at [103, 217] on link "OSHA Training" at bounding box center [70, 211] width 160 height 20
